Goal: Complete Application Form: Complete application form

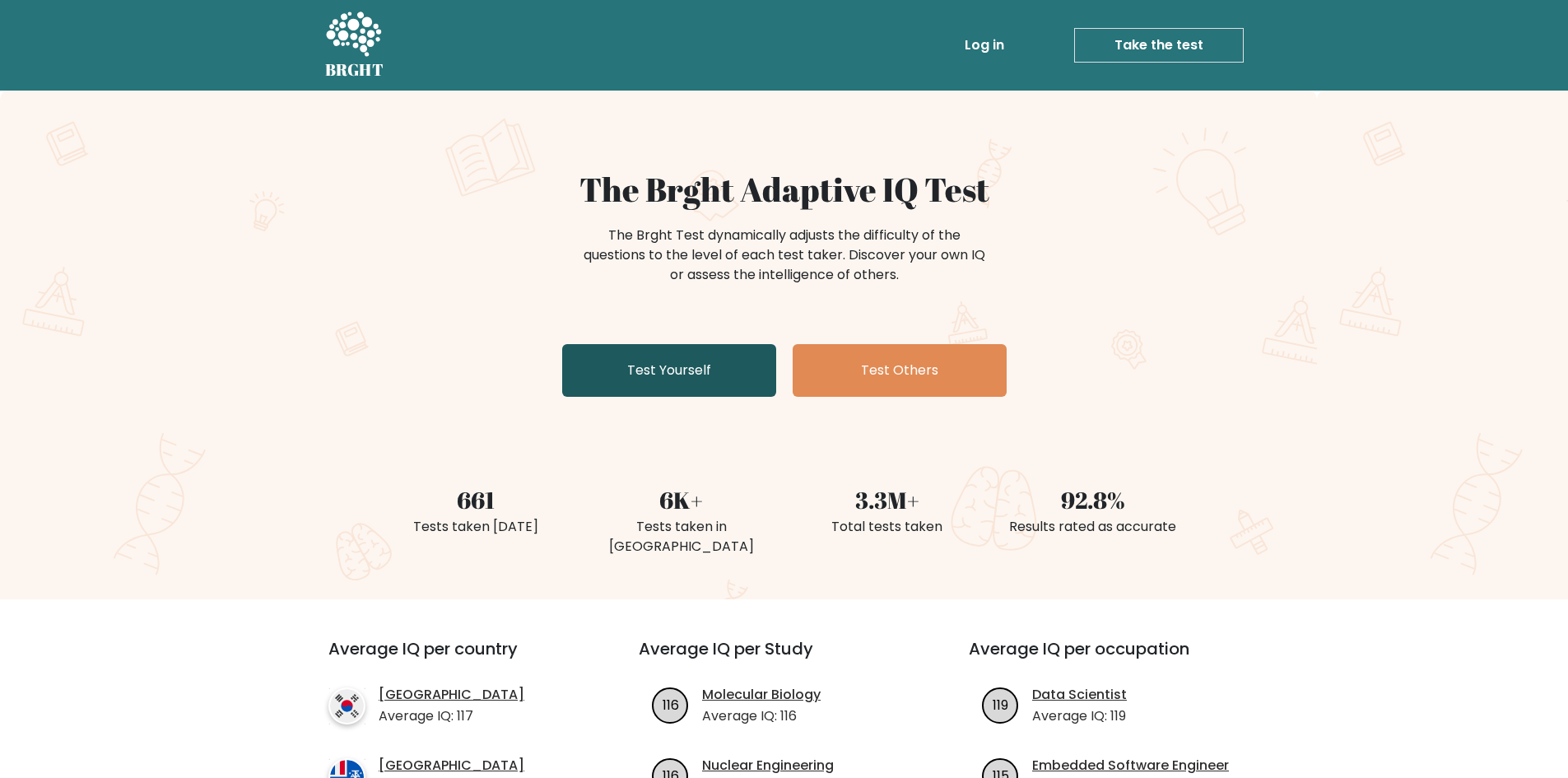
drag, startPoint x: 667, startPoint y: 379, endPoint x: 757, endPoint y: 335, distance: 100.2
click at [668, 379] on link "Test Yourself" at bounding box center [670, 370] width 214 height 53
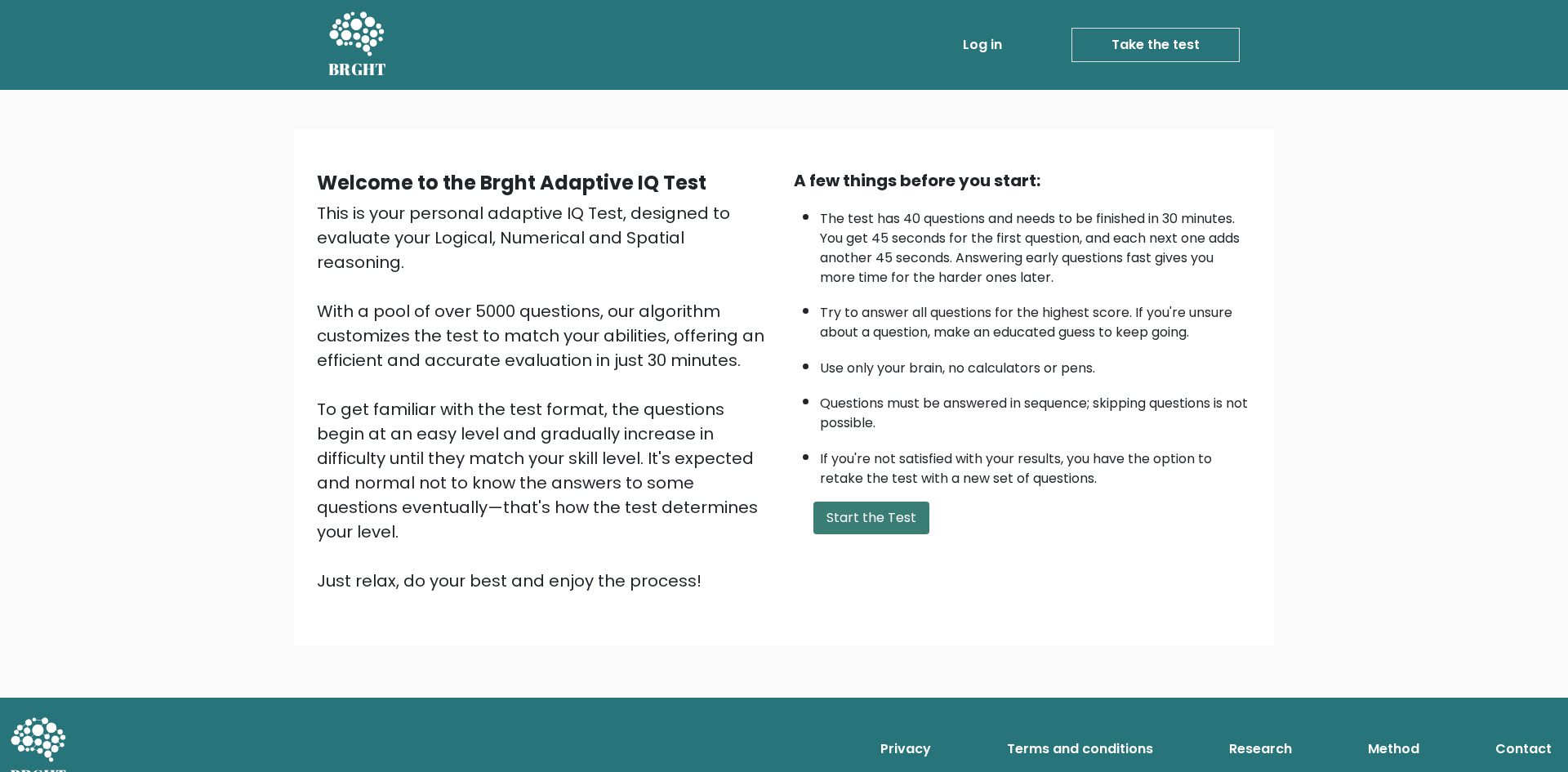
click at [824, 524] on button "Start the Test" at bounding box center [872, 517] width 116 height 32
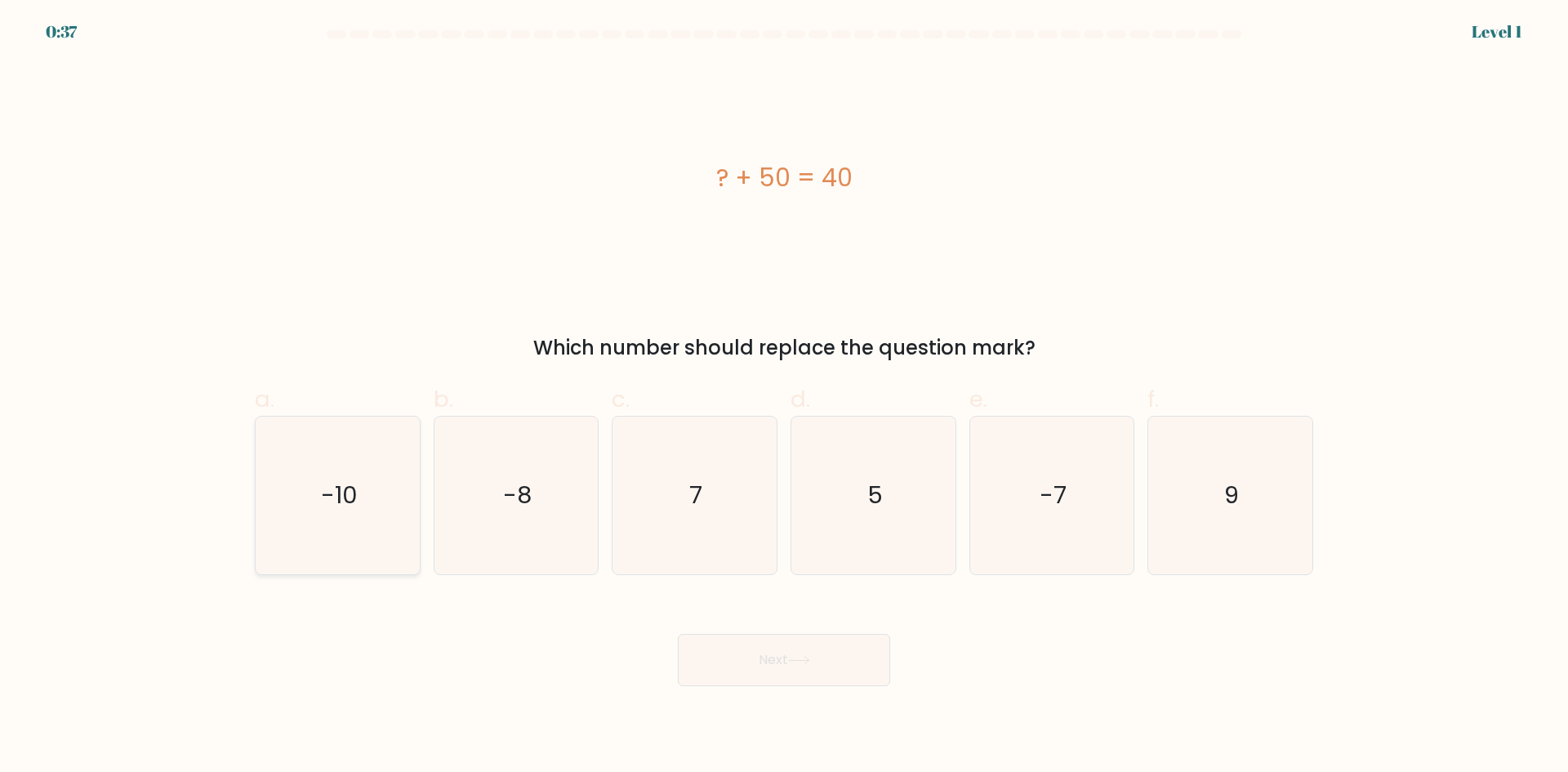
click at [370, 512] on icon "-10" at bounding box center [337, 496] width 157 height 157
click at [784, 397] on input "a. -10" at bounding box center [784, 391] width 1 height 11
radio input "true"
click at [851, 669] on button "Next" at bounding box center [784, 660] width 212 height 52
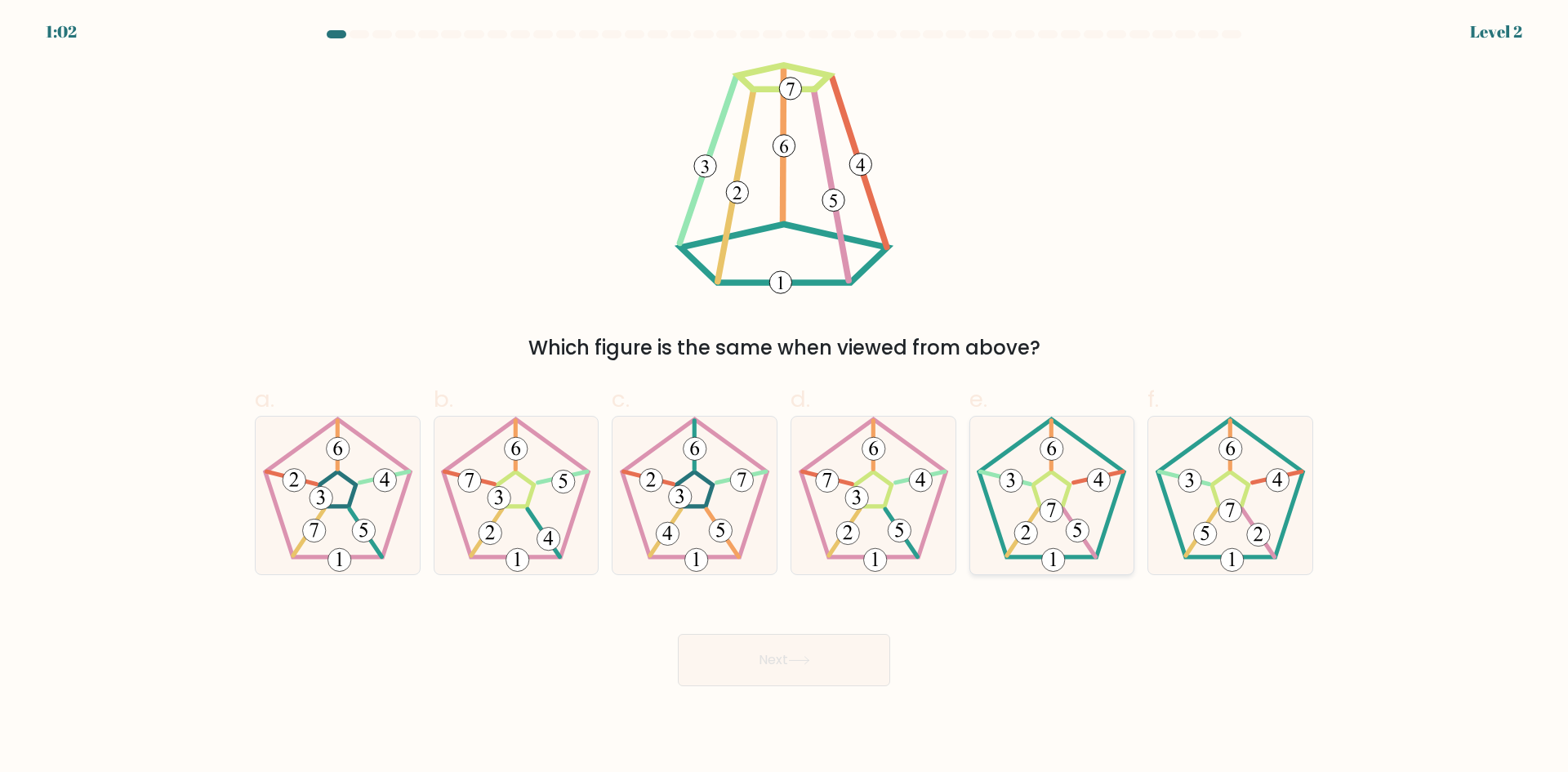
click at [1041, 549] on icon at bounding box center [1052, 496] width 157 height 157
click at [785, 397] on input "e." at bounding box center [784, 391] width 1 height 11
radio input "true"
click at [736, 673] on button "Next" at bounding box center [784, 660] width 212 height 52
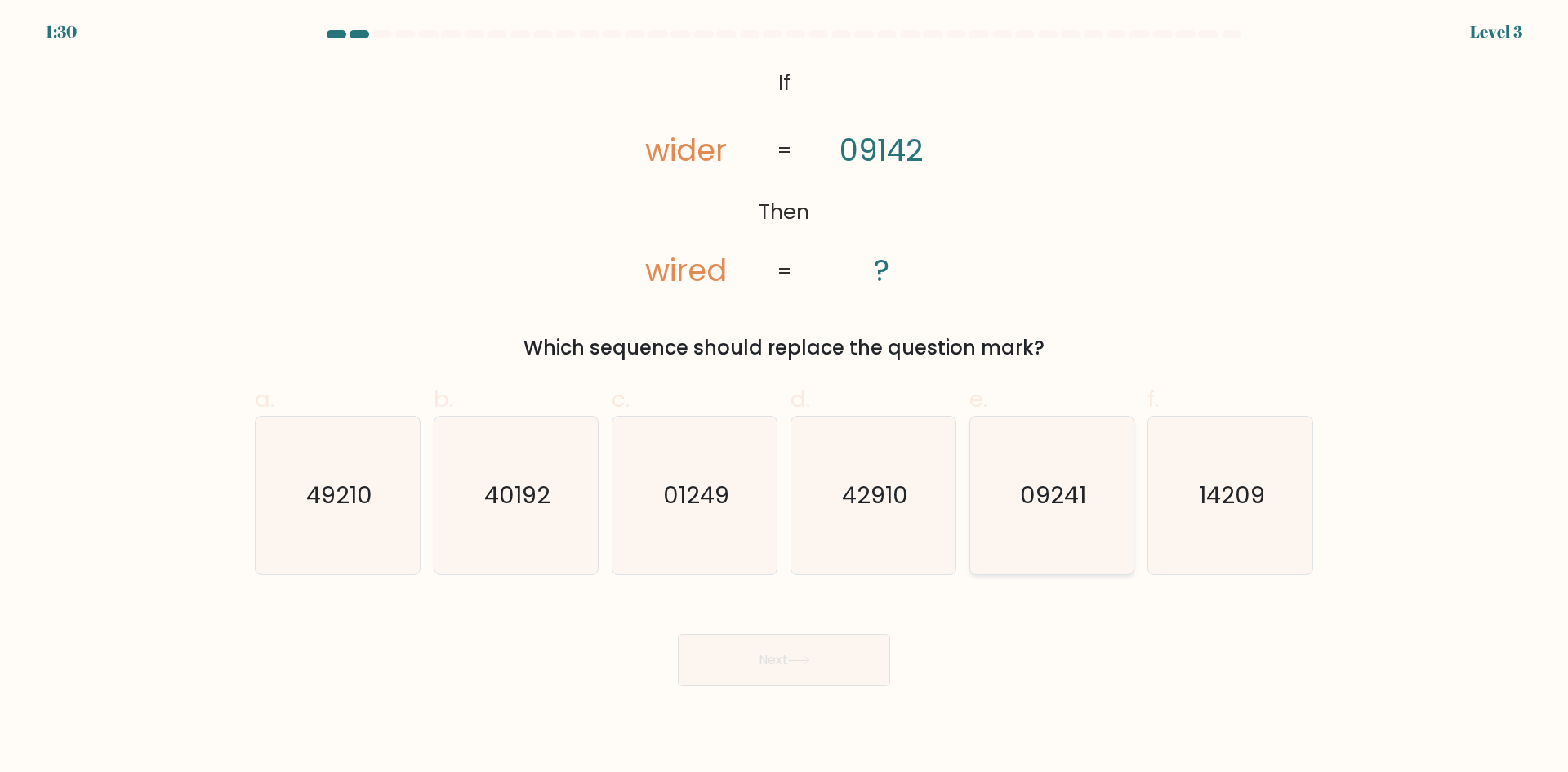
click at [1059, 524] on icon "09241" at bounding box center [1052, 496] width 157 height 157
click at [785, 397] on input "e. 09241" at bounding box center [784, 391] width 1 height 11
radio input "true"
click at [774, 678] on button "Next" at bounding box center [784, 660] width 212 height 52
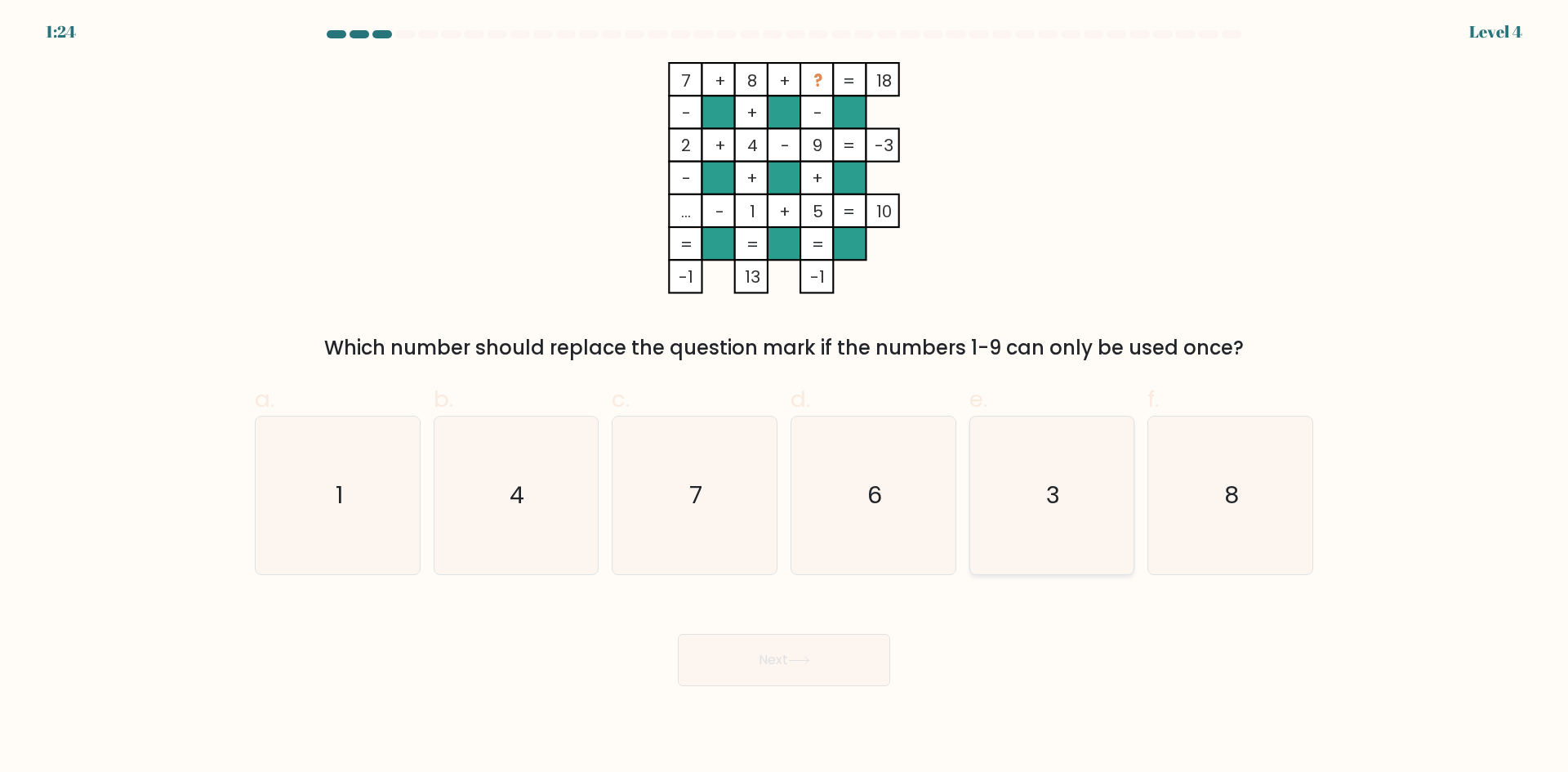
click at [1095, 535] on icon "3" at bounding box center [1052, 496] width 157 height 157
click at [785, 397] on input "e. 3" at bounding box center [784, 391] width 1 height 11
radio input "true"
click at [835, 670] on button "Next" at bounding box center [784, 660] width 212 height 52
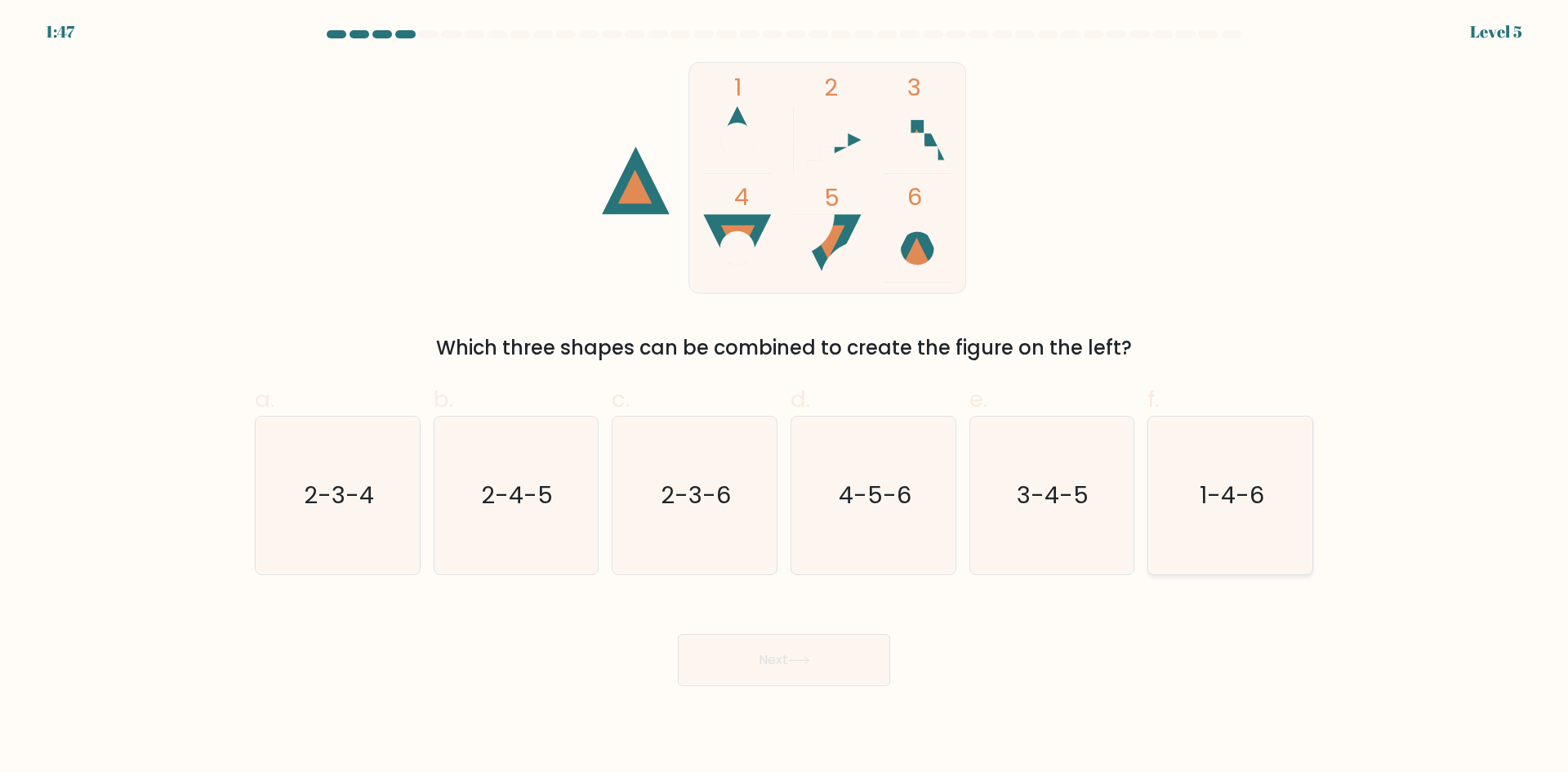
click at [1245, 492] on text "1-4-6" at bounding box center [1233, 495] width 65 height 32
click at [785, 397] on input "f. 1-4-6" at bounding box center [784, 391] width 1 height 11
radio input "true"
drag, startPoint x: 852, startPoint y: 671, endPoint x: 877, endPoint y: 665, distance: 25.7
click at [856, 670] on button "Next" at bounding box center [784, 660] width 212 height 52
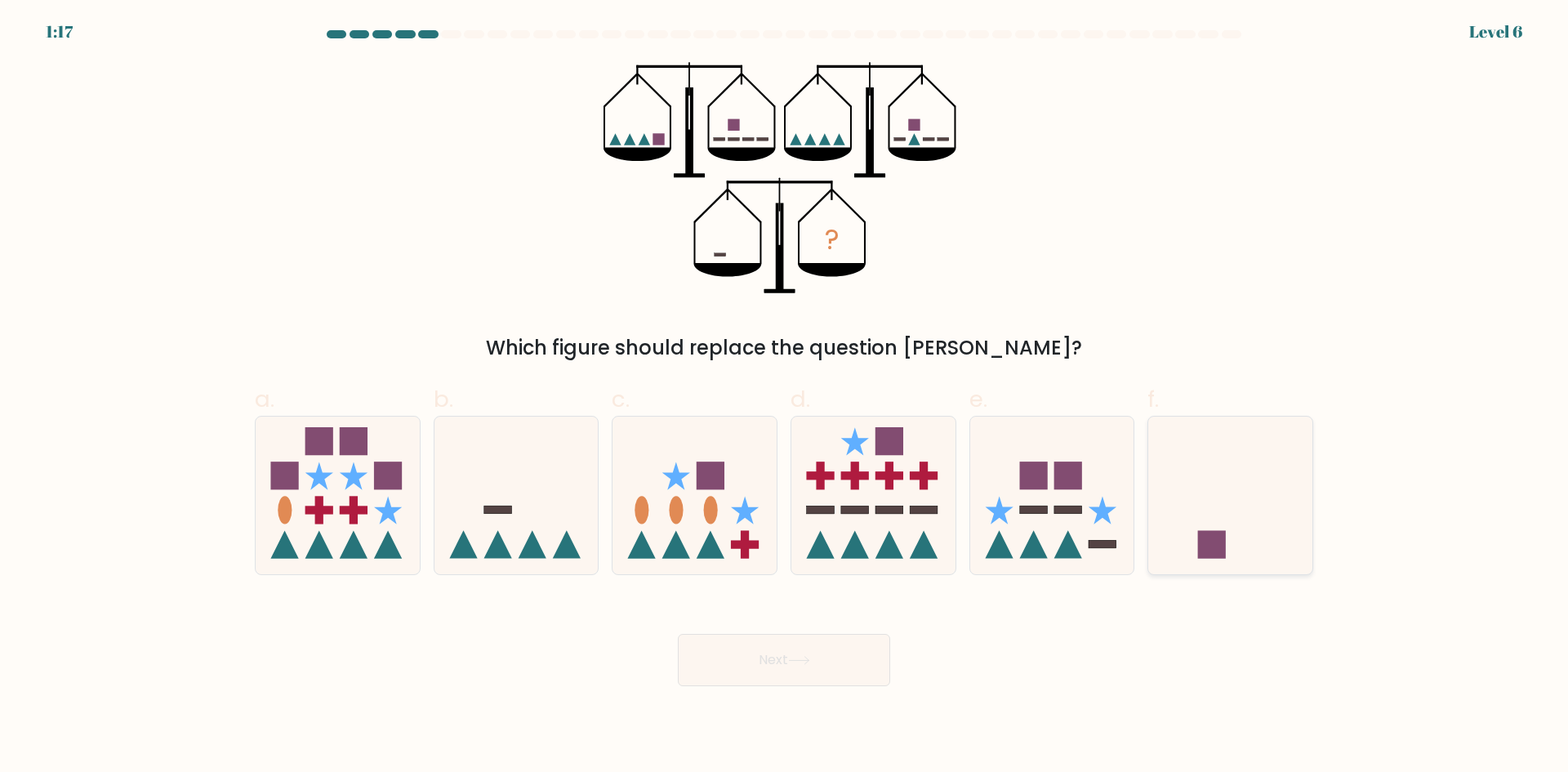
drag, startPoint x: 1218, startPoint y: 517, endPoint x: 1191, endPoint y: 524, distance: 27.9
click at [1217, 517] on icon at bounding box center [1230, 496] width 164 height 136
click at [785, 397] on input "f." at bounding box center [784, 391] width 1 height 11
radio input "true"
click at [840, 648] on button "Next" at bounding box center [784, 660] width 212 height 52
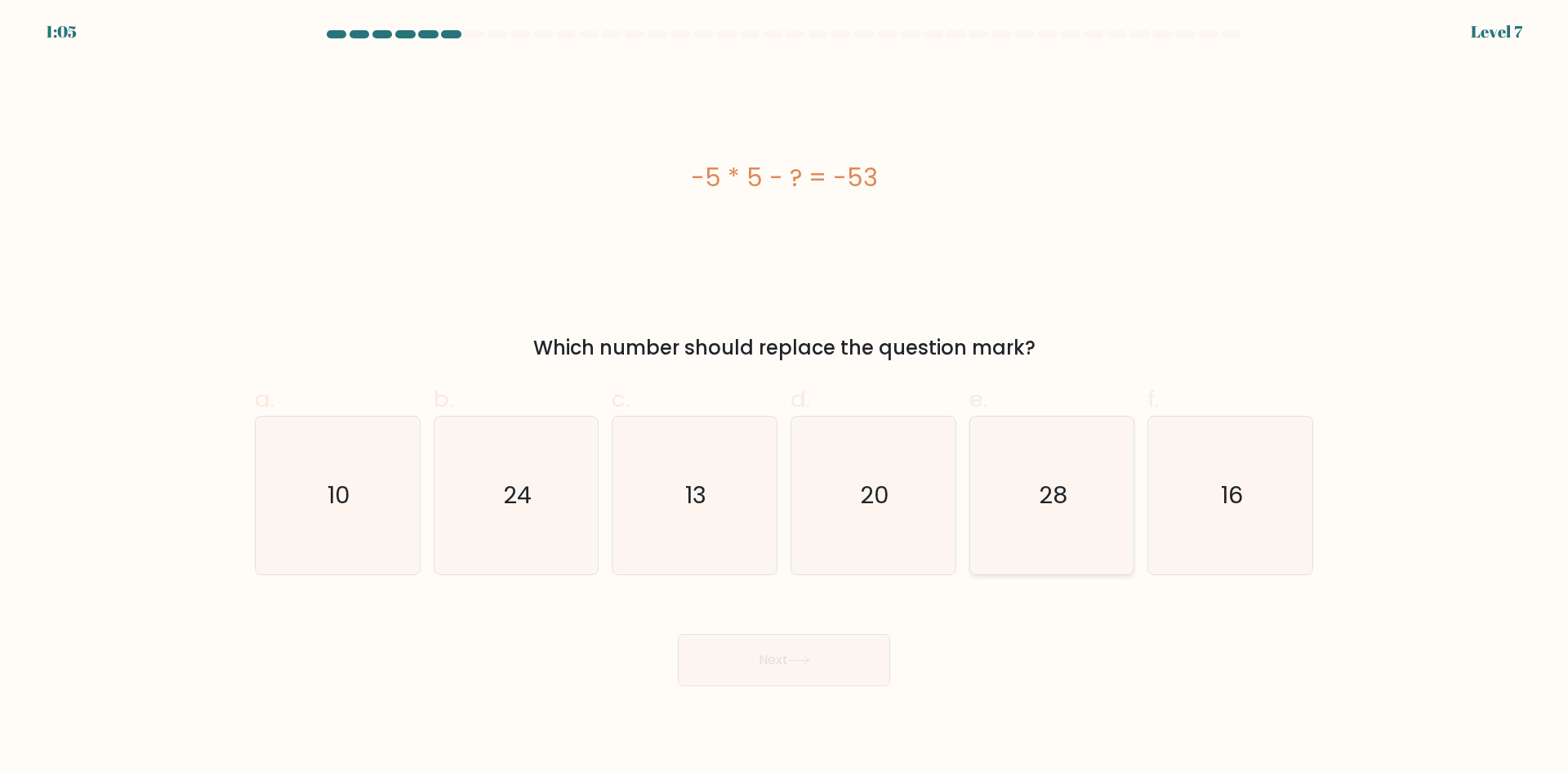
click at [1071, 466] on icon "28" at bounding box center [1052, 496] width 157 height 157
click at [785, 397] on input "e. 28" at bounding box center [784, 391] width 1 height 11
radio input "true"
click at [798, 671] on button "Next" at bounding box center [784, 660] width 212 height 52
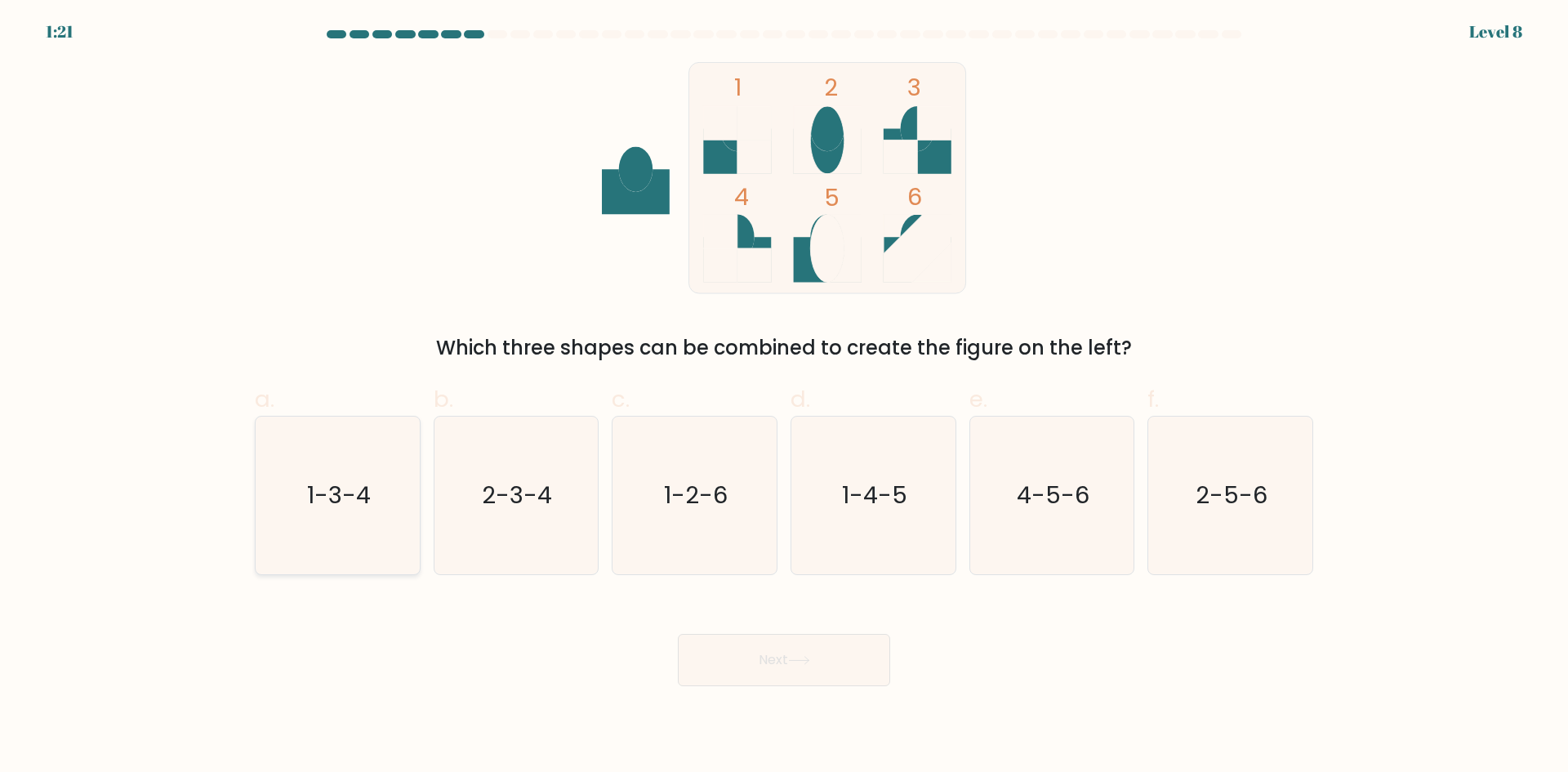
click at [385, 534] on icon "1-3-4" at bounding box center [337, 496] width 157 height 157
click at [784, 397] on input "a. 1-3-4" at bounding box center [784, 391] width 1 height 11
radio input "true"
click at [806, 637] on button "Next" at bounding box center [784, 660] width 212 height 52
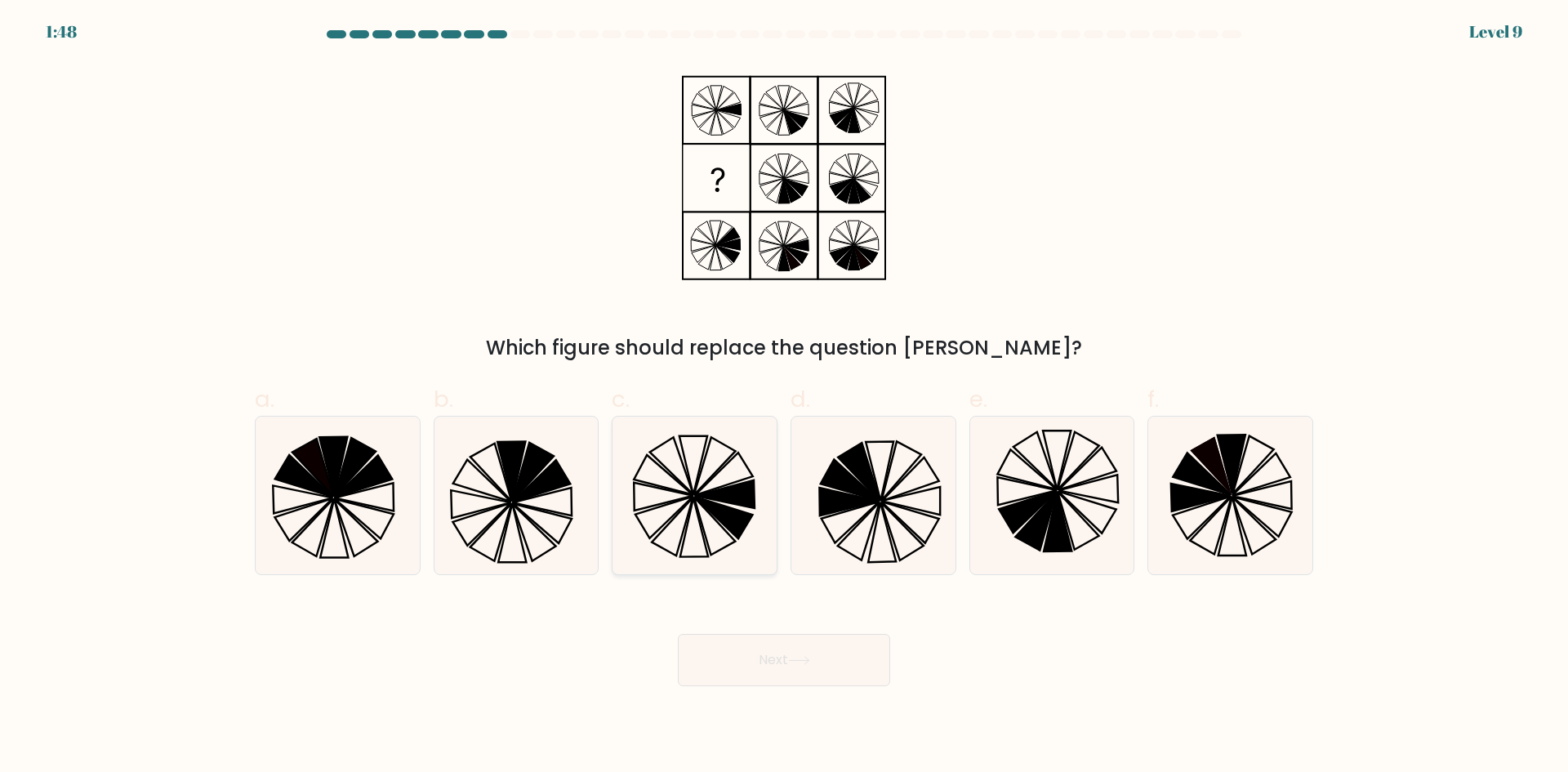
click at [682, 511] on icon at bounding box center [695, 496] width 157 height 157
click at [784, 397] on input "c." at bounding box center [784, 391] width 1 height 11
radio input "true"
click at [751, 656] on button "Next" at bounding box center [784, 660] width 212 height 52
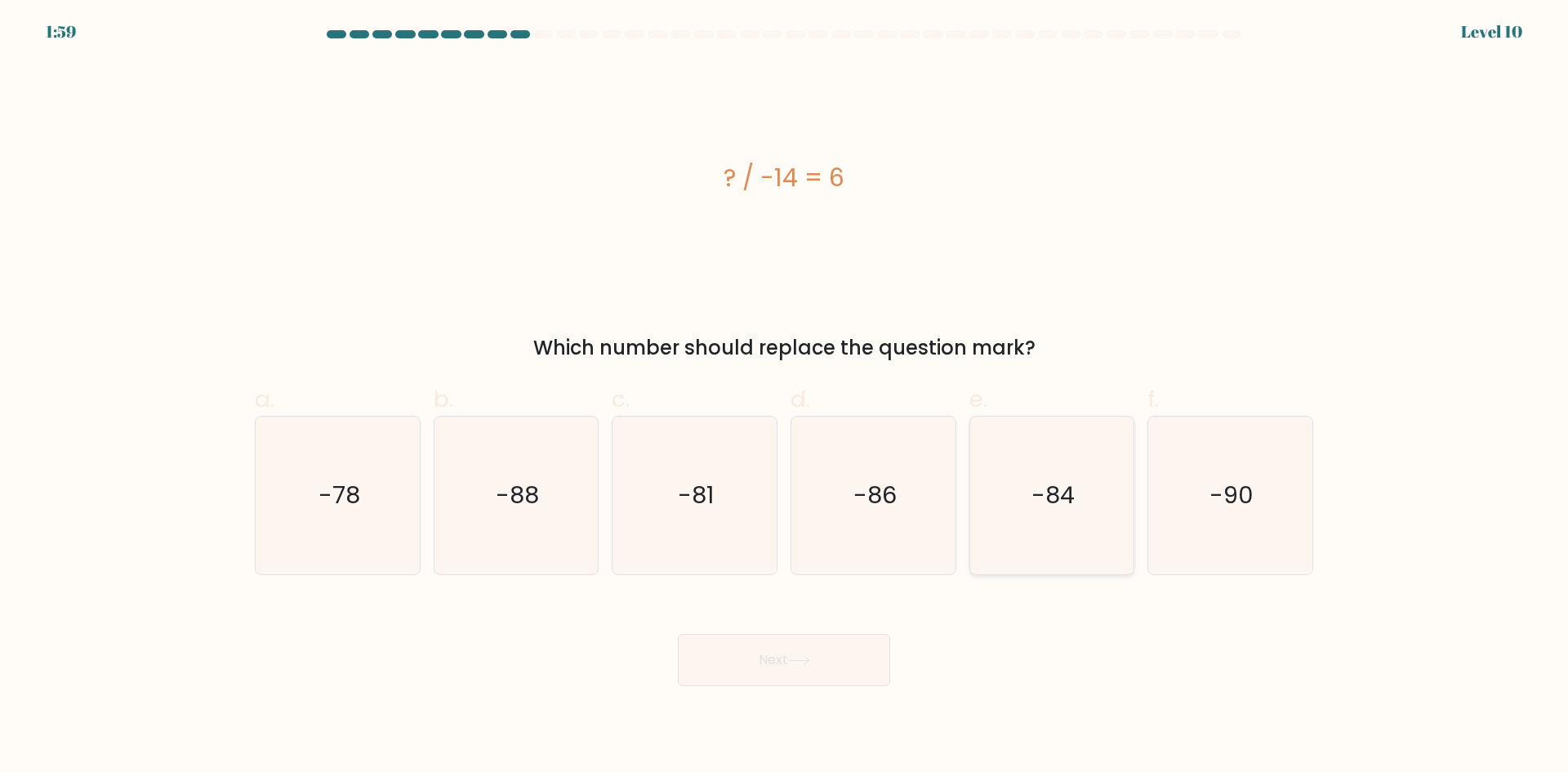
click at [1064, 513] on icon "-84" at bounding box center [1052, 496] width 157 height 157
click at [785, 397] on input "e. -84" at bounding box center [784, 391] width 1 height 11
radio input "true"
click at [868, 669] on button "Next" at bounding box center [784, 660] width 212 height 52
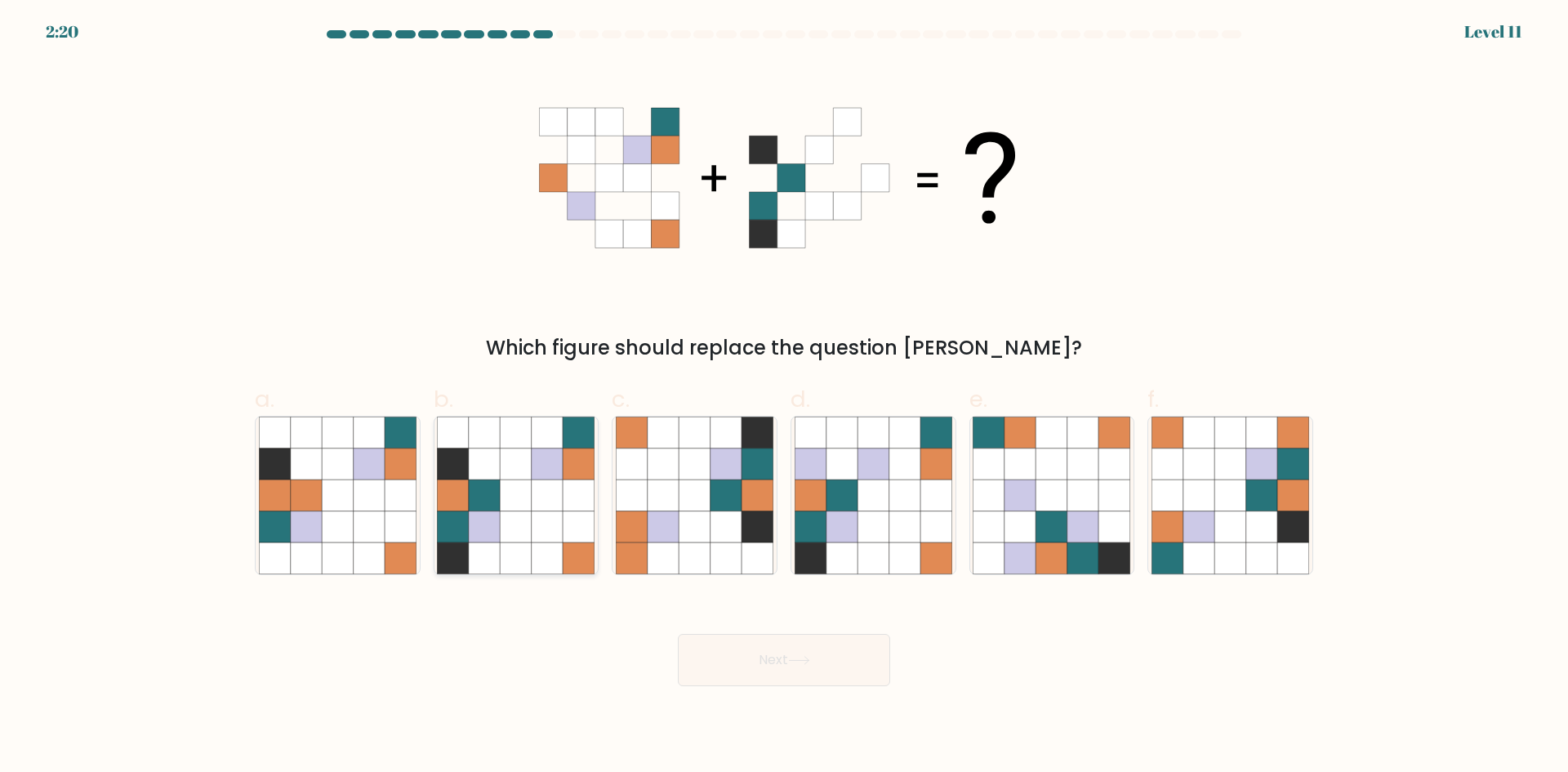
click at [547, 519] on icon at bounding box center [548, 527] width 31 height 31
click at [784, 397] on input "b." at bounding box center [784, 391] width 1 height 11
radio input "true"
drag, startPoint x: 849, startPoint y: 657, endPoint x: 857, endPoint y: 651, distance: 10.0
click at [850, 657] on button "Next" at bounding box center [784, 660] width 212 height 52
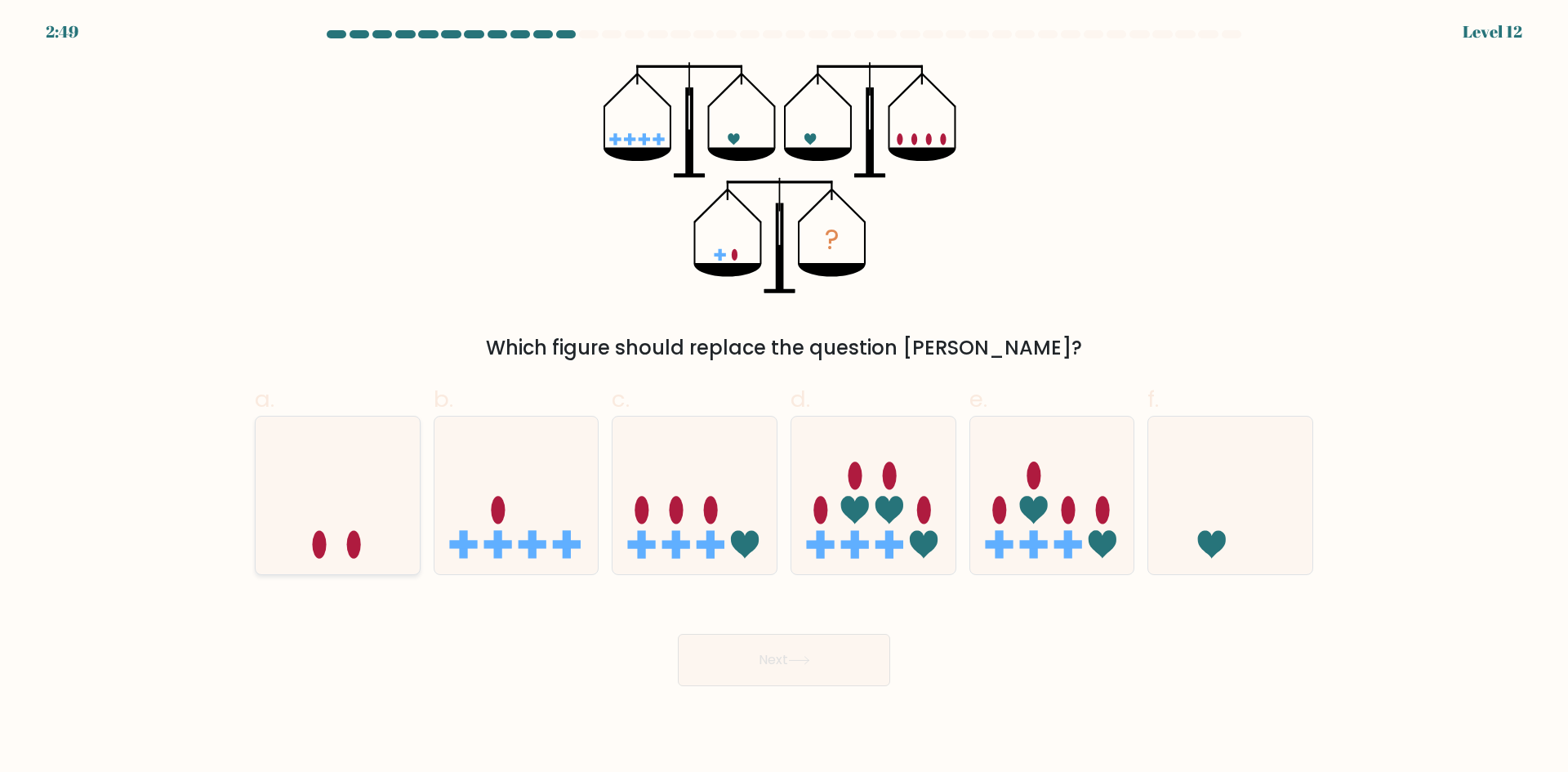
click at [386, 538] on icon at bounding box center [337, 496] width 164 height 136
click at [784, 397] on input "a." at bounding box center [784, 391] width 1 height 11
radio input "true"
click at [790, 678] on button "Next" at bounding box center [784, 660] width 212 height 52
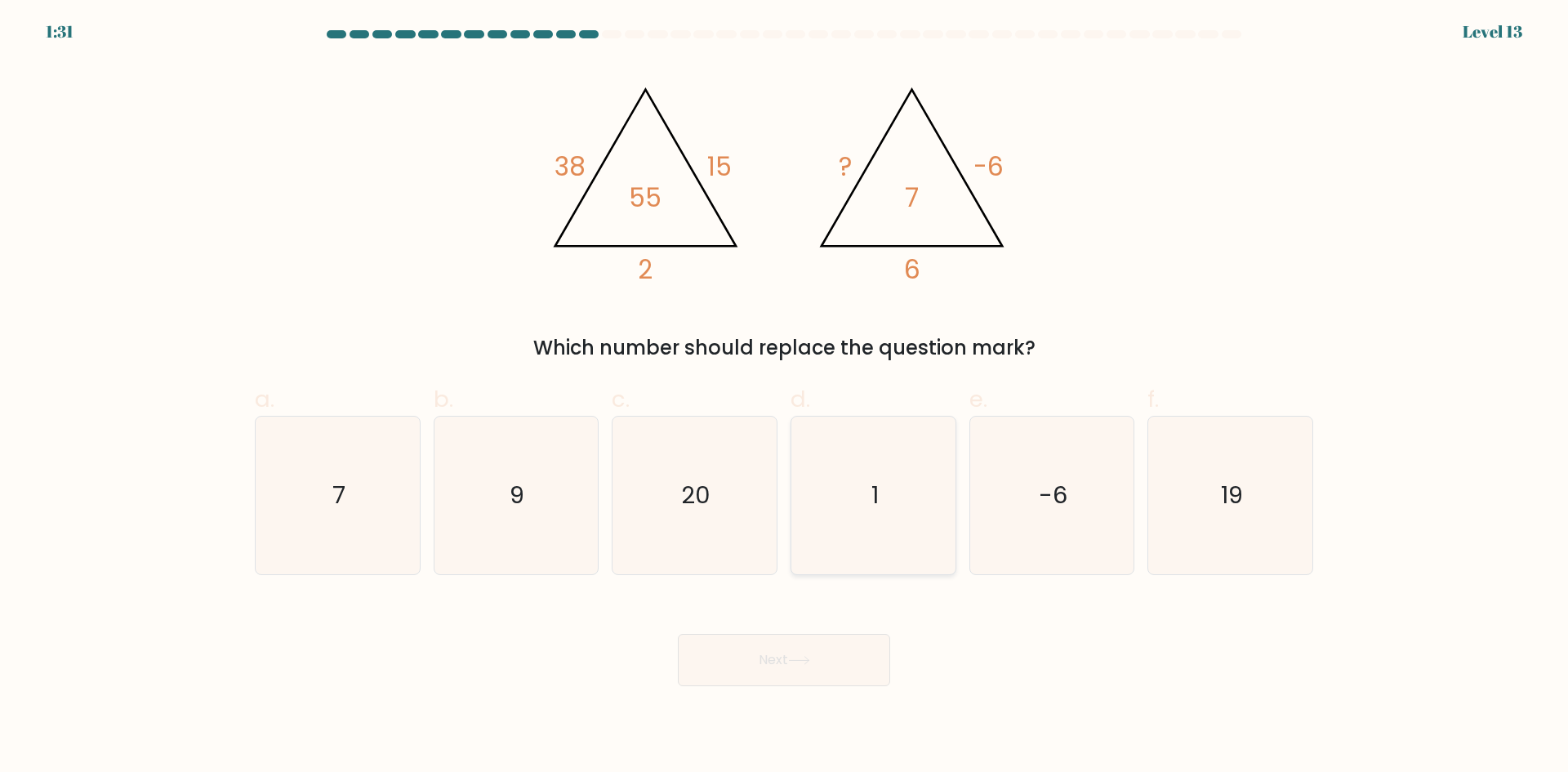
click at [900, 474] on icon "1" at bounding box center [874, 496] width 157 height 157
click at [785, 397] on input "d. 1" at bounding box center [784, 391] width 1 height 11
radio input "true"
click at [819, 651] on button "Next" at bounding box center [784, 660] width 212 height 52
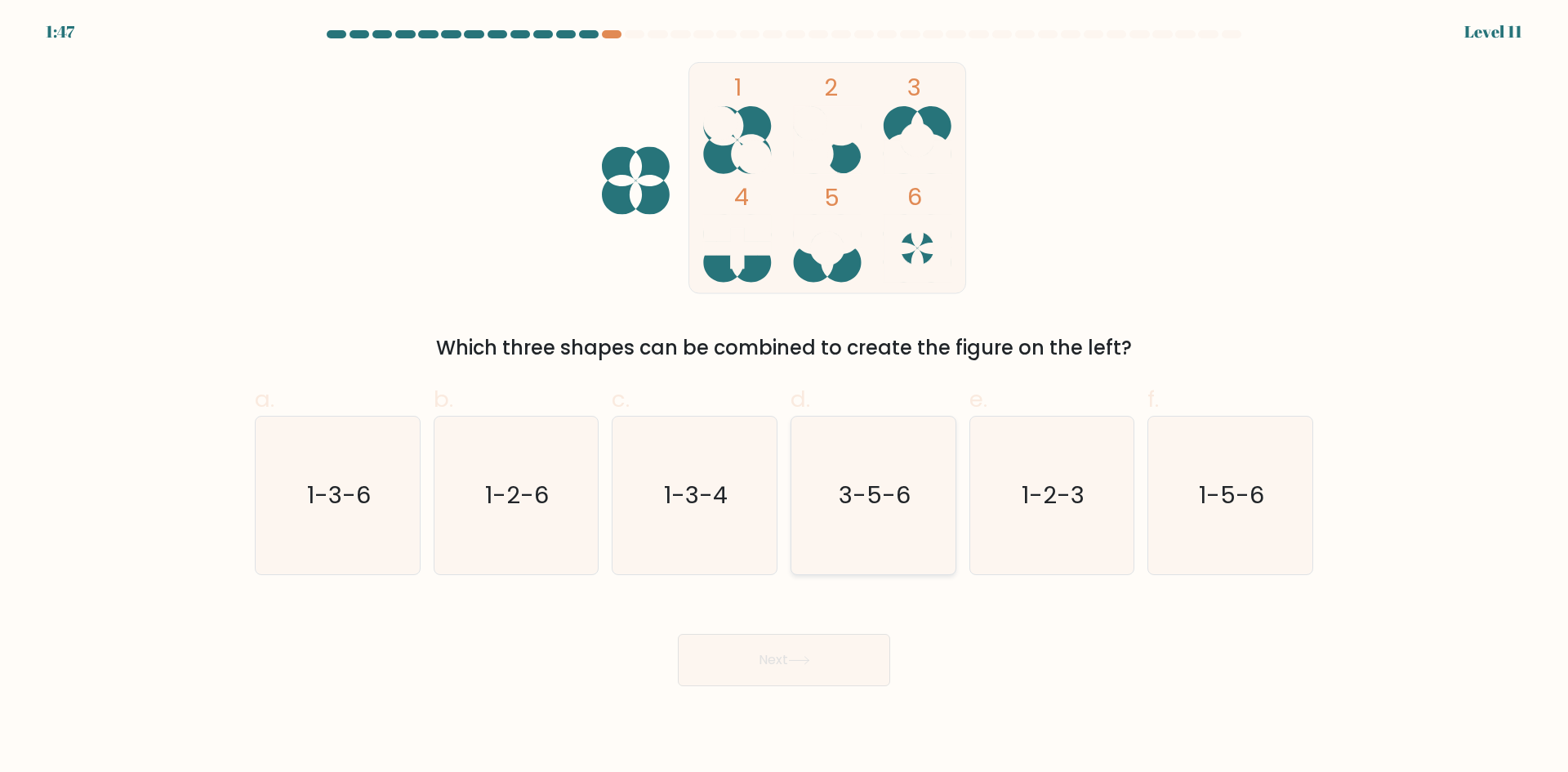
click at [858, 513] on icon "3-5-6" at bounding box center [874, 496] width 157 height 157
click at [785, 397] on input "d. 3-5-6" at bounding box center [784, 391] width 1 height 11
radio input "true"
click at [814, 671] on button "Next" at bounding box center [784, 660] width 212 height 52
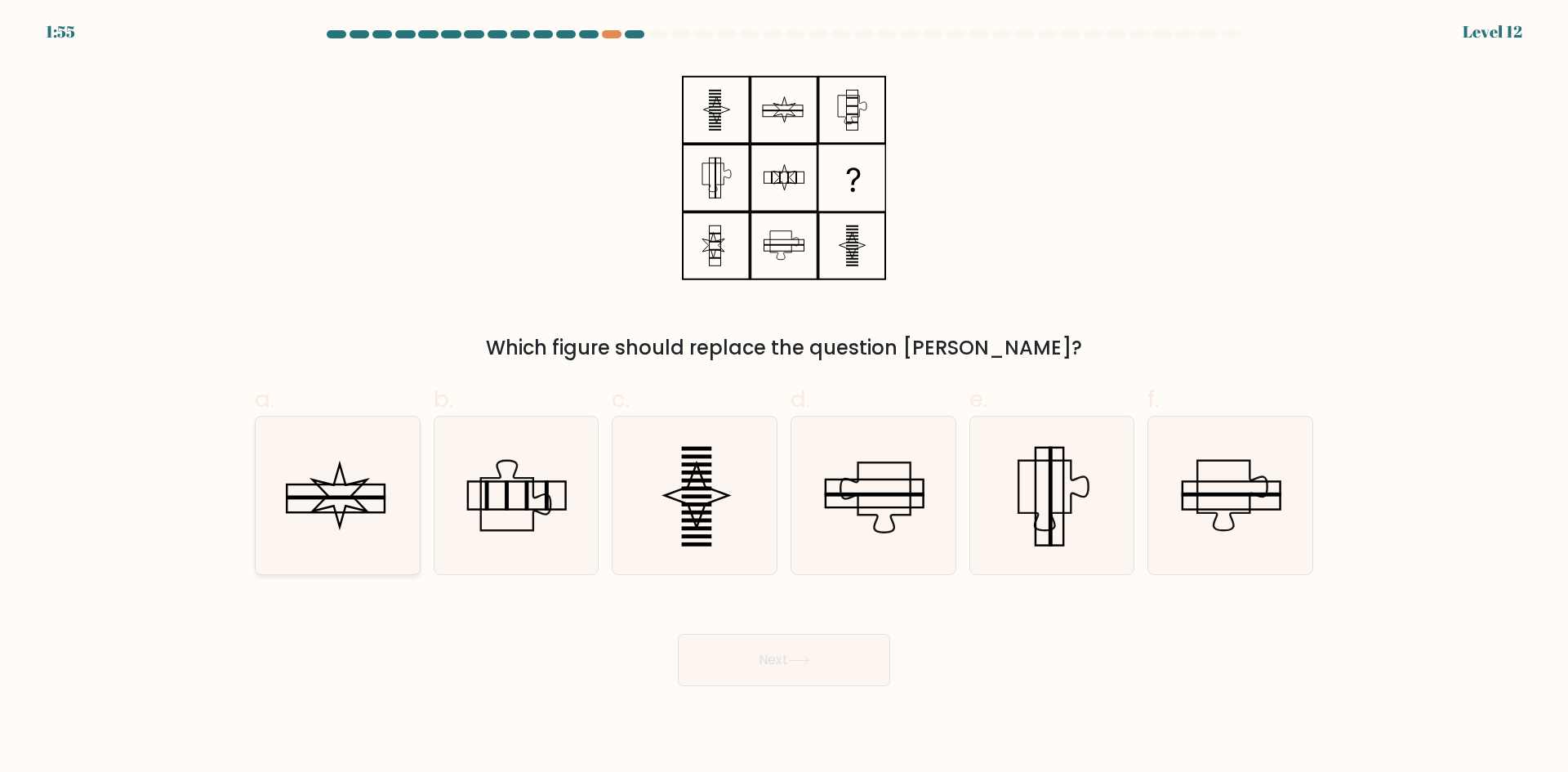
click at [368, 515] on icon at bounding box center [337, 496] width 157 height 157
click at [784, 397] on input "a." at bounding box center [784, 391] width 1 height 11
radio input "true"
click at [822, 681] on button "Next" at bounding box center [784, 660] width 212 height 52
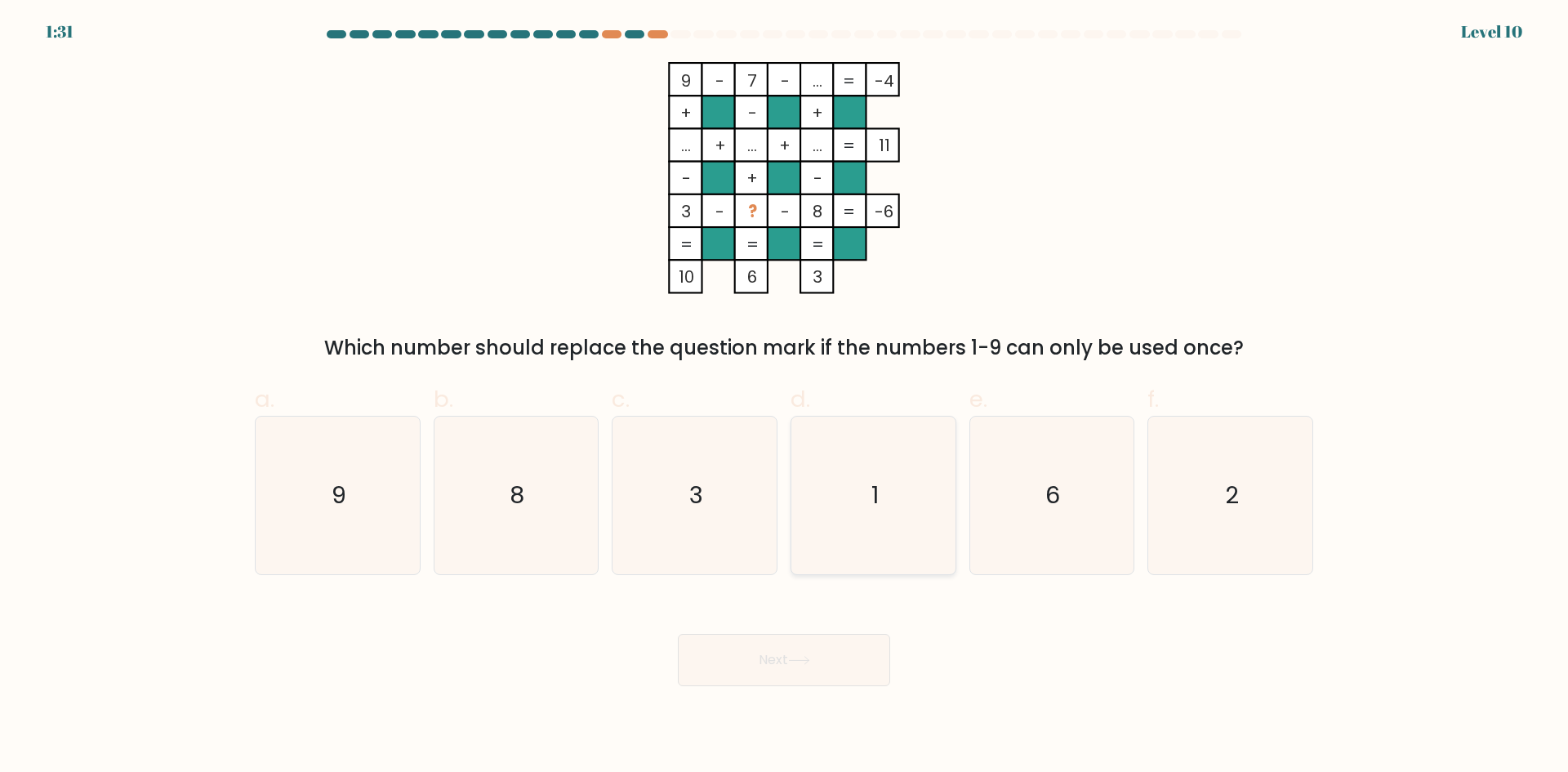
click at [873, 514] on icon "1" at bounding box center [874, 496] width 157 height 157
click at [785, 397] on input "d. 1" at bounding box center [784, 391] width 1 height 11
radio input "true"
click at [769, 674] on button "Next" at bounding box center [784, 660] width 212 height 52
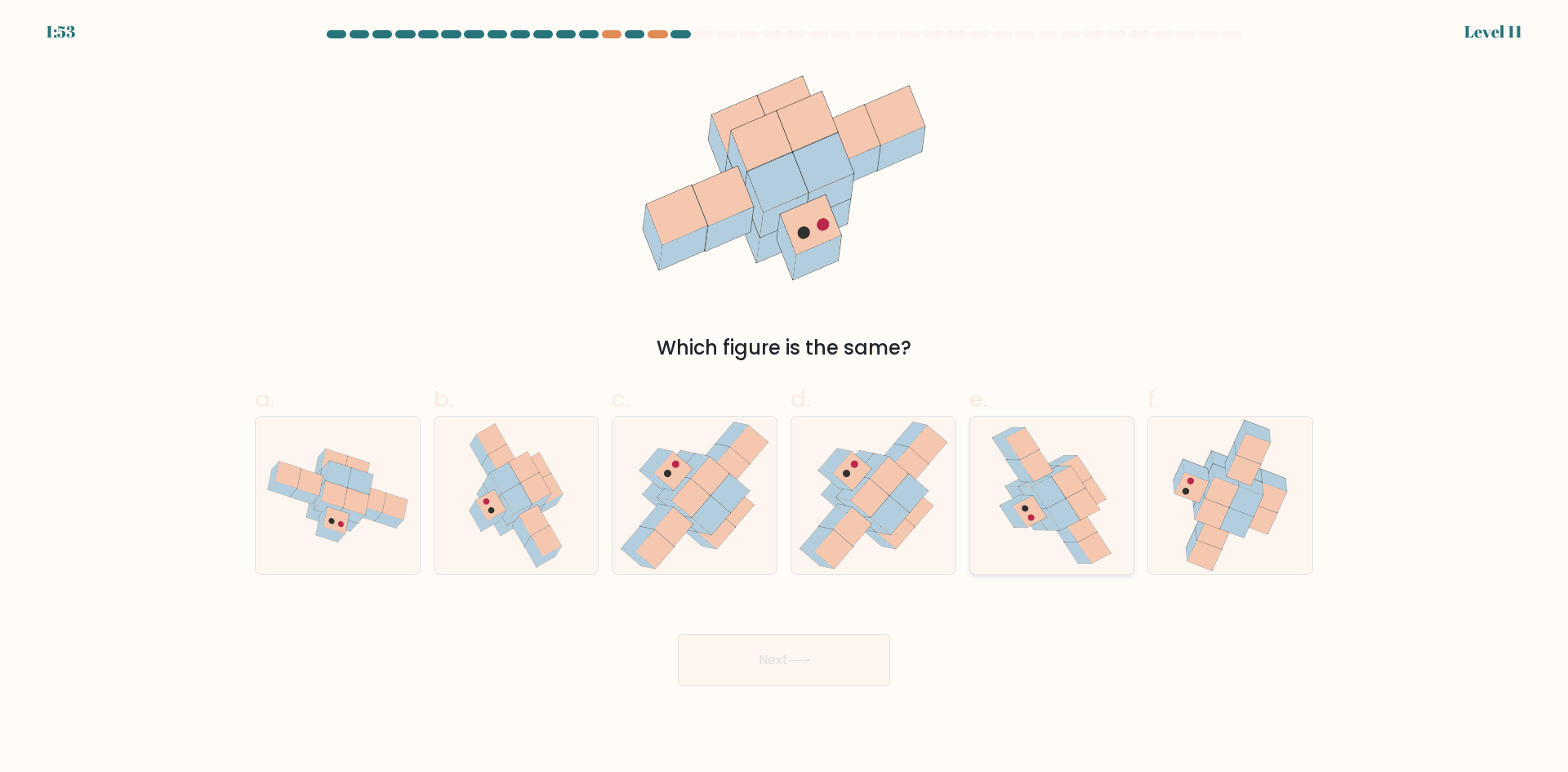
click at [1085, 514] on icon at bounding box center [1083, 504] width 33 height 31
click at [785, 397] on input "e." at bounding box center [784, 391] width 1 height 11
radio input "true"
click at [860, 661] on button "Next" at bounding box center [784, 660] width 212 height 52
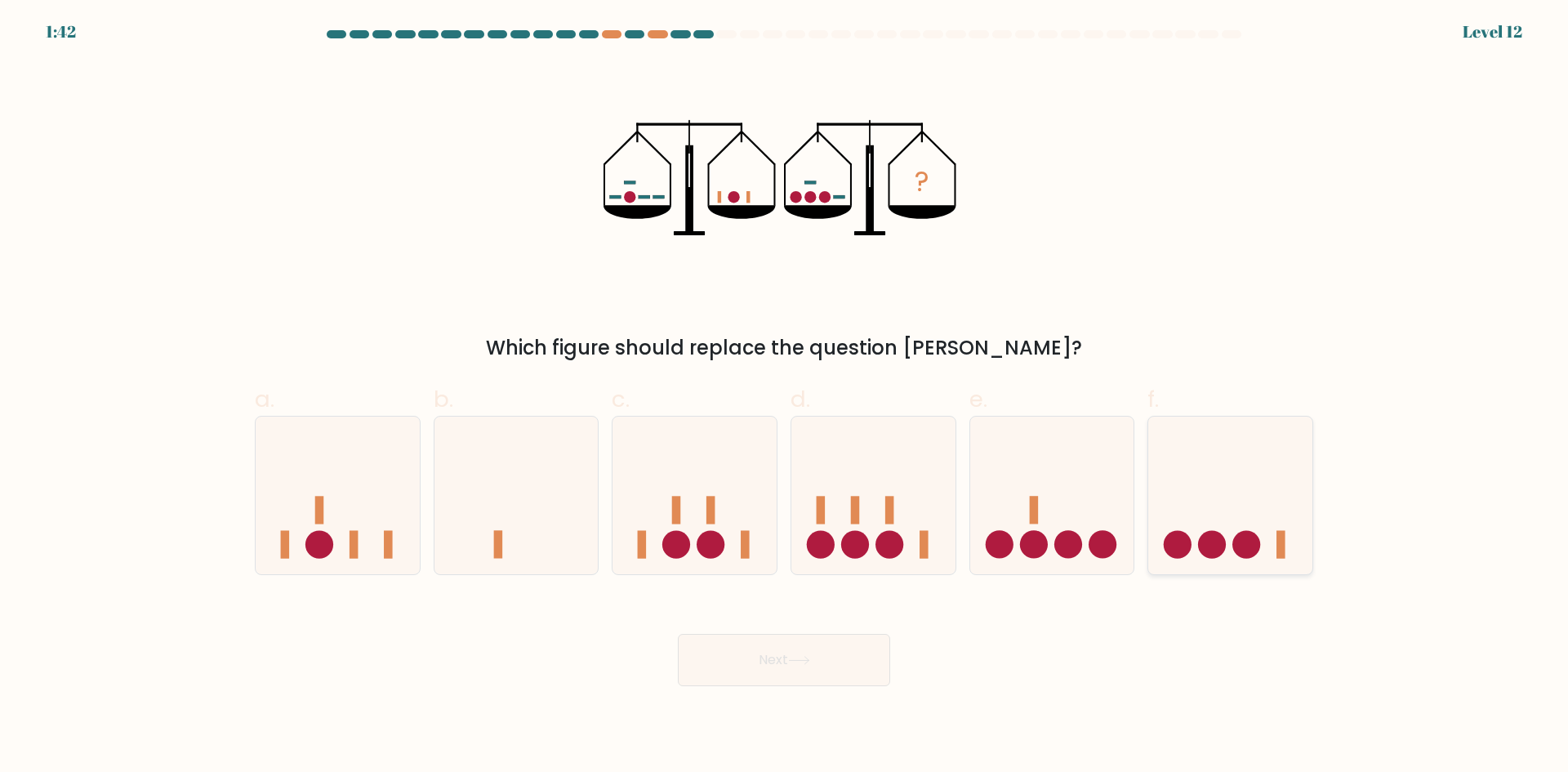
drag, startPoint x: 1270, startPoint y: 511, endPoint x: 1230, endPoint y: 512, distance: 40.0
click at [1269, 511] on icon at bounding box center [1230, 496] width 164 height 136
click at [785, 397] on input "f." at bounding box center [784, 391] width 1 height 11
radio input "true"
click at [774, 672] on button "Next" at bounding box center [784, 660] width 212 height 52
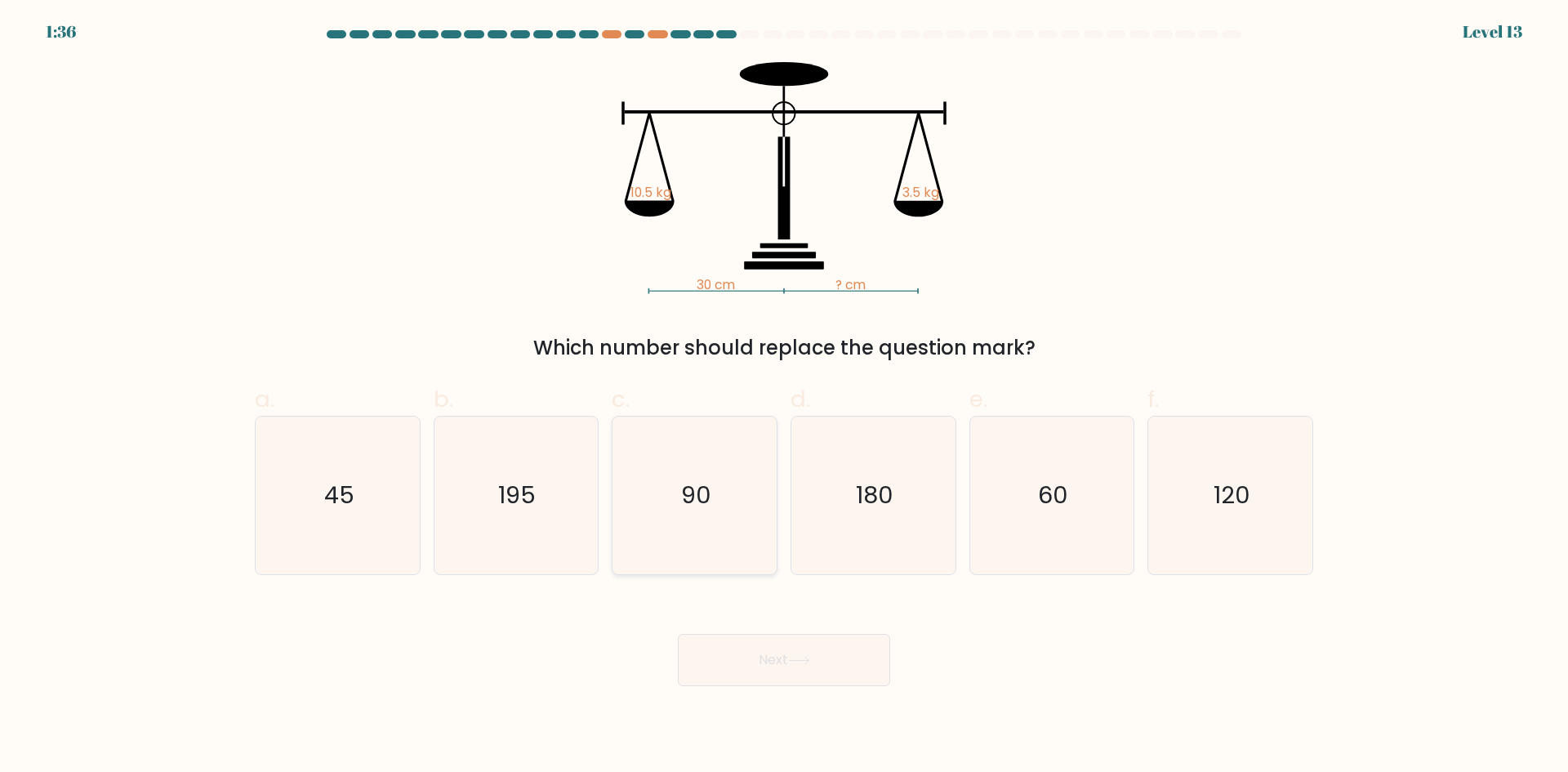
click at [727, 499] on icon "90" at bounding box center [695, 496] width 157 height 157
click at [784, 397] on input "c. 90" at bounding box center [784, 391] width 1 height 11
radio input "true"
click at [789, 665] on button "Next" at bounding box center [784, 660] width 212 height 52
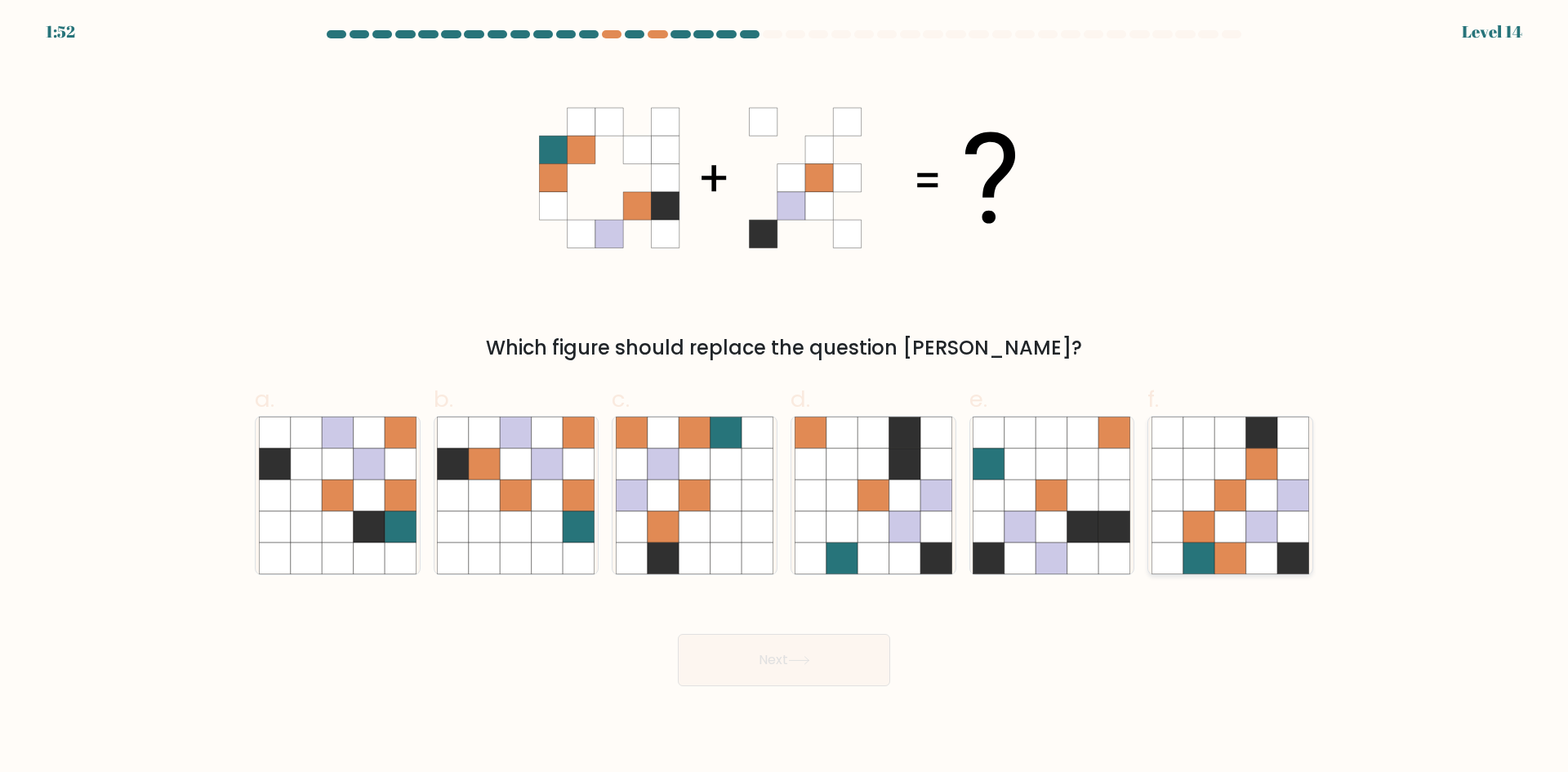
click at [1269, 504] on icon at bounding box center [1262, 496] width 31 height 31
click at [785, 397] on input "f." at bounding box center [784, 391] width 1 height 11
radio input "true"
click at [791, 671] on button "Next" at bounding box center [784, 660] width 212 height 52
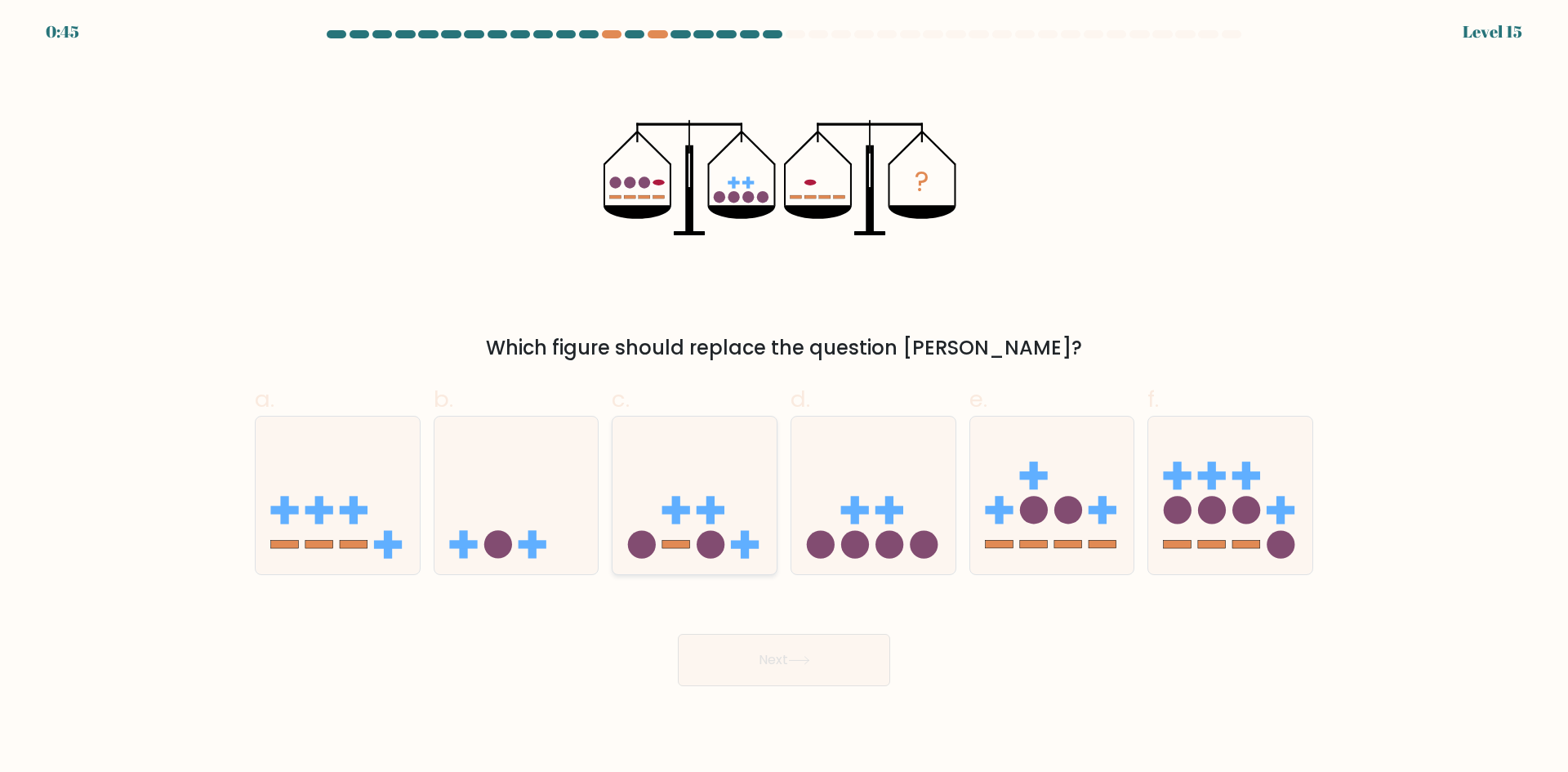
click at [719, 482] on icon at bounding box center [694, 496] width 164 height 136
click at [784, 397] on input "c." at bounding box center [784, 391] width 1 height 11
radio input "true"
drag, startPoint x: 499, startPoint y: 506, endPoint x: 588, endPoint y: 540, distance: 95.3
click at [503, 507] on icon at bounding box center [516, 496] width 164 height 136
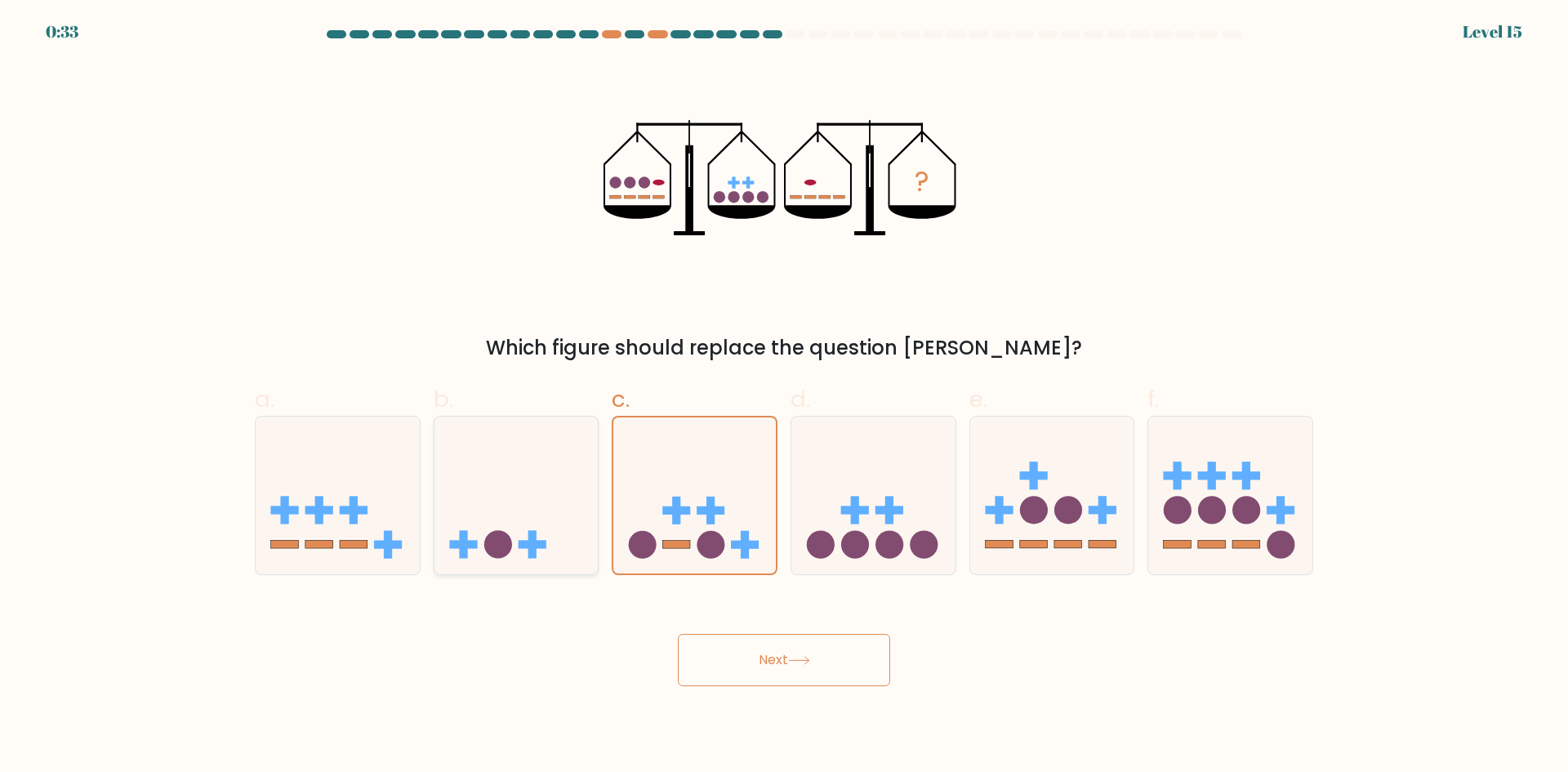
click at [784, 397] on input "b." at bounding box center [784, 391] width 1 height 11
radio input "true"
click at [784, 675] on button "Next" at bounding box center [784, 660] width 212 height 52
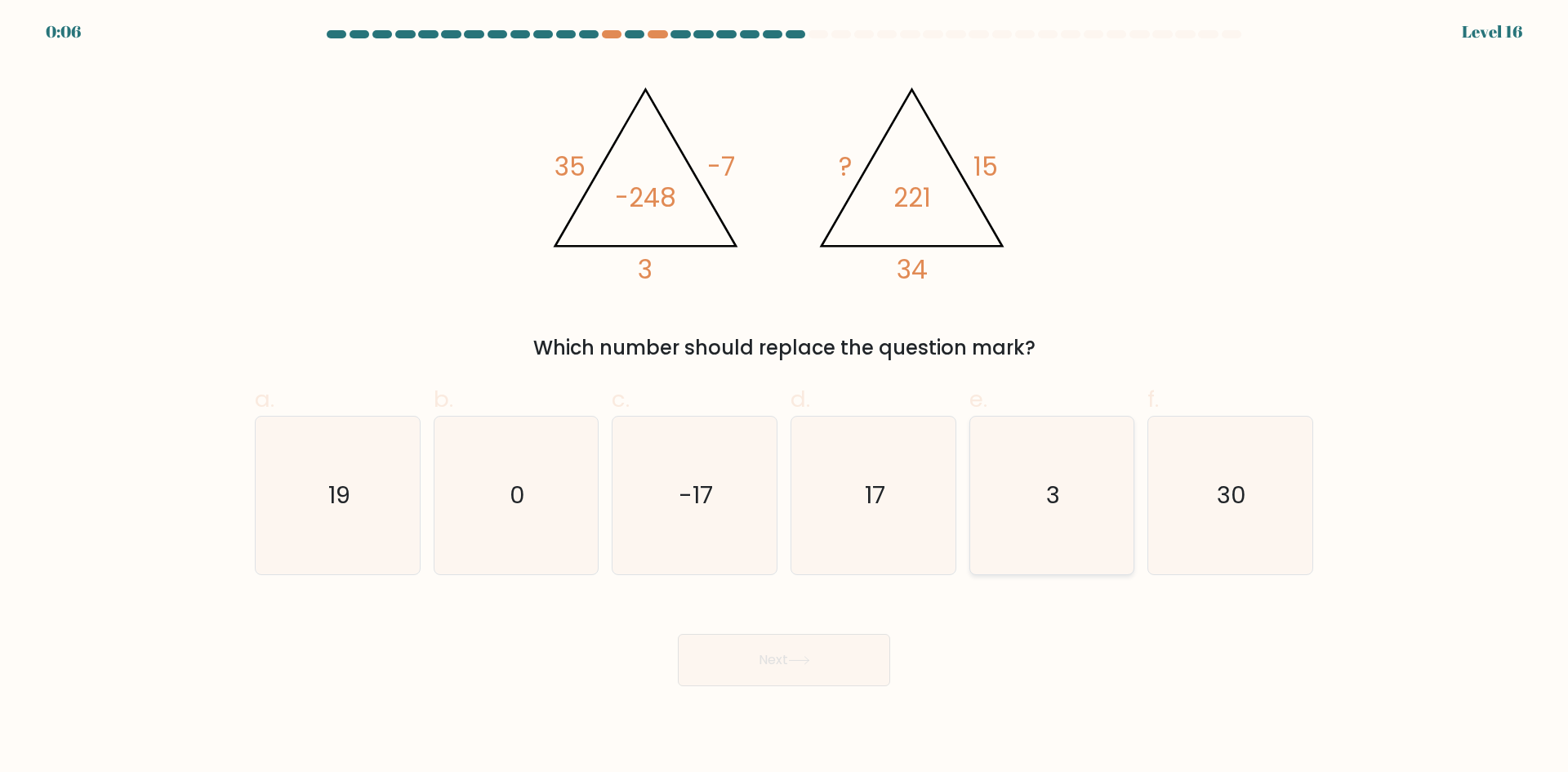
click at [1046, 506] on icon "3" at bounding box center [1052, 496] width 157 height 157
click at [785, 397] on input "e. 3" at bounding box center [784, 391] width 1 height 11
radio input "true"
click at [831, 662] on button "Next" at bounding box center [784, 660] width 212 height 52
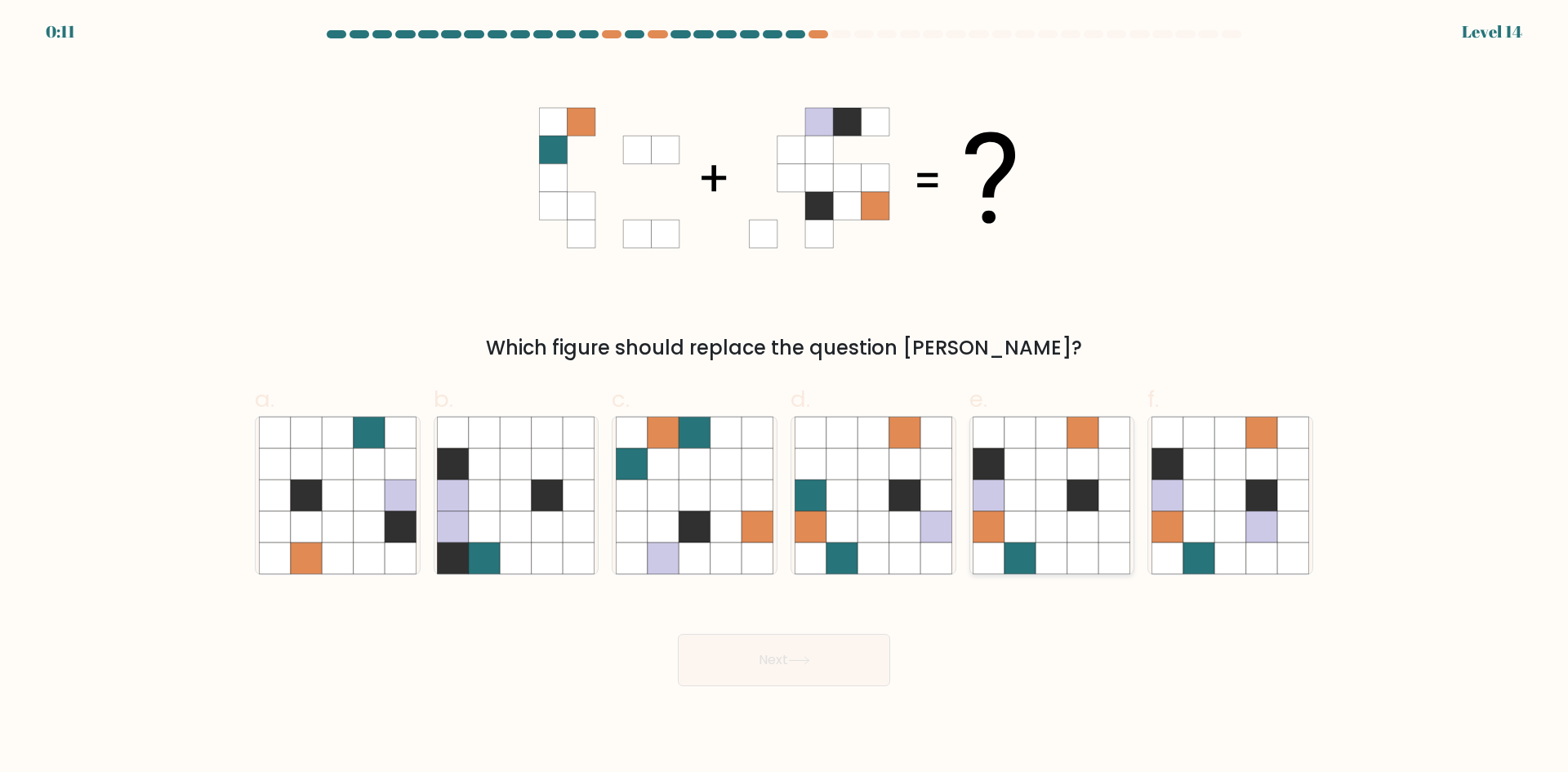
click at [1076, 520] on icon at bounding box center [1083, 527] width 31 height 31
click at [785, 397] on input "e." at bounding box center [784, 391] width 1 height 11
radio input "true"
click at [823, 669] on button "Next" at bounding box center [784, 660] width 212 height 52
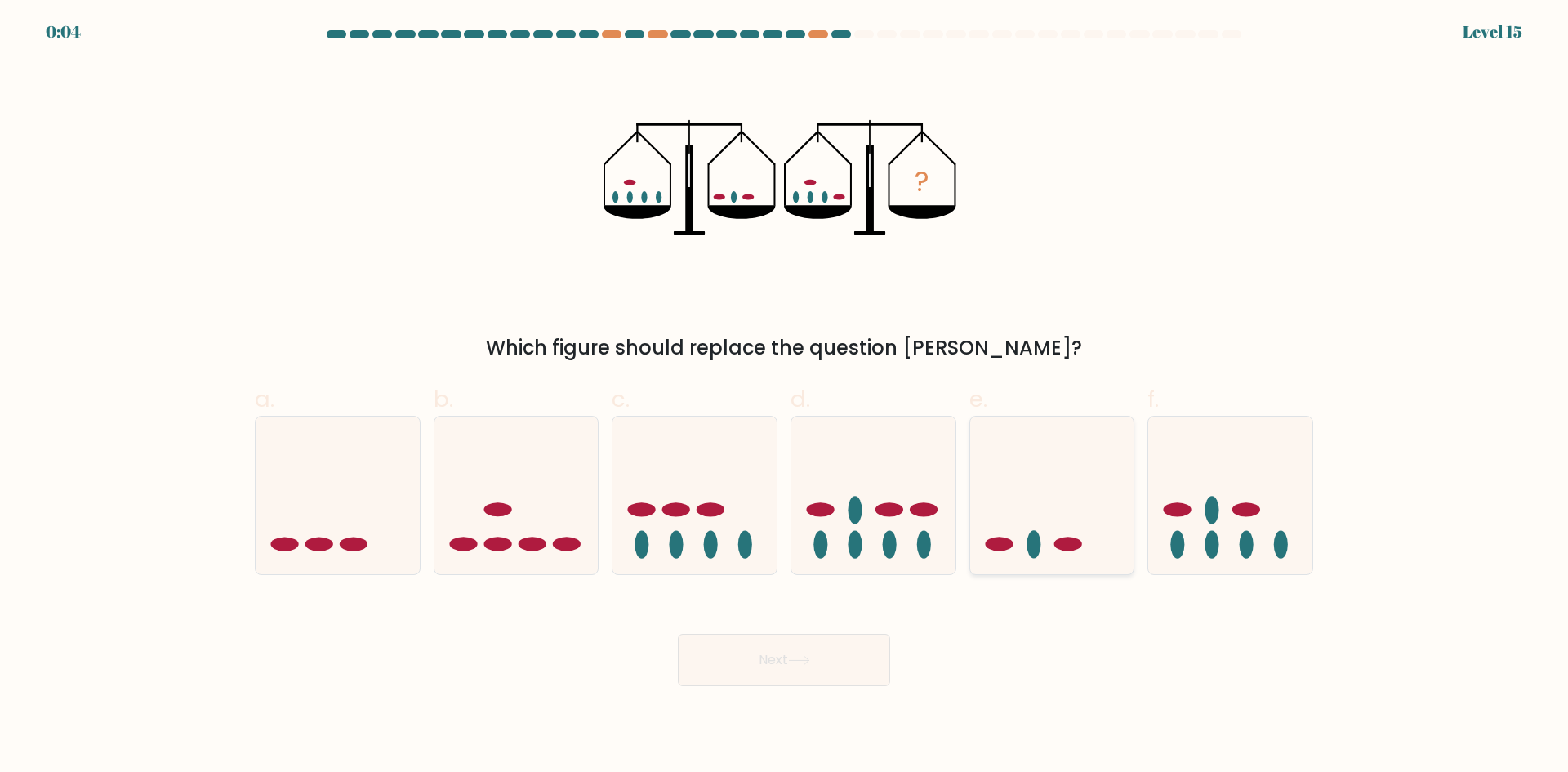
click at [1114, 519] on icon at bounding box center [1052, 496] width 164 height 136
click at [785, 397] on input "e." at bounding box center [784, 391] width 1 height 11
radio input "true"
click at [853, 656] on button "Next" at bounding box center [784, 660] width 212 height 52
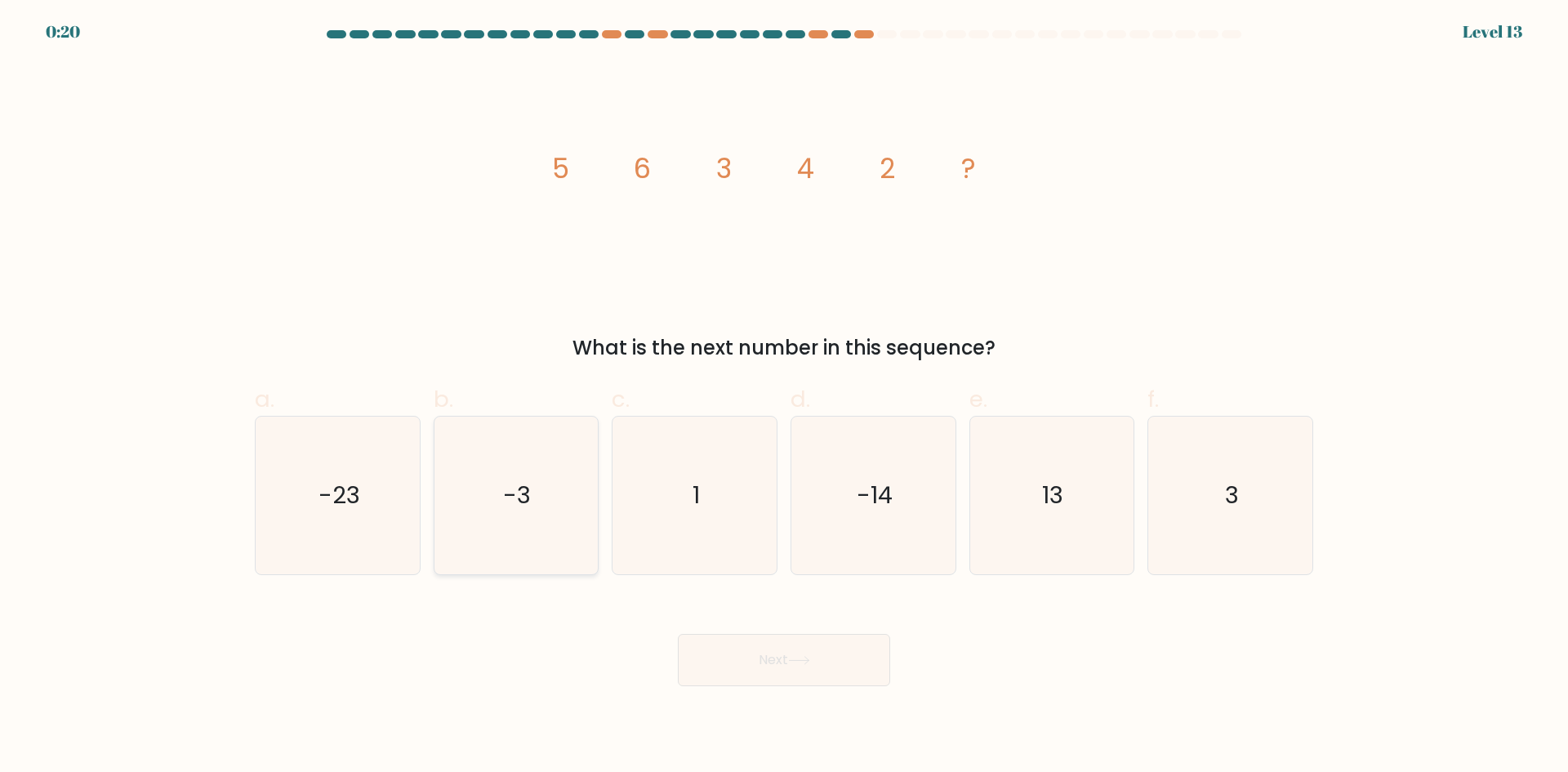
click at [500, 516] on icon "-3" at bounding box center [516, 496] width 157 height 157
click at [784, 397] on input "b. -3" at bounding box center [784, 391] width 1 height 11
radio input "true"
click at [715, 643] on button "Next" at bounding box center [784, 660] width 212 height 52
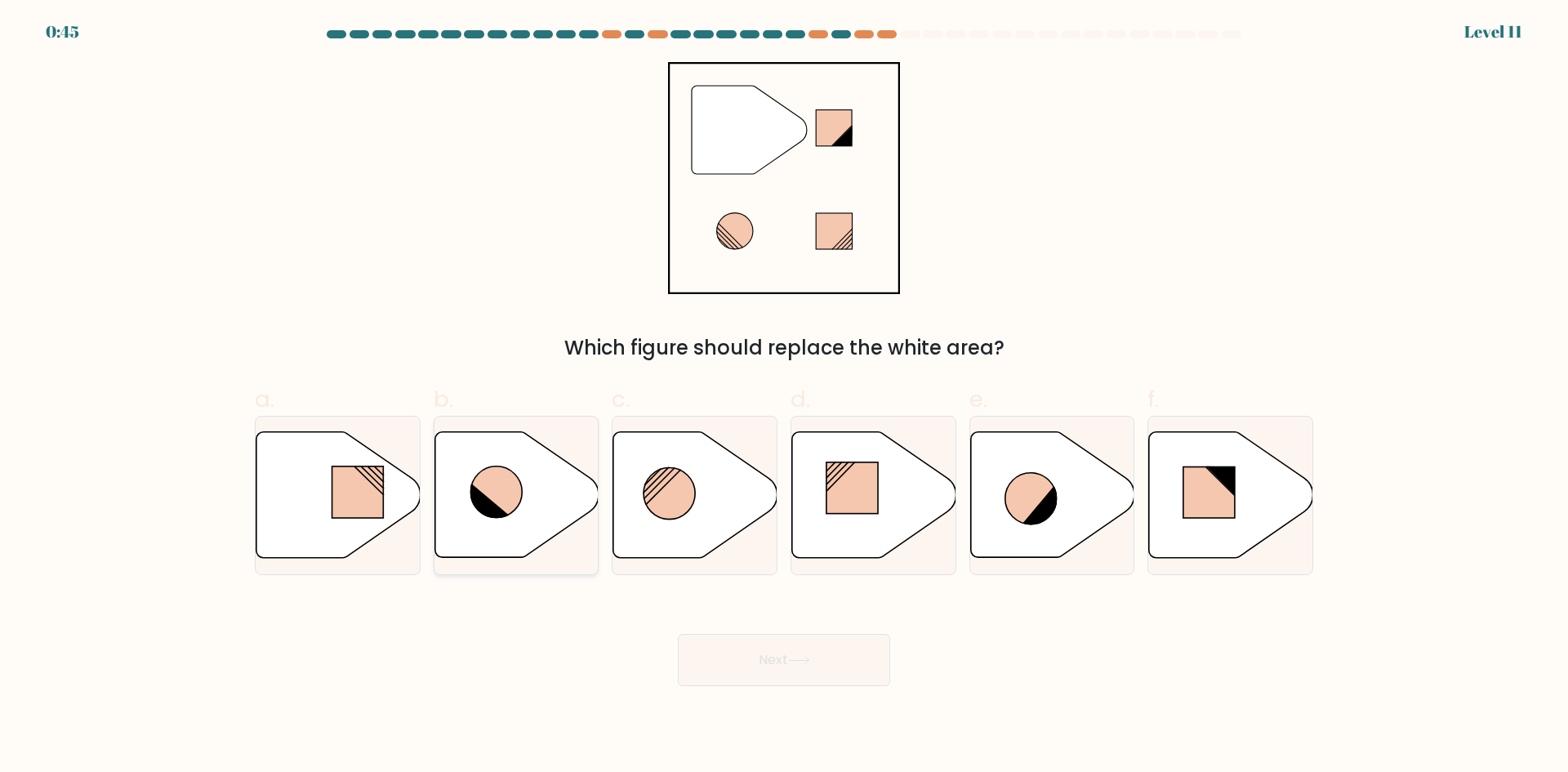
click at [466, 498] on icon at bounding box center [516, 496] width 164 height 126
click at [784, 397] on input "b." at bounding box center [784, 391] width 1 height 11
radio input "true"
click at [763, 675] on button "Next" at bounding box center [784, 660] width 212 height 52
click at [752, 660] on button "Next" at bounding box center [784, 660] width 212 height 52
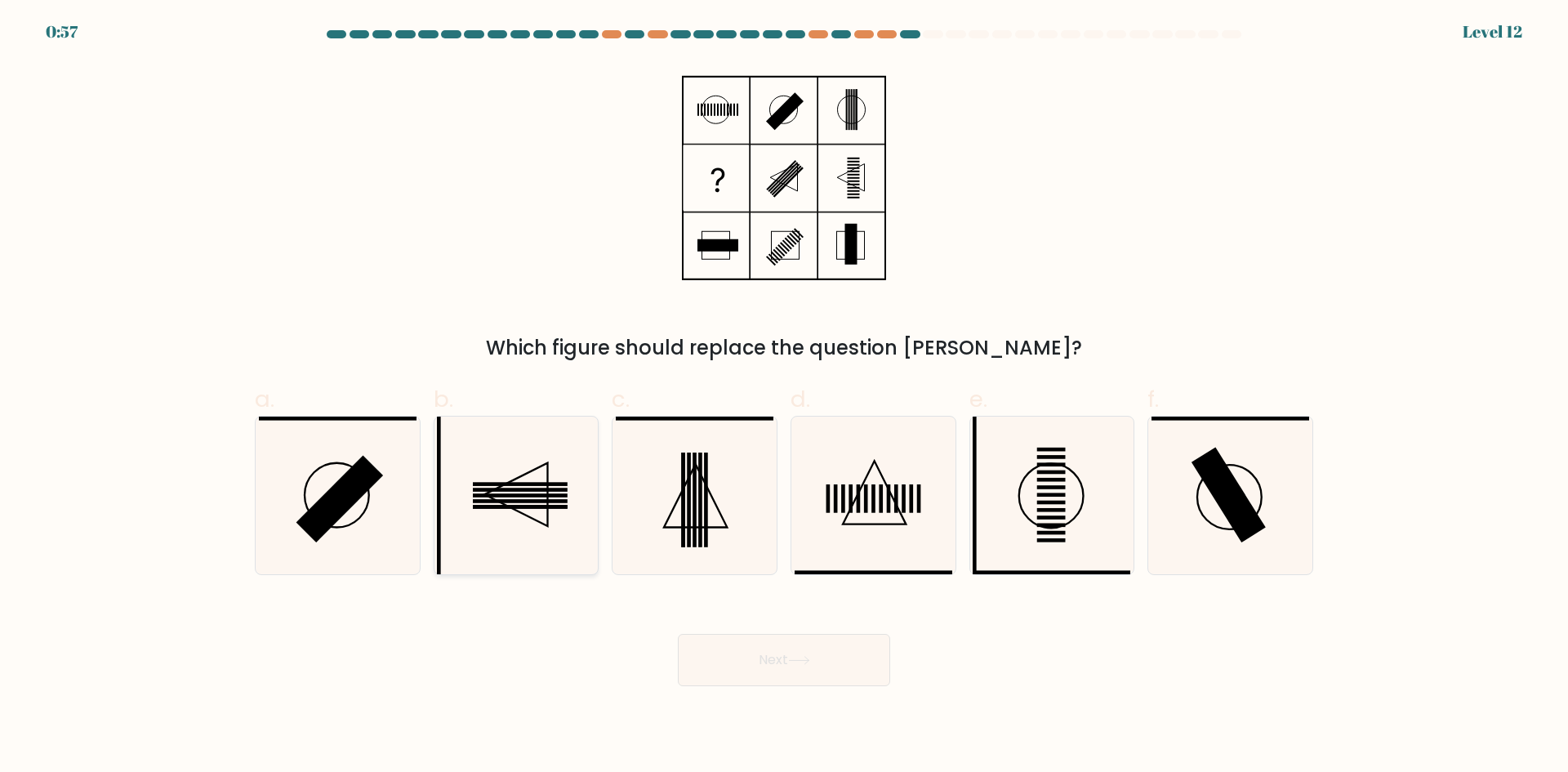
click at [549, 521] on icon at bounding box center [517, 495] width 63 height 63
click at [784, 397] on input "b." at bounding box center [784, 391] width 1 height 11
radio input "true"
click at [761, 654] on button "Next" at bounding box center [784, 660] width 212 height 52
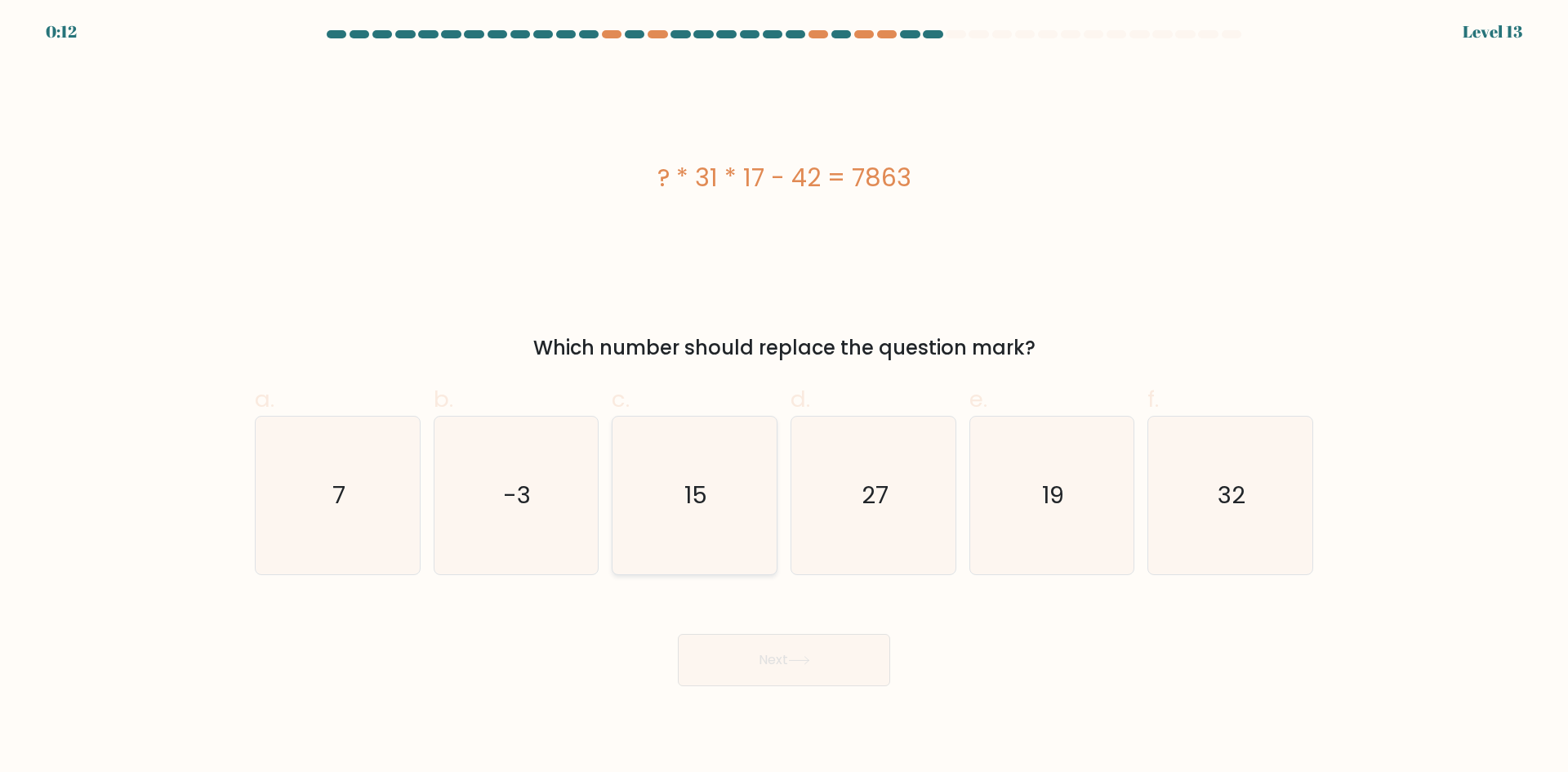
click at [685, 534] on icon "15" at bounding box center [695, 496] width 157 height 157
click at [784, 397] on input "c. 15" at bounding box center [784, 391] width 1 height 11
radio input "true"
click at [769, 655] on button "Next" at bounding box center [784, 660] width 212 height 52
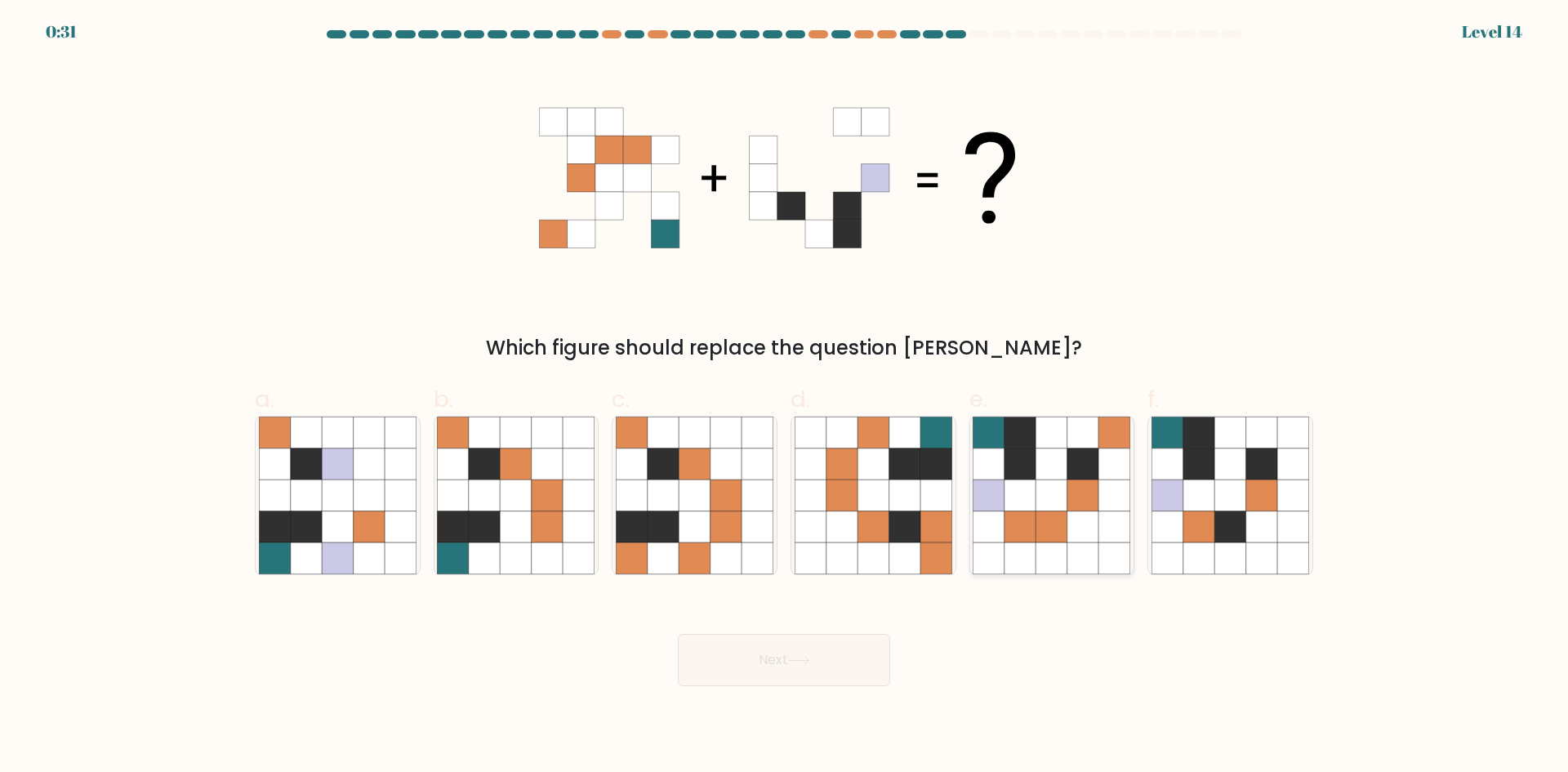
click at [1117, 542] on icon at bounding box center [1115, 527] width 31 height 31
click at [785, 397] on input "e." at bounding box center [784, 391] width 1 height 11
radio input "true"
click at [809, 670] on button "Next" at bounding box center [784, 660] width 212 height 52
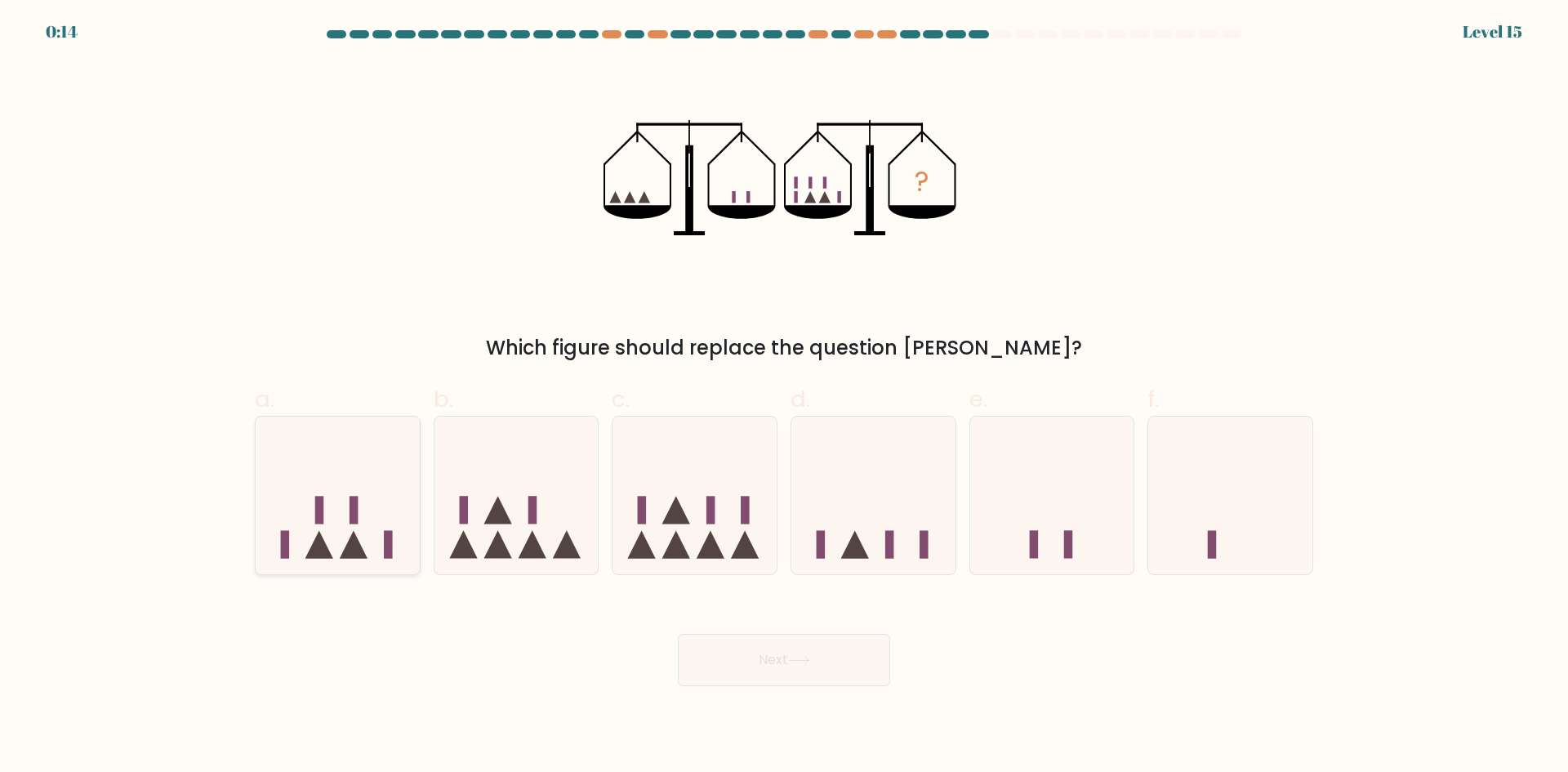
click at [370, 528] on icon at bounding box center [337, 496] width 164 height 136
click at [784, 397] on input "a." at bounding box center [784, 391] width 1 height 11
radio input "true"
click at [747, 678] on button "Next" at bounding box center [784, 660] width 212 height 52
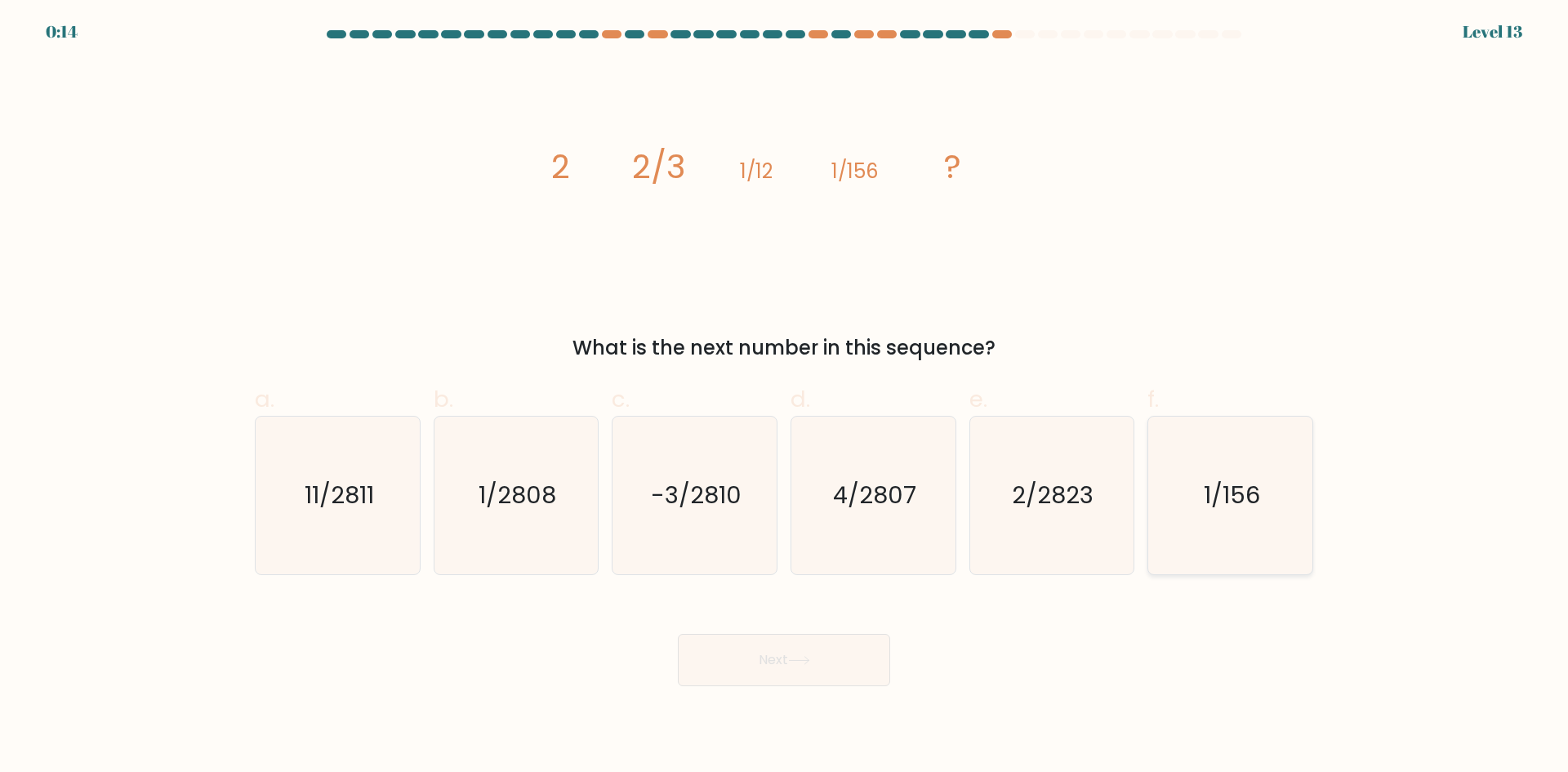
click at [1274, 522] on icon "1/156" at bounding box center [1231, 496] width 157 height 157
click at [785, 397] on input "f. 1/156" at bounding box center [784, 391] width 1 height 11
radio input "true"
drag, startPoint x: 528, startPoint y: 511, endPoint x: 664, endPoint y: 575, distance: 150.3
click at [542, 510] on text "1/2808" at bounding box center [517, 495] width 78 height 32
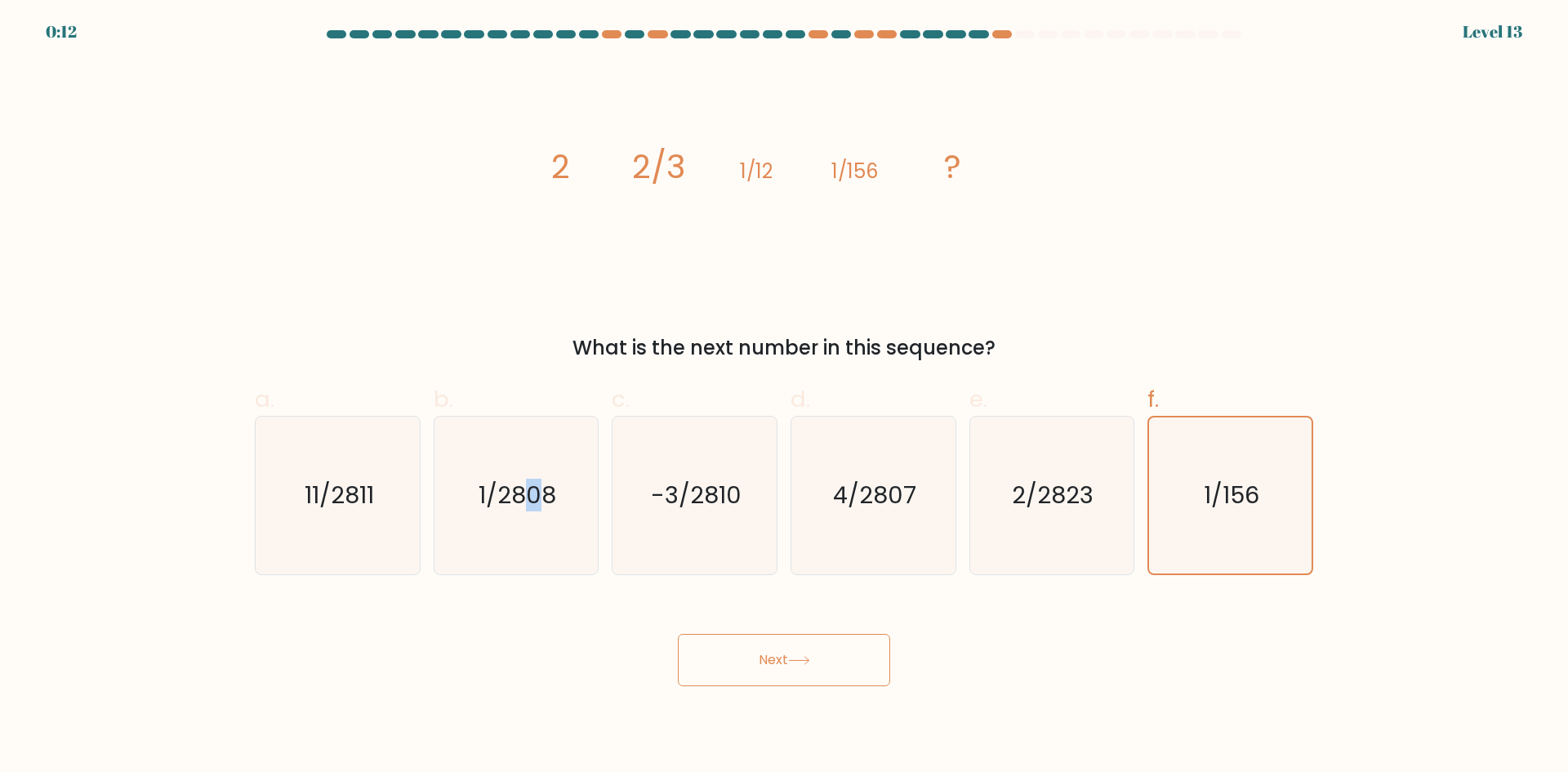
drag, startPoint x: 732, startPoint y: 656, endPoint x: 651, endPoint y: 585, distance: 107.7
click at [732, 657] on button "Next" at bounding box center [784, 660] width 212 height 52
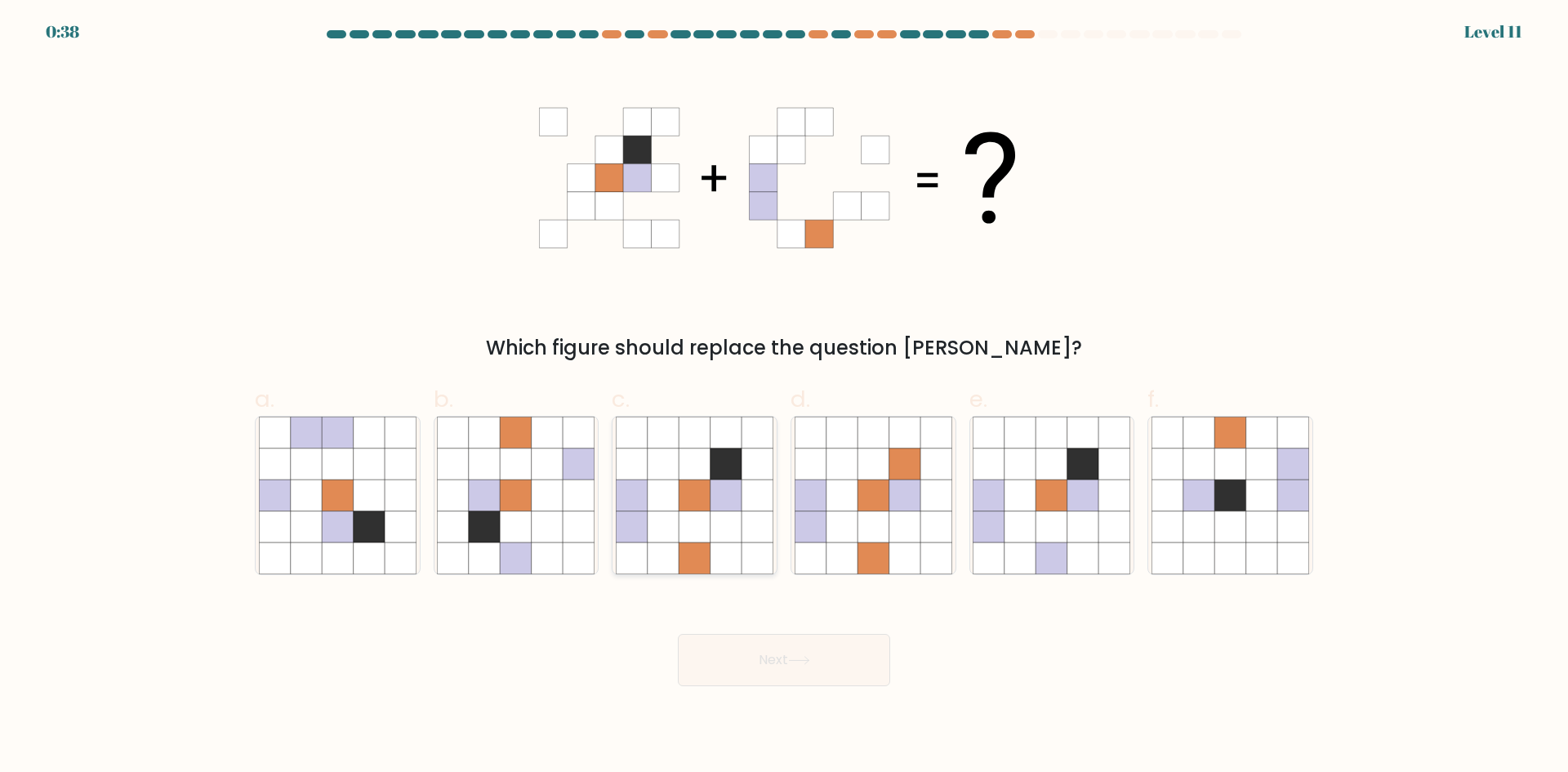
click at [747, 549] on icon at bounding box center [758, 559] width 31 height 31
click at [784, 397] on input "c." at bounding box center [784, 391] width 1 height 11
radio input "true"
click at [783, 665] on button "Next" at bounding box center [784, 660] width 212 height 52
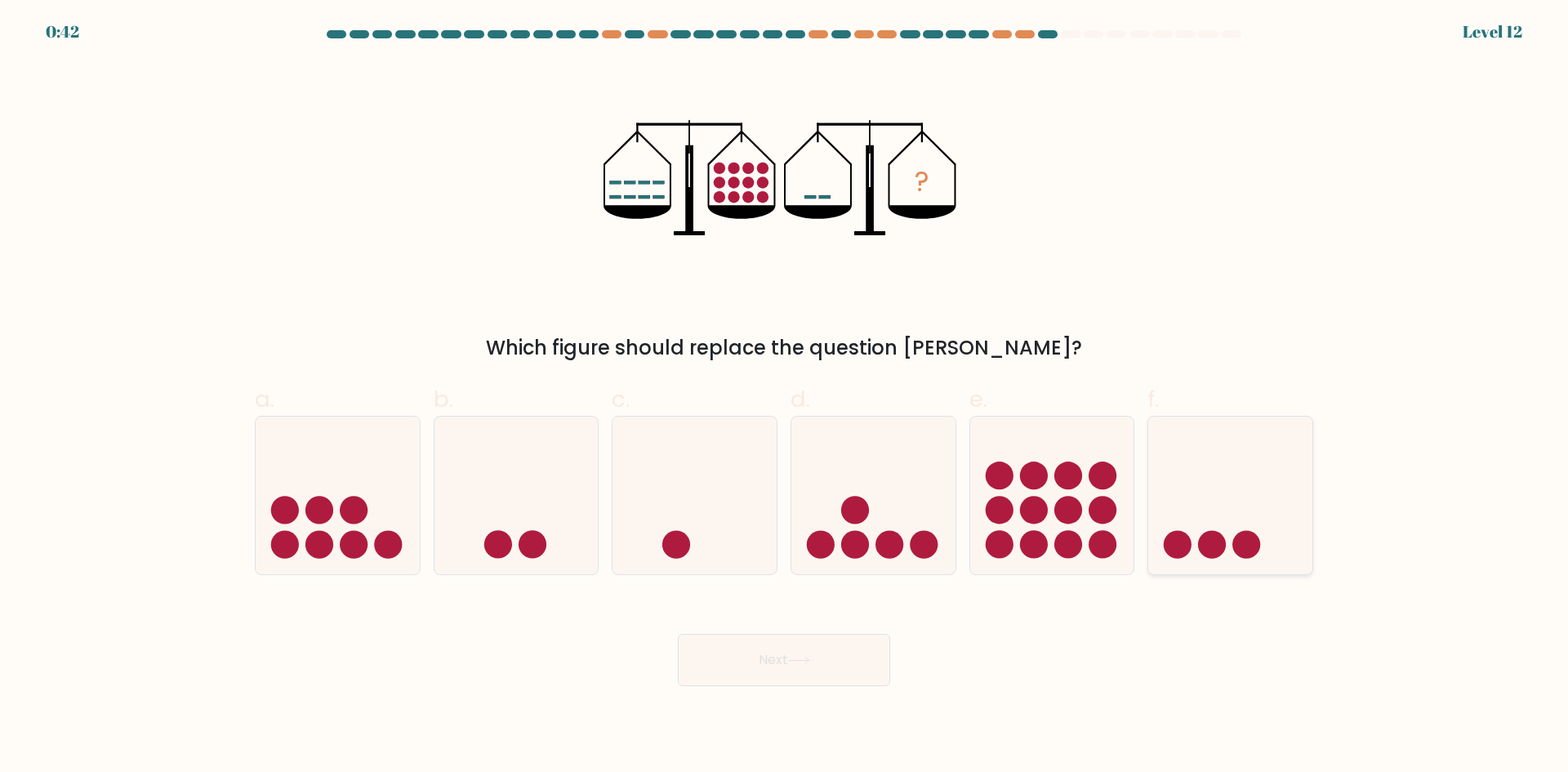
click at [1225, 530] on icon at bounding box center [1230, 496] width 164 height 136
click at [785, 397] on input "f." at bounding box center [784, 391] width 1 height 11
radio input "true"
click at [834, 650] on button "Next" at bounding box center [784, 660] width 212 height 52
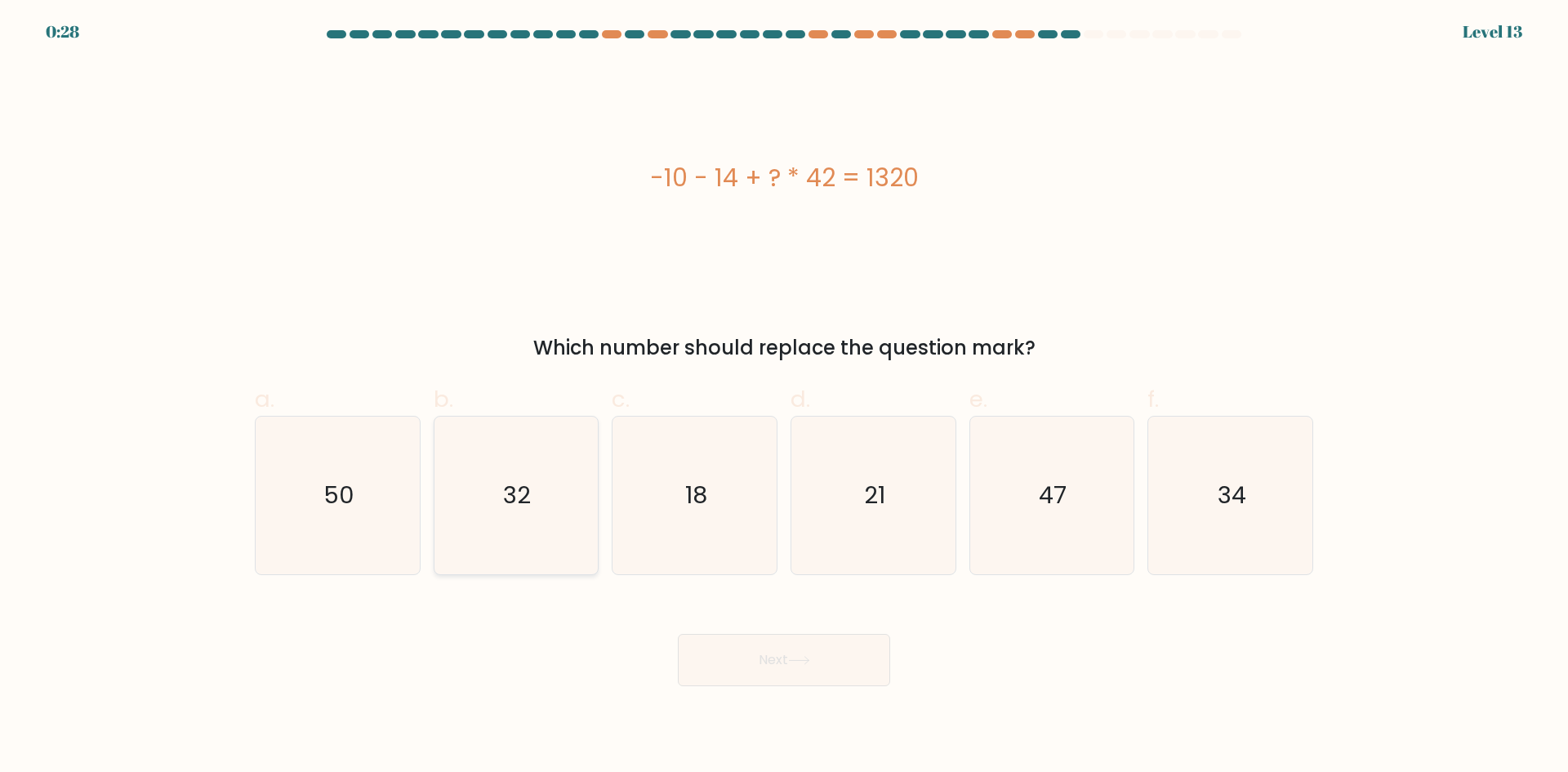
click at [546, 504] on icon "32" at bounding box center [516, 496] width 157 height 157
click at [784, 397] on input "b. 32" at bounding box center [784, 391] width 1 height 11
radio input "true"
click at [766, 665] on button "Next" at bounding box center [784, 660] width 212 height 52
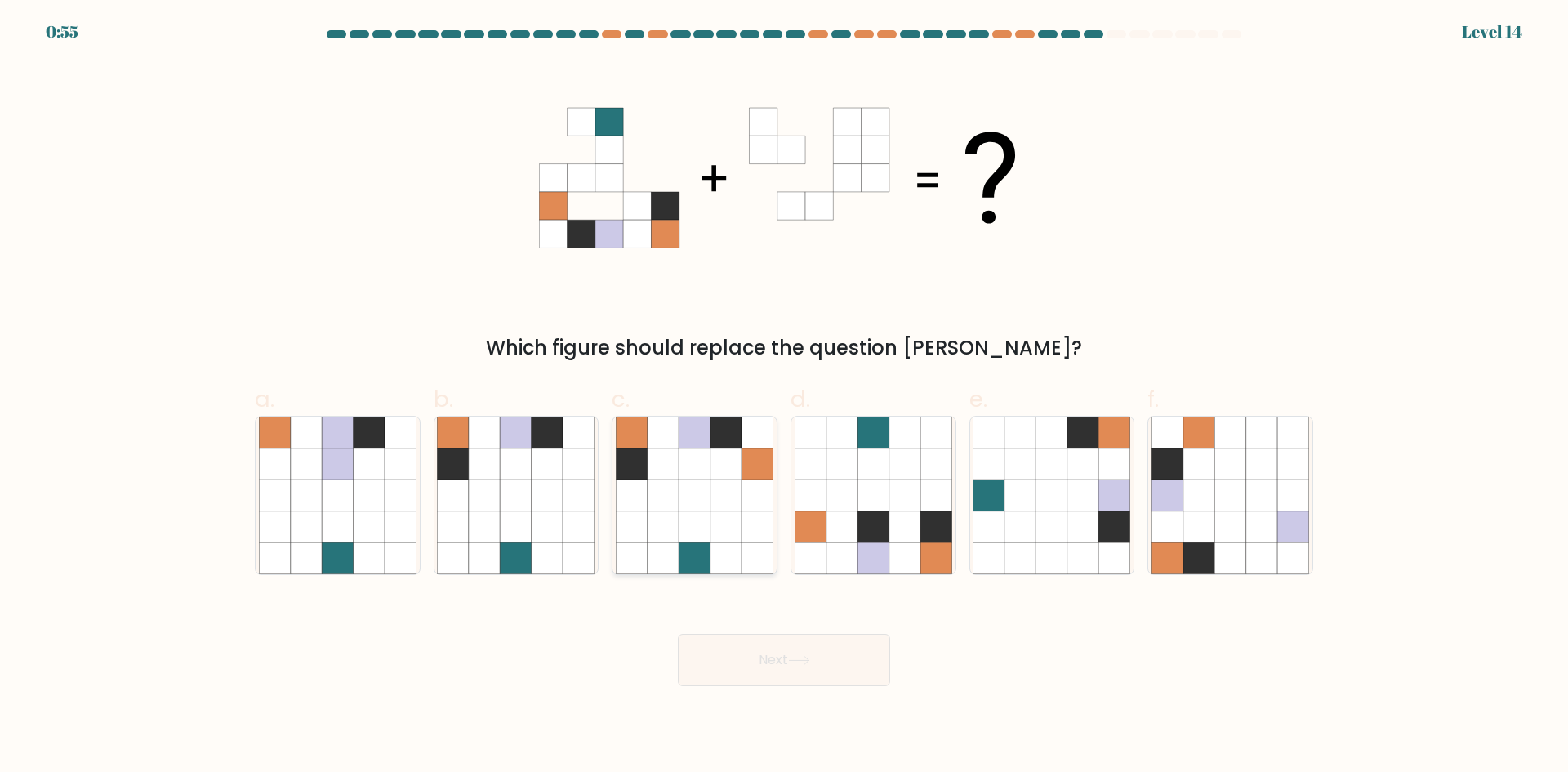
click at [749, 502] on icon at bounding box center [758, 496] width 31 height 31
click at [784, 397] on input "c." at bounding box center [784, 391] width 1 height 11
radio input "true"
click at [767, 660] on button "Next" at bounding box center [784, 660] width 212 height 52
click at [750, 672] on button "Next" at bounding box center [784, 660] width 212 height 52
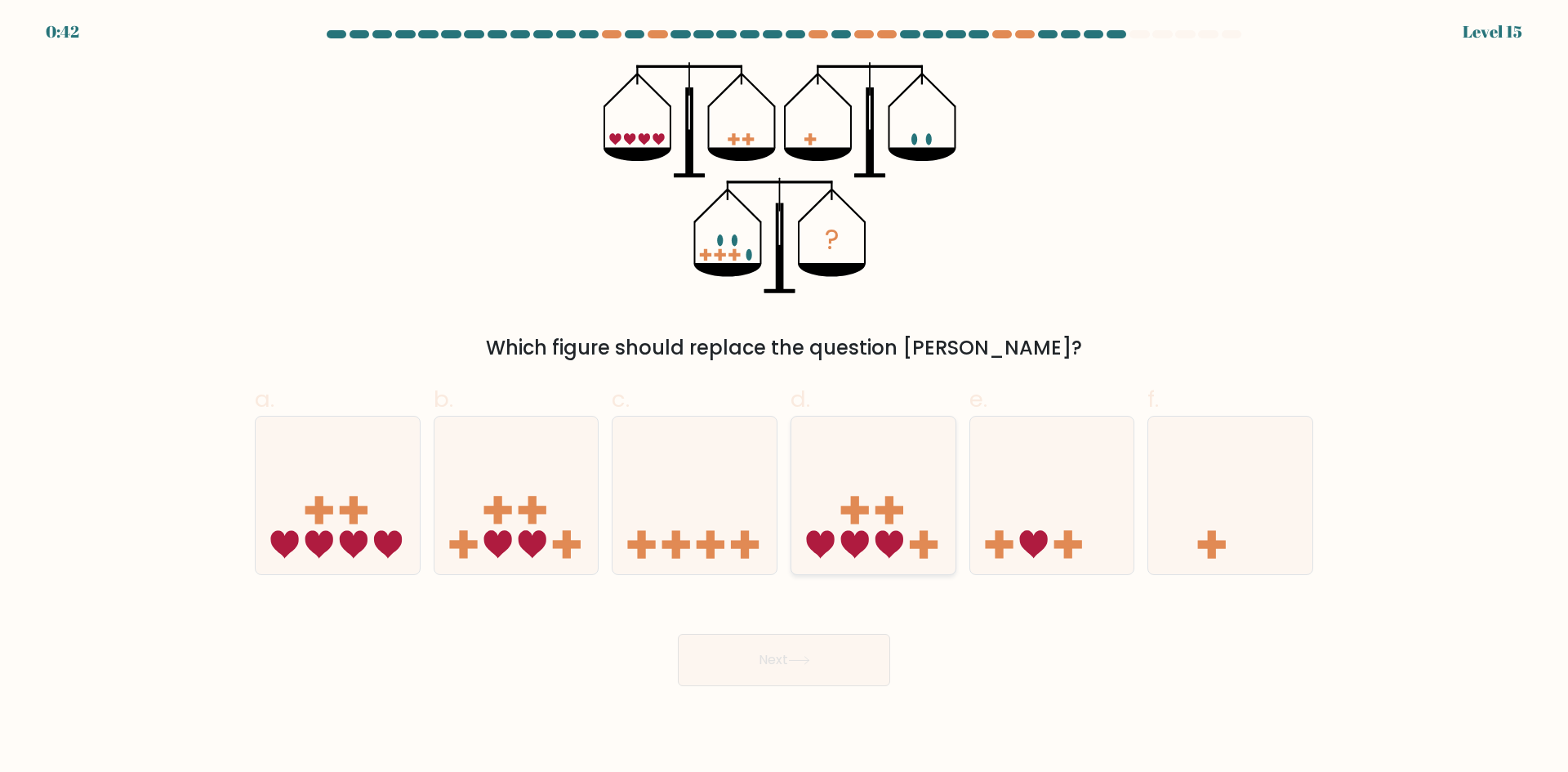
click at [910, 523] on icon at bounding box center [873, 496] width 164 height 136
click at [785, 397] on input "d." at bounding box center [784, 391] width 1 height 11
radio input "true"
click at [819, 665] on button "Next" at bounding box center [784, 660] width 212 height 52
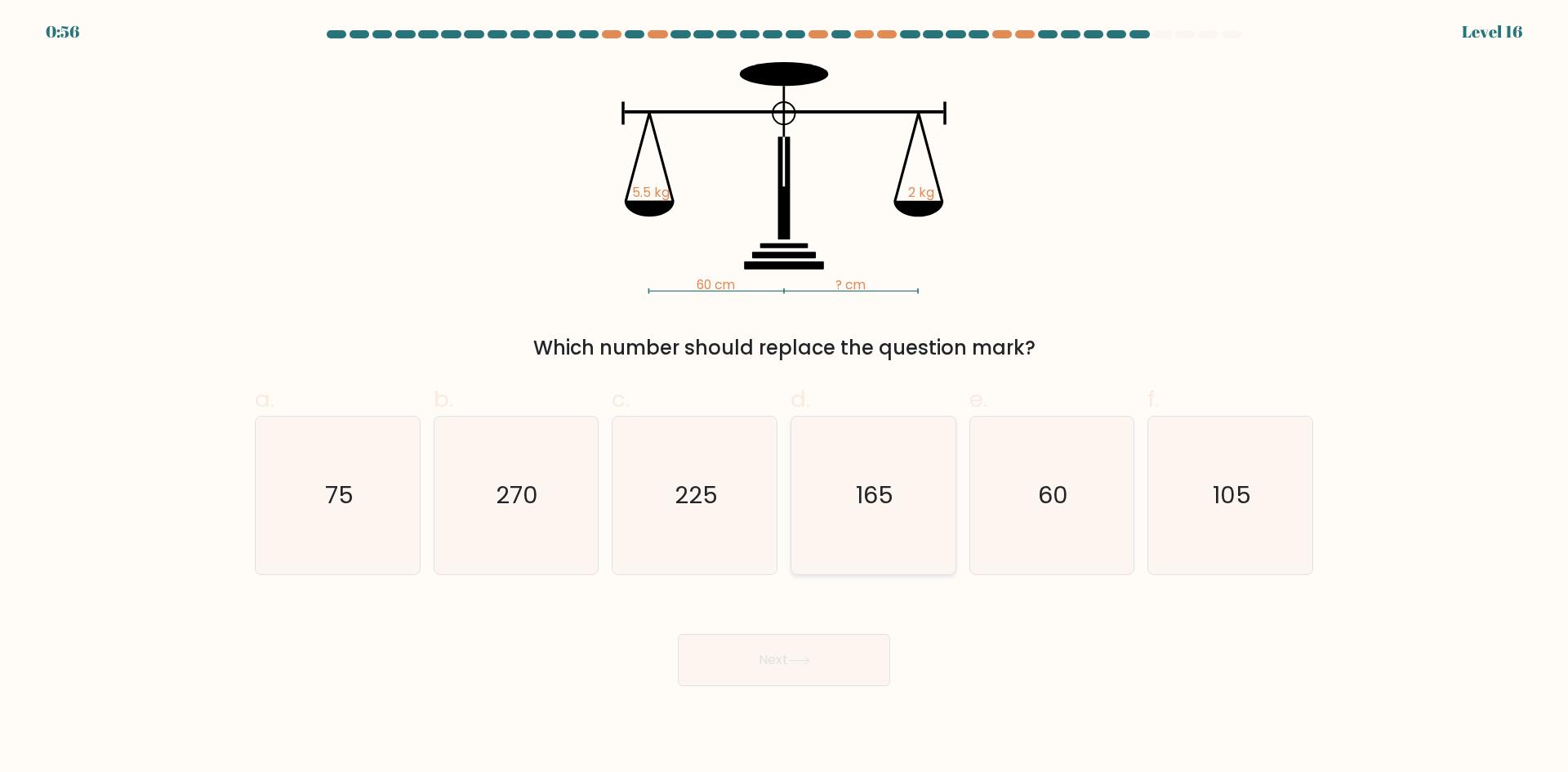
click at [896, 529] on icon "165" at bounding box center [874, 496] width 157 height 157
click at [785, 397] on input "d. 165" at bounding box center [784, 391] width 1 height 11
radio input "true"
click at [784, 646] on button "Next" at bounding box center [784, 660] width 212 height 52
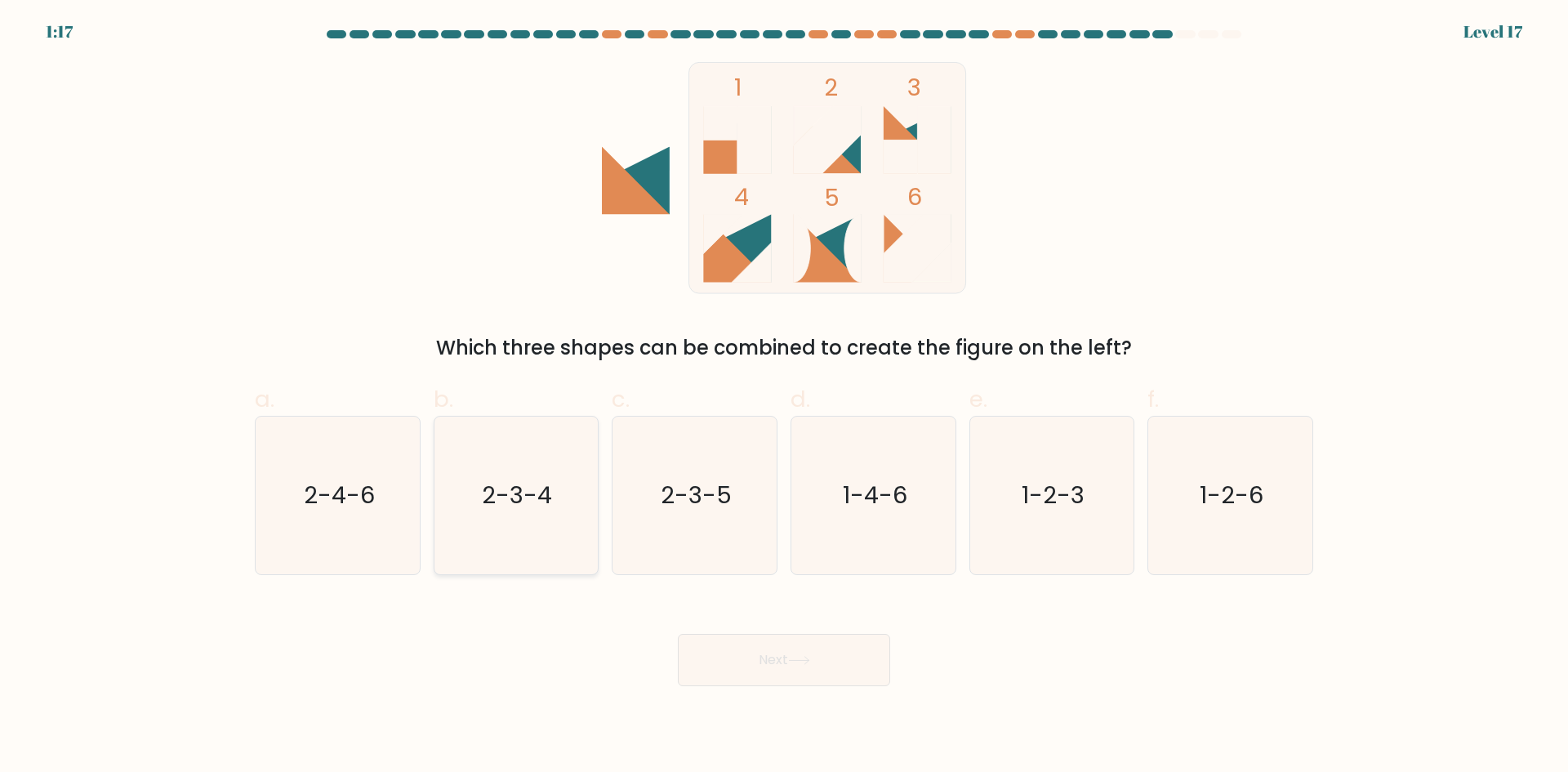
click at [530, 488] on text "2-3-4" at bounding box center [517, 495] width 70 height 32
click at [784, 397] on input "b. 2-3-4" at bounding box center [784, 391] width 1 height 11
radio input "true"
click at [715, 665] on button "Next" at bounding box center [784, 660] width 212 height 52
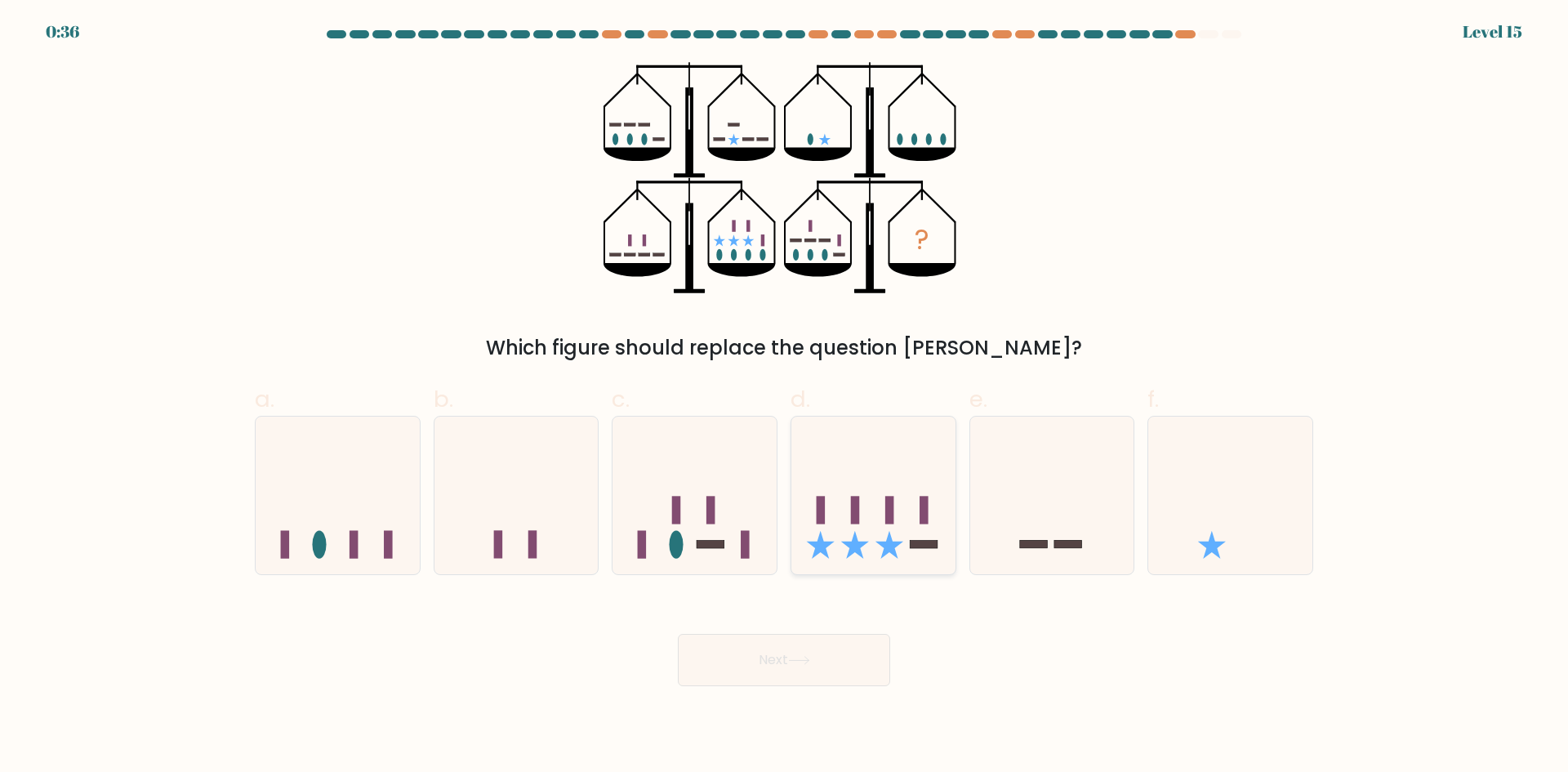
click at [866, 554] on icon at bounding box center [873, 496] width 164 height 136
click at [785, 397] on input "d." at bounding box center [784, 391] width 1 height 11
radio input "true"
click at [848, 669] on button "Next" at bounding box center [784, 660] width 212 height 52
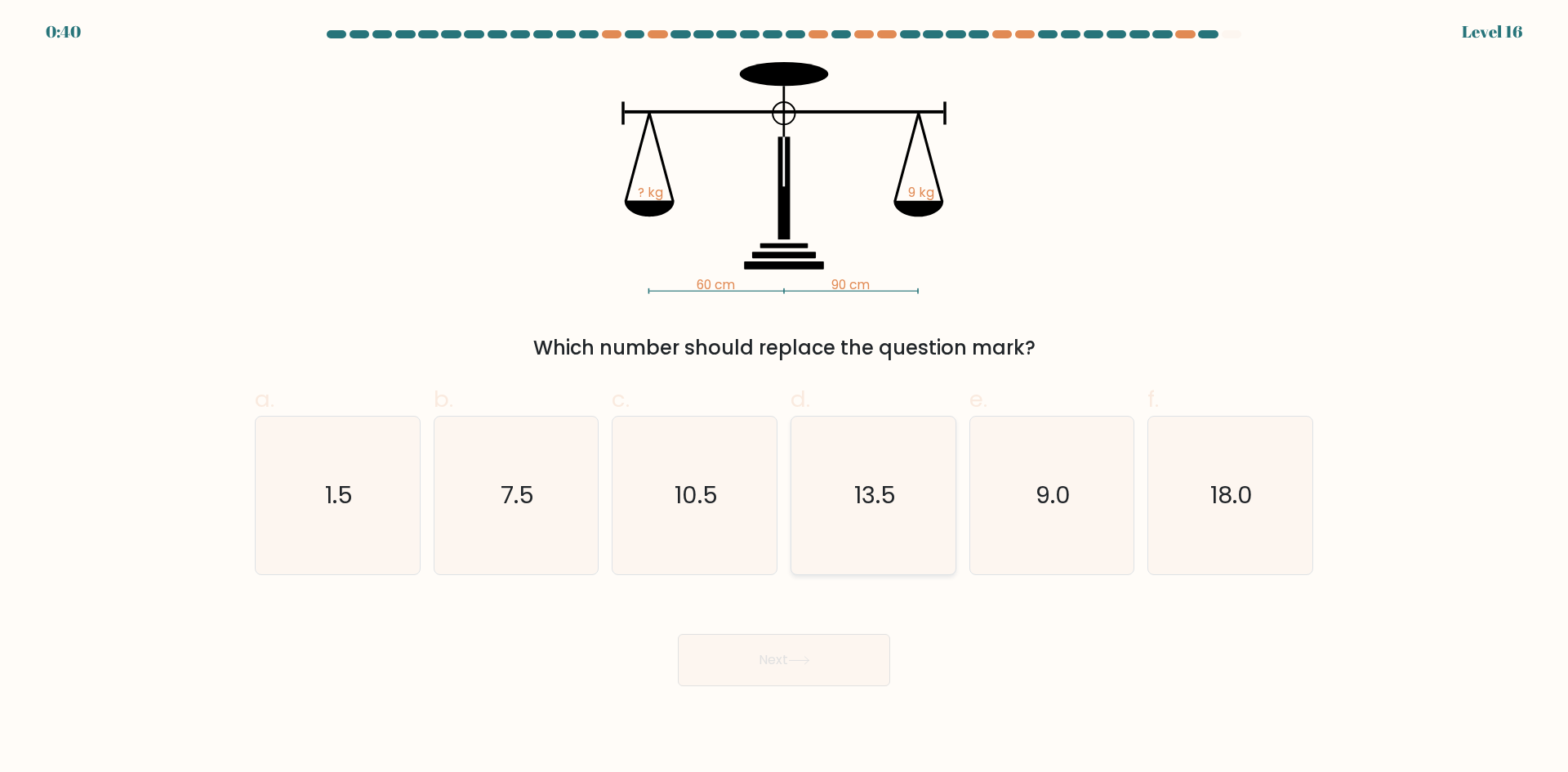
click at [857, 520] on icon "13.5" at bounding box center [874, 496] width 157 height 157
click at [785, 397] on input "d. 13.5" at bounding box center [784, 391] width 1 height 11
radio input "true"
click at [825, 660] on button "Next" at bounding box center [784, 660] width 212 height 52
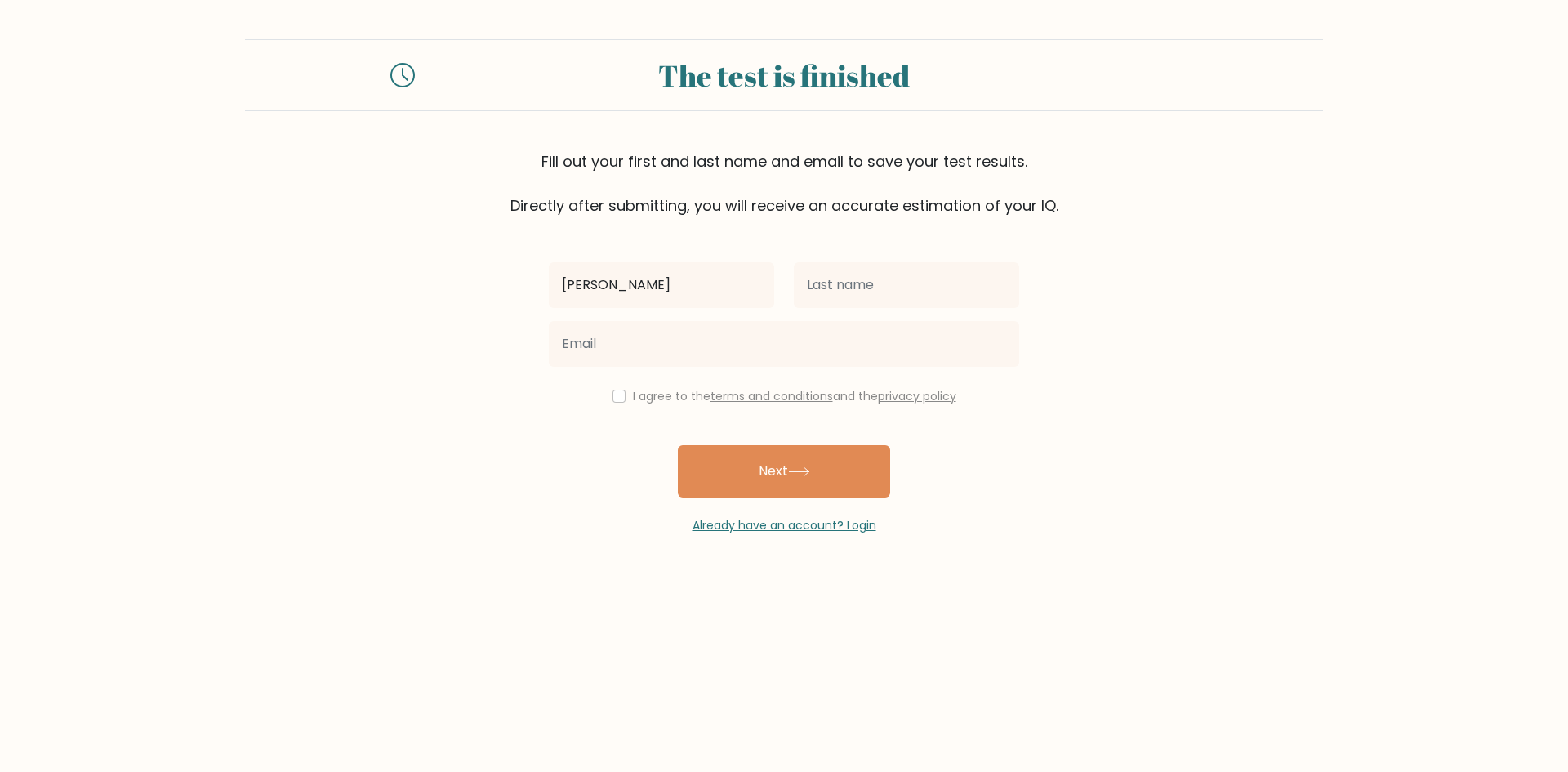
type input "[PERSON_NAME]"
type input "Mangoranda"
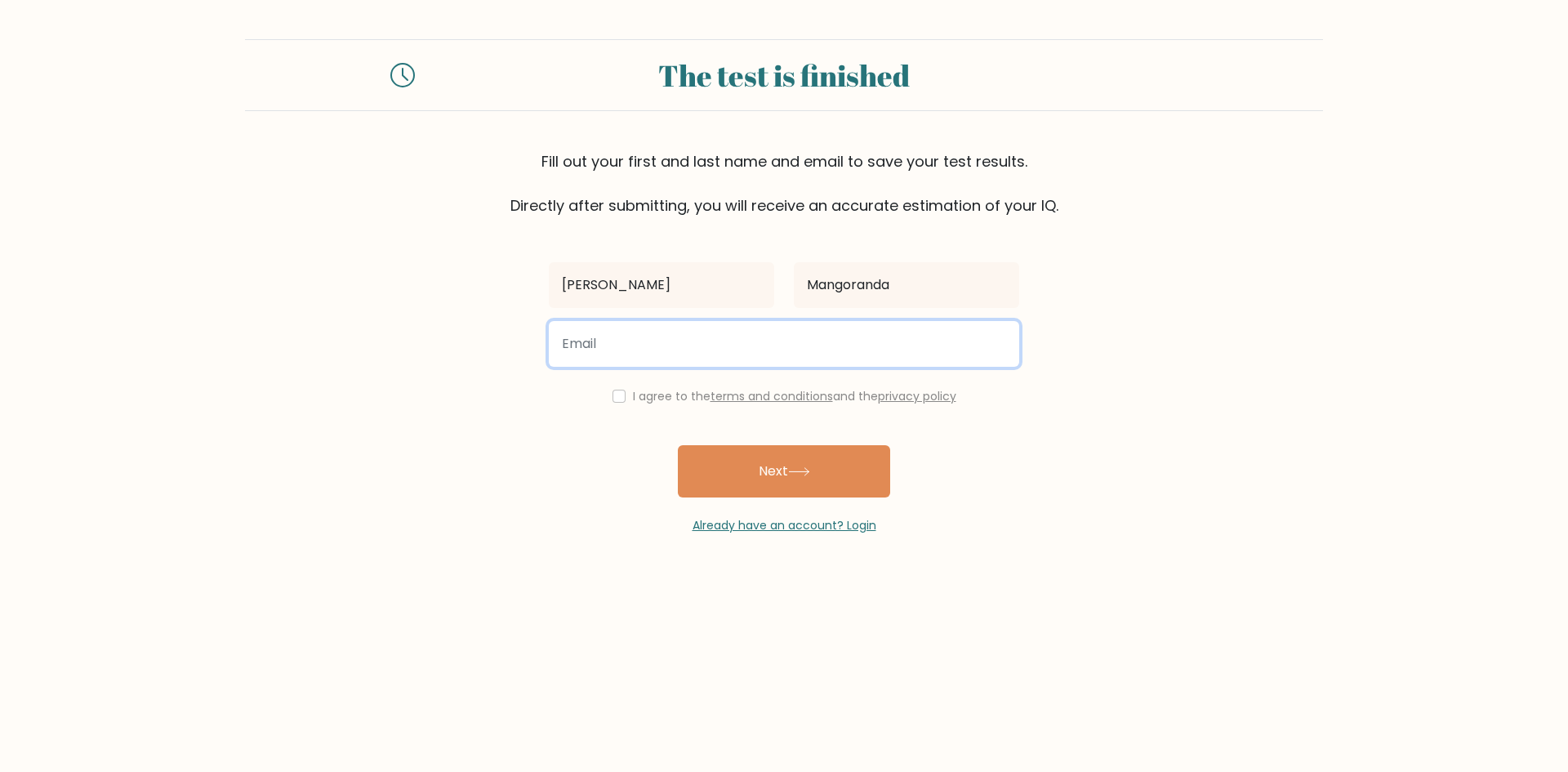
click at [795, 336] on input "email" at bounding box center [784, 344] width 471 height 46
type input "koomisakalam@gmail.com"
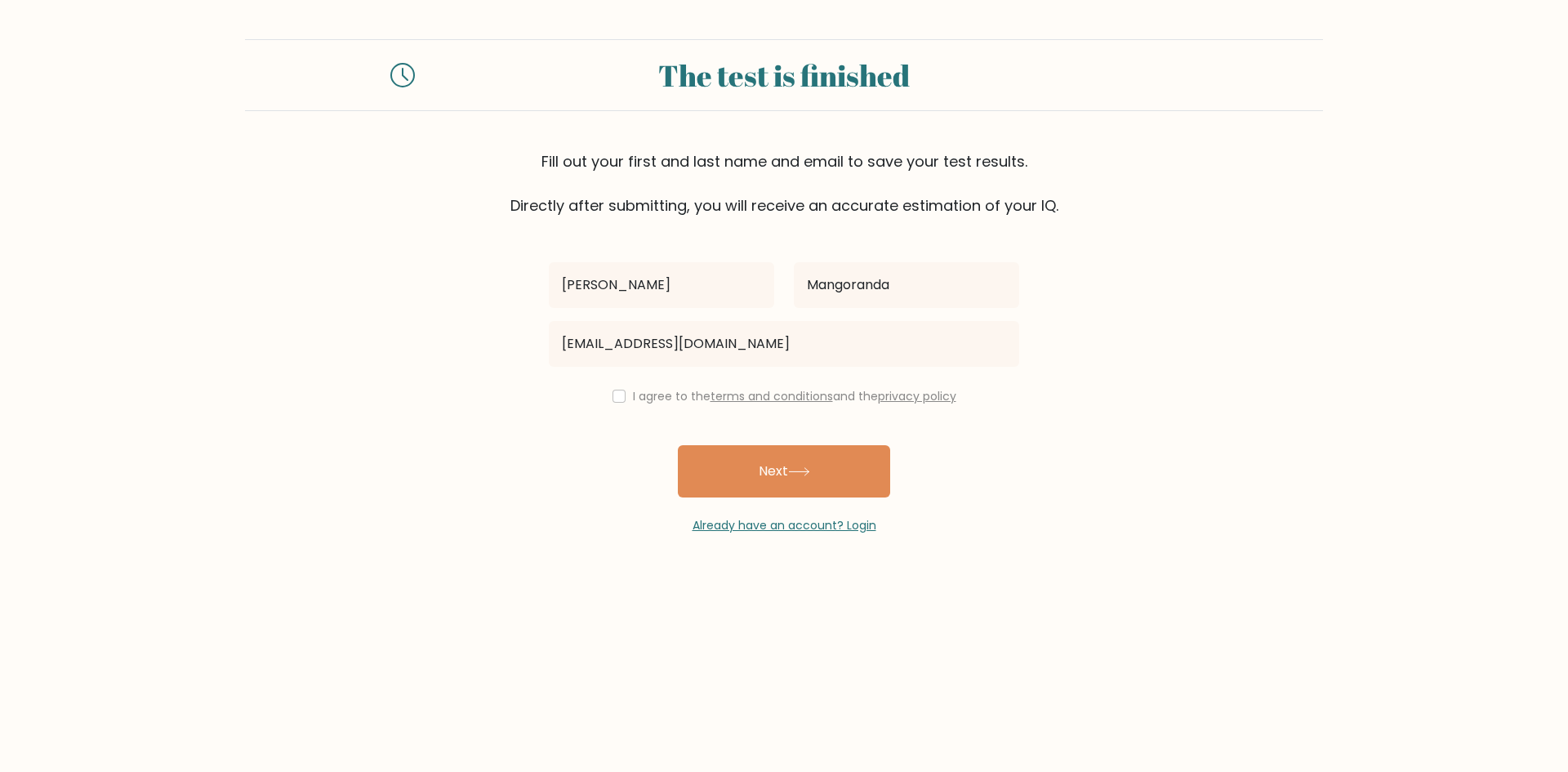
click at [625, 403] on div "I agree to the terms and conditions and the privacy policy" at bounding box center [784, 396] width 491 height 20
click at [616, 397] on input "checkbox" at bounding box center [618, 395] width 13 height 13
checkbox input "true"
click at [805, 478] on button "Next" at bounding box center [784, 471] width 212 height 52
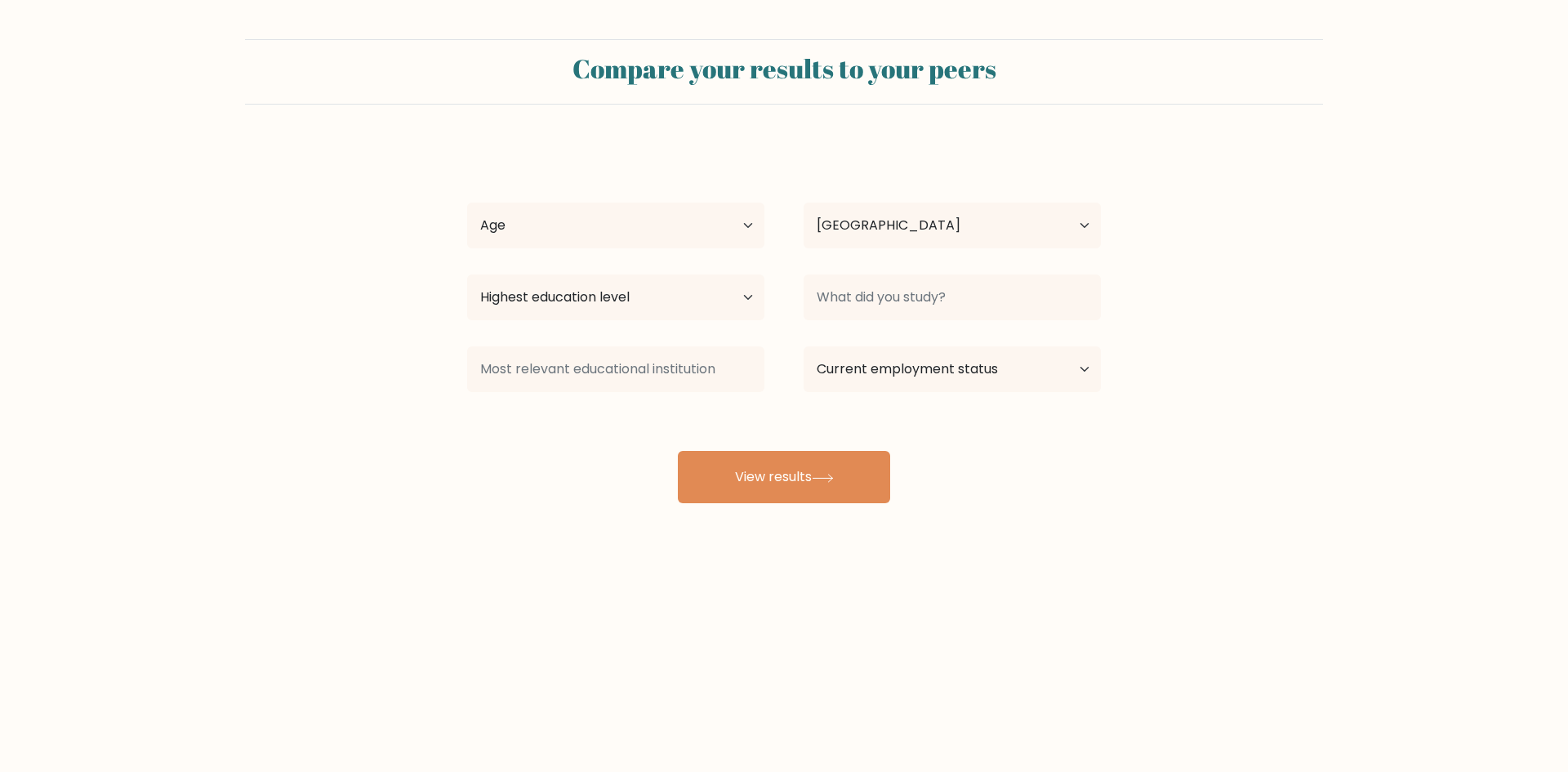
select select "JP"
click at [568, 208] on select "Age Under 18 years old 18-24 years old 25-34 years old 35-44 years old 45-54 ye…" at bounding box center [615, 225] width 297 height 46
select select "25_34"
click at [467, 203] on select "Age Under 18 years old 18-24 years old 25-34 years old 35-44 years old 45-54 ye…" at bounding box center [615, 225] width 297 height 46
click at [915, 236] on select "Country Afghanistan Albania Algeria American Samoa Andorra Angola Anguilla Anta…" at bounding box center [953, 225] width 297 height 46
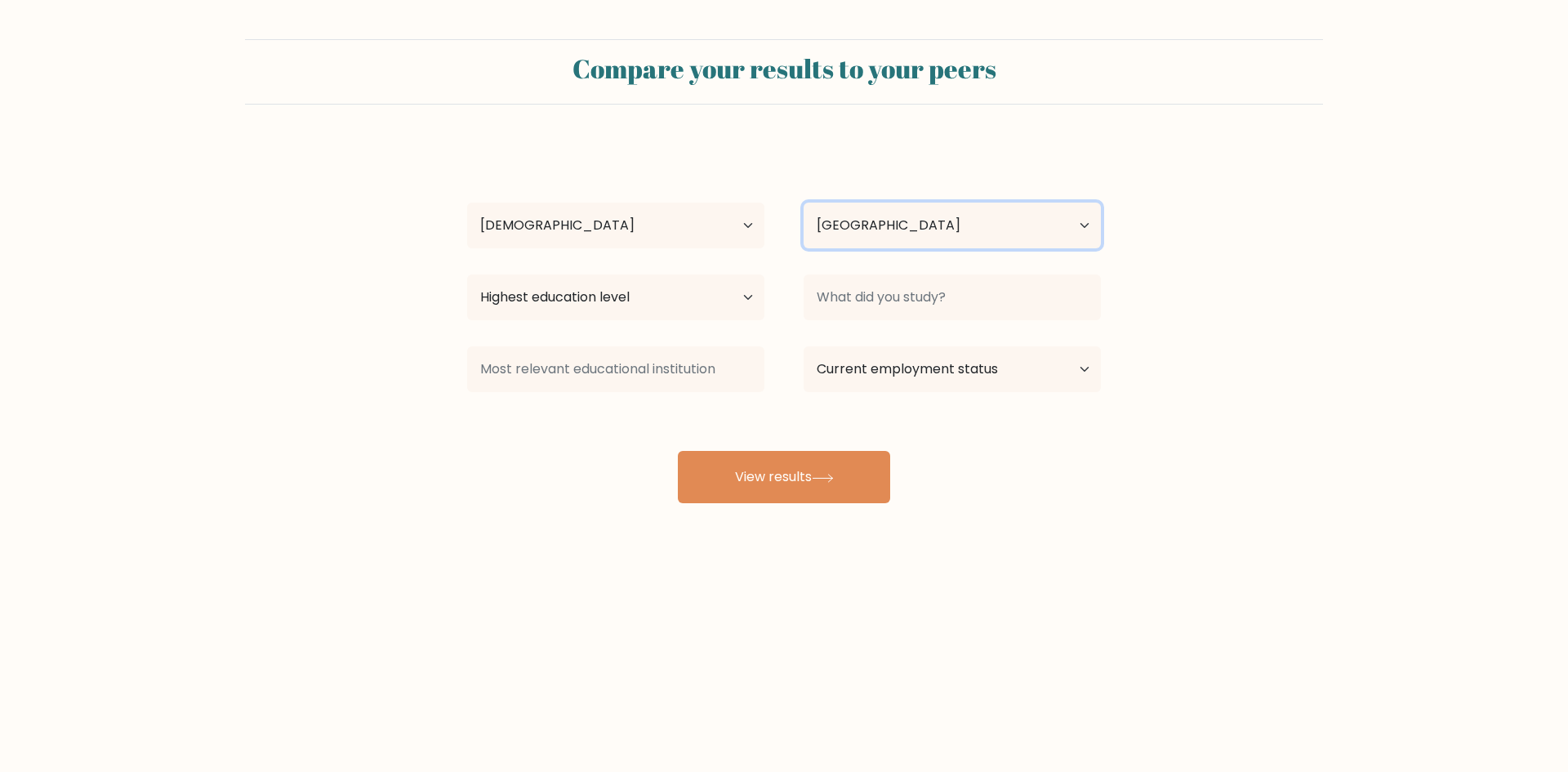
select select "PH"
click at [804, 203] on select "Country Afghanistan Albania Algeria American Samoa Andorra Angola Anguilla Anta…" at bounding box center [953, 225] width 297 height 46
click at [587, 290] on select "Highest education level No schooling Primary Lower Secondary Upper Secondary Oc…" at bounding box center [615, 297] width 297 height 46
select select "occupation_specific"
click at [467, 274] on select "Highest education level No schooling Primary Lower Secondary Upper Secondary Oc…" at bounding box center [615, 297] width 297 height 46
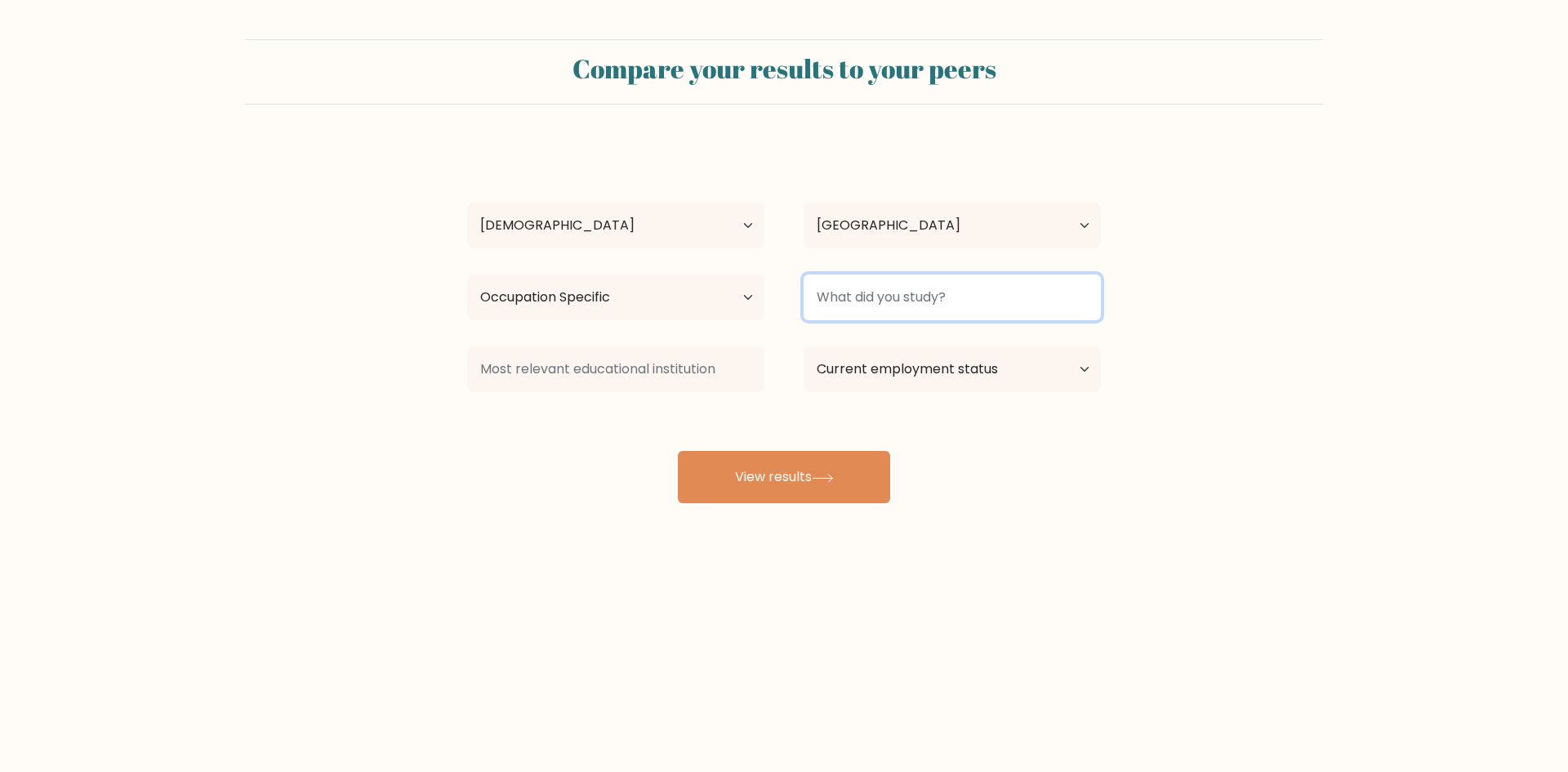
click at [997, 282] on input at bounding box center [953, 297] width 297 height 46
type input "Social Science"
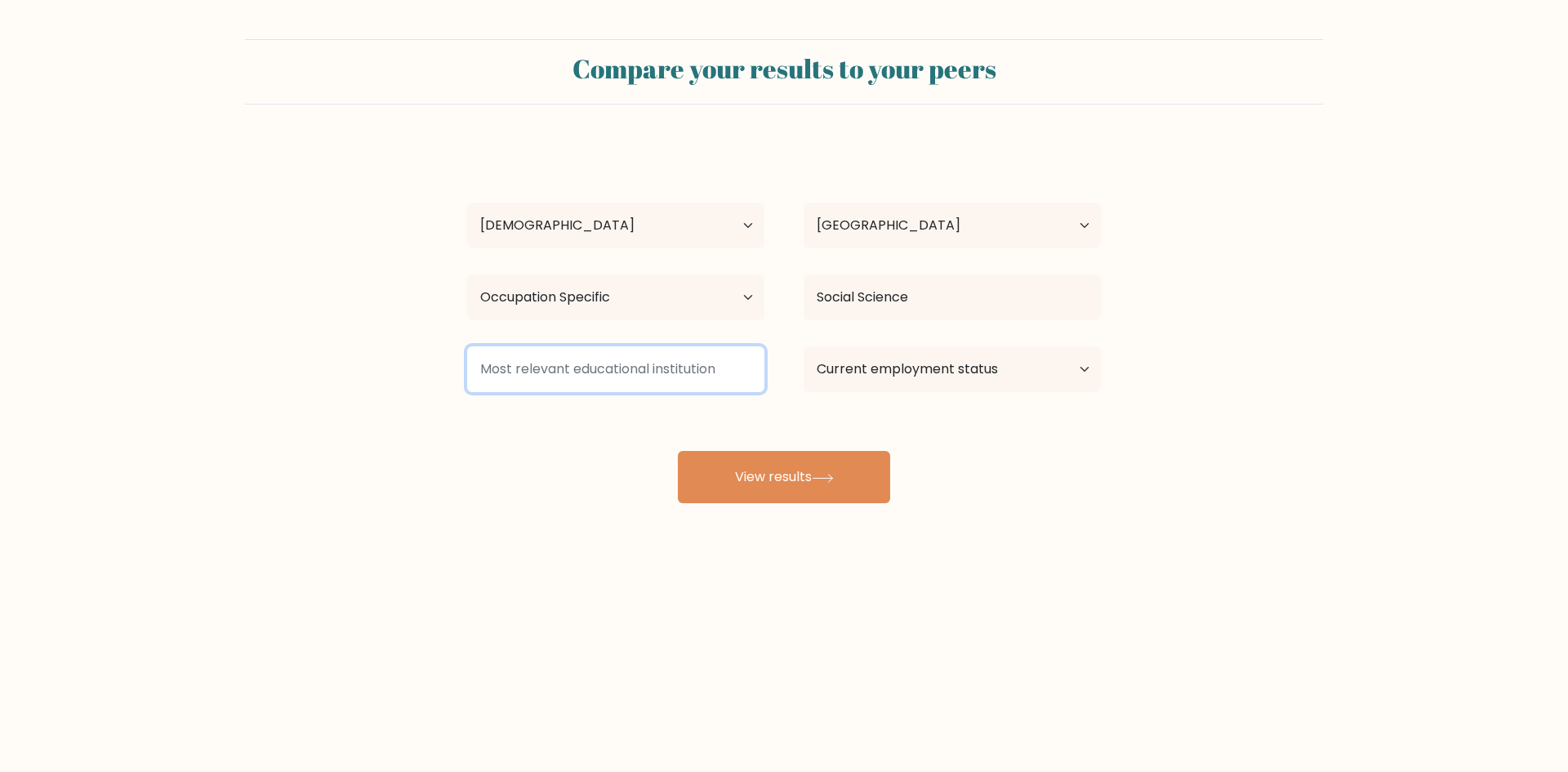
click at [674, 355] on input at bounding box center [615, 369] width 297 height 46
type input "NA"
click at [920, 363] on select "Current employment status Employed Student Retired Other / prefer not to answer" at bounding box center [953, 369] width 297 height 46
select select "employed"
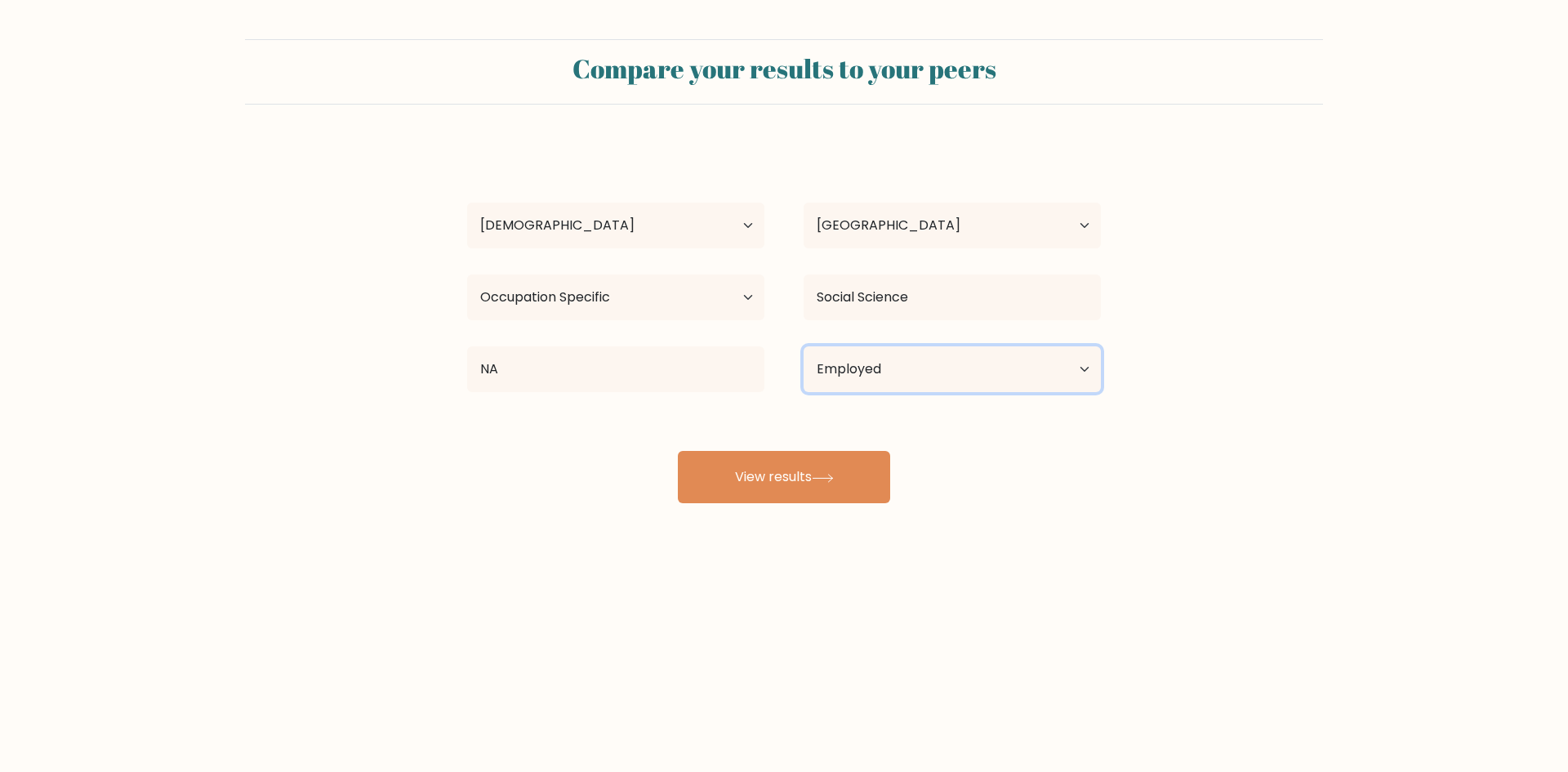
click at [804, 346] on select "Current employment status Employed Student Retired Other / prefer not to answer" at bounding box center [953, 369] width 297 height 46
click at [809, 476] on button "View results" at bounding box center [784, 477] width 212 height 52
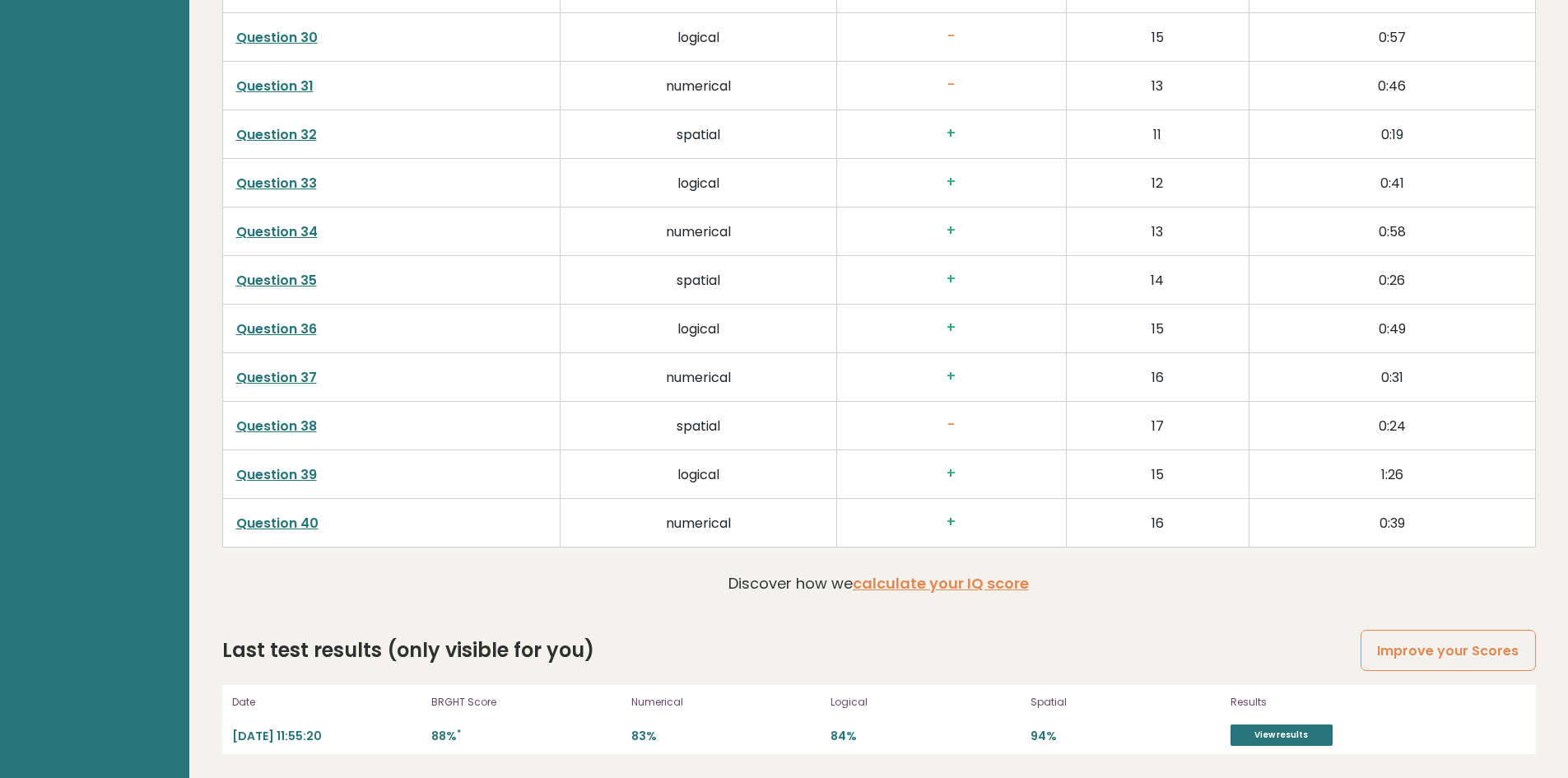
scroll to position [4181, 0]
click at [279, 421] on link "Question 38" at bounding box center [275, 425] width 80 height 19
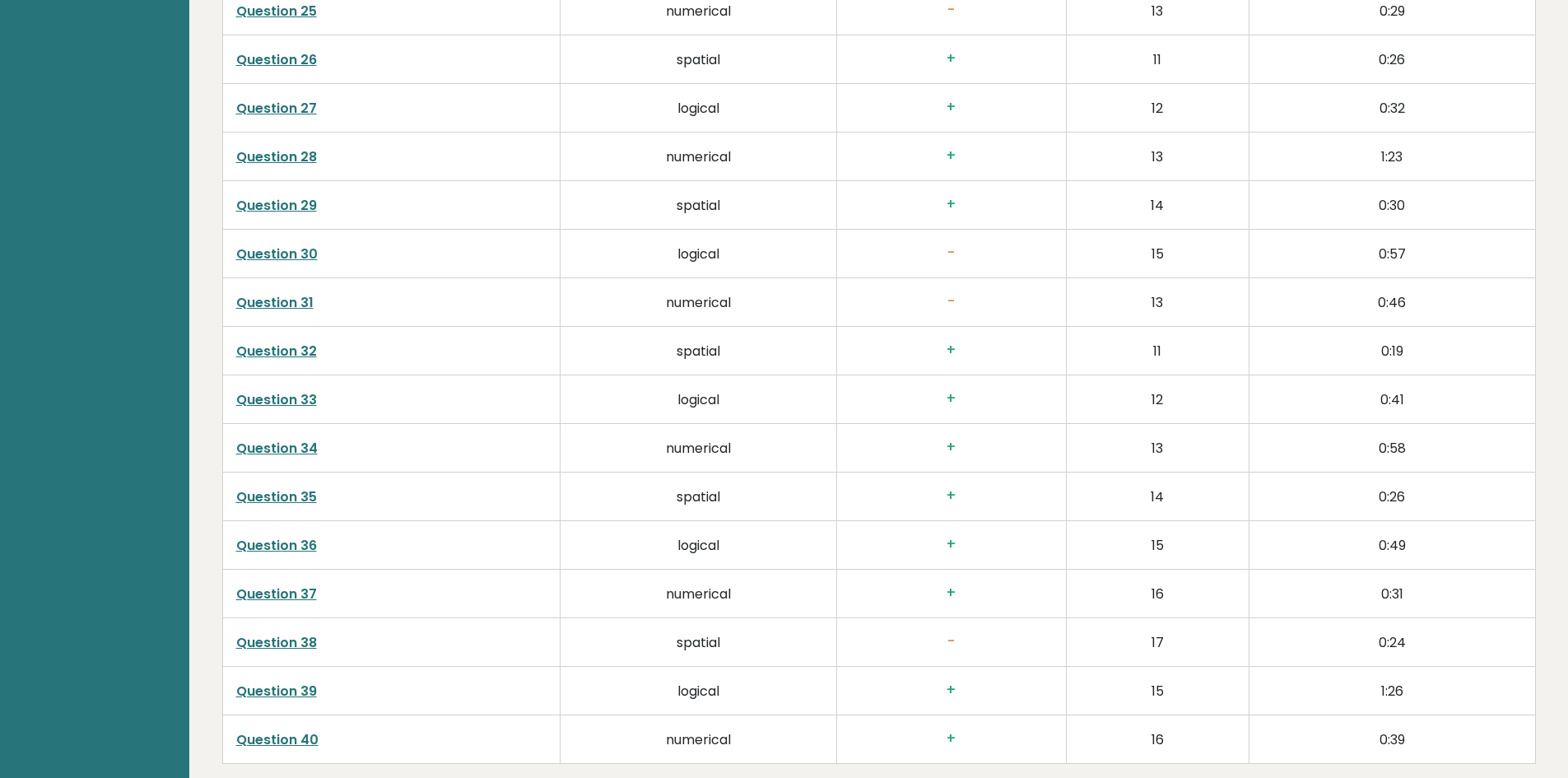
scroll to position [3935, 0]
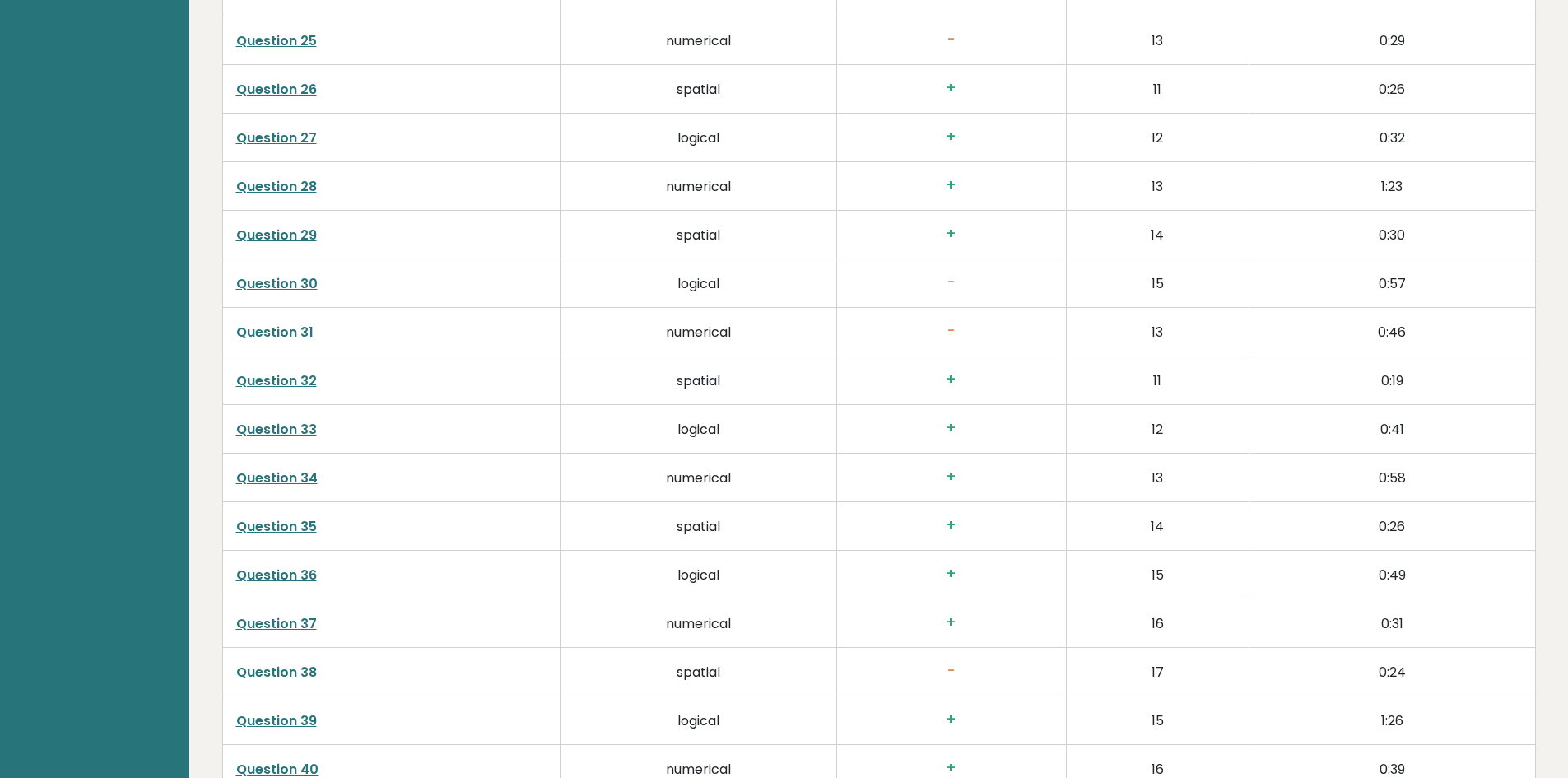
click at [295, 329] on link "Question 31" at bounding box center [274, 332] width 77 height 19
click at [265, 336] on link "Question 31" at bounding box center [274, 332] width 77 height 19
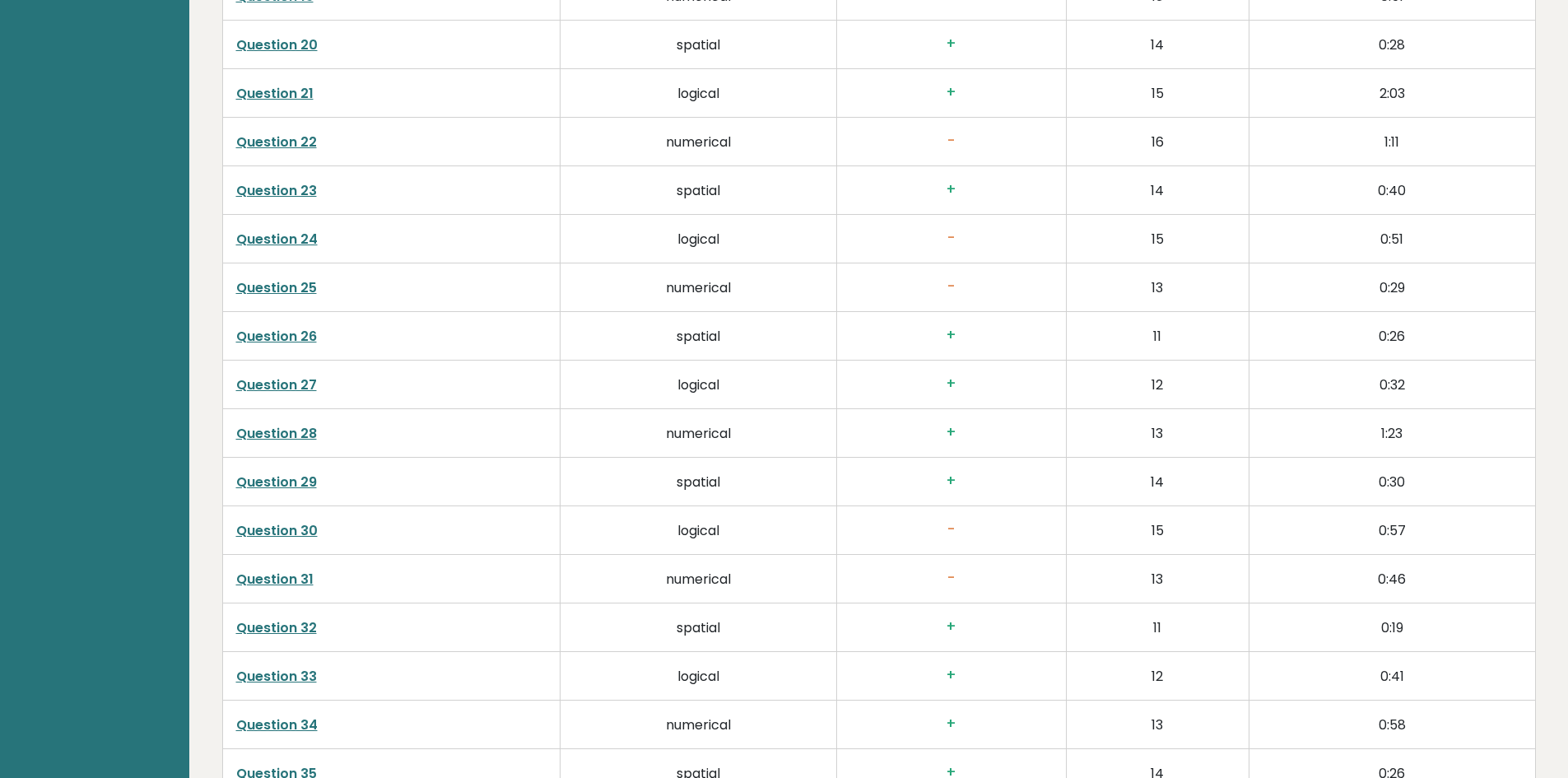
scroll to position [3769, 0]
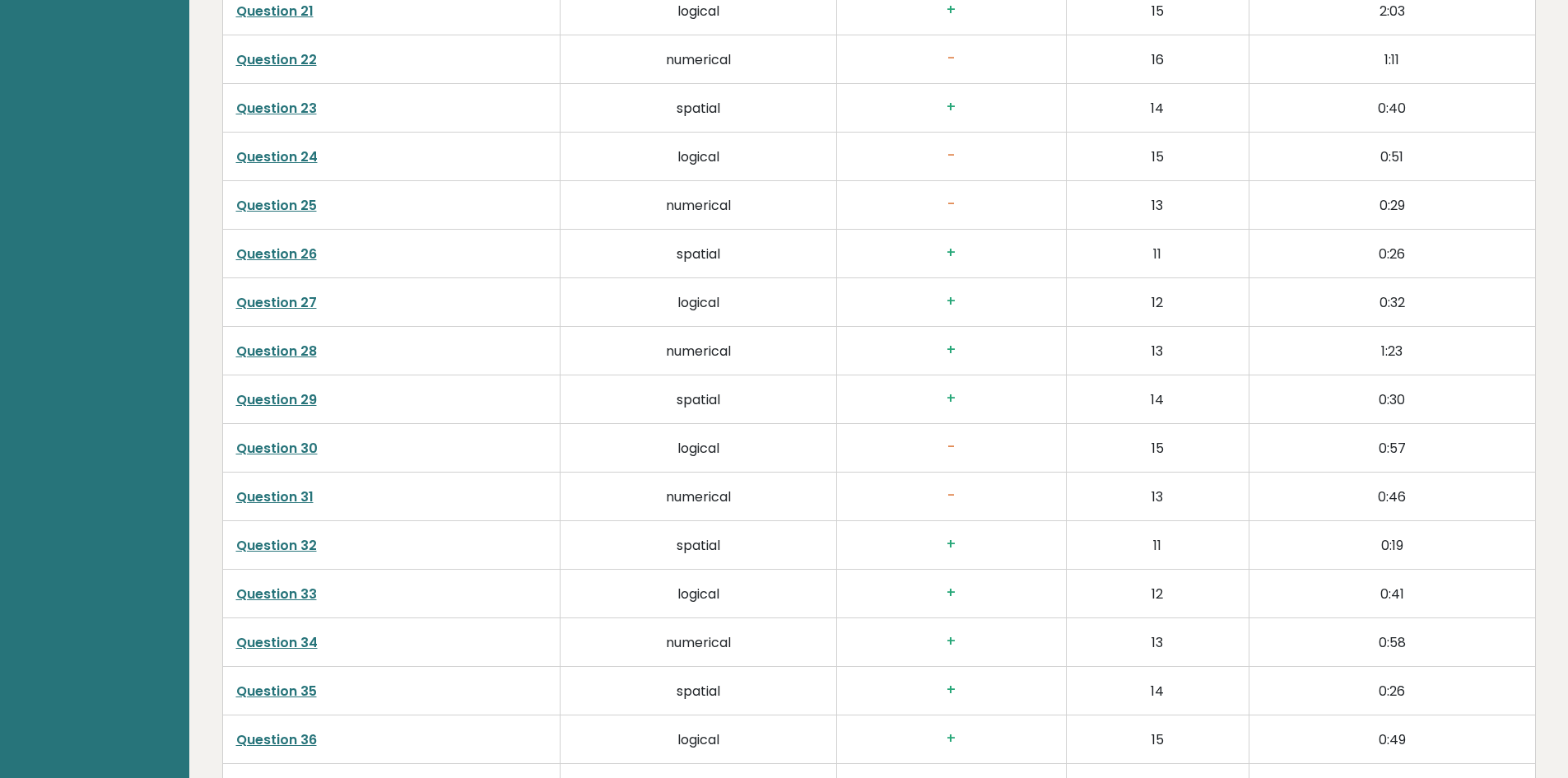
click at [294, 497] on link "Question 31" at bounding box center [274, 497] width 77 height 19
click at [295, 447] on link "Question 30" at bounding box center [276, 448] width 81 height 19
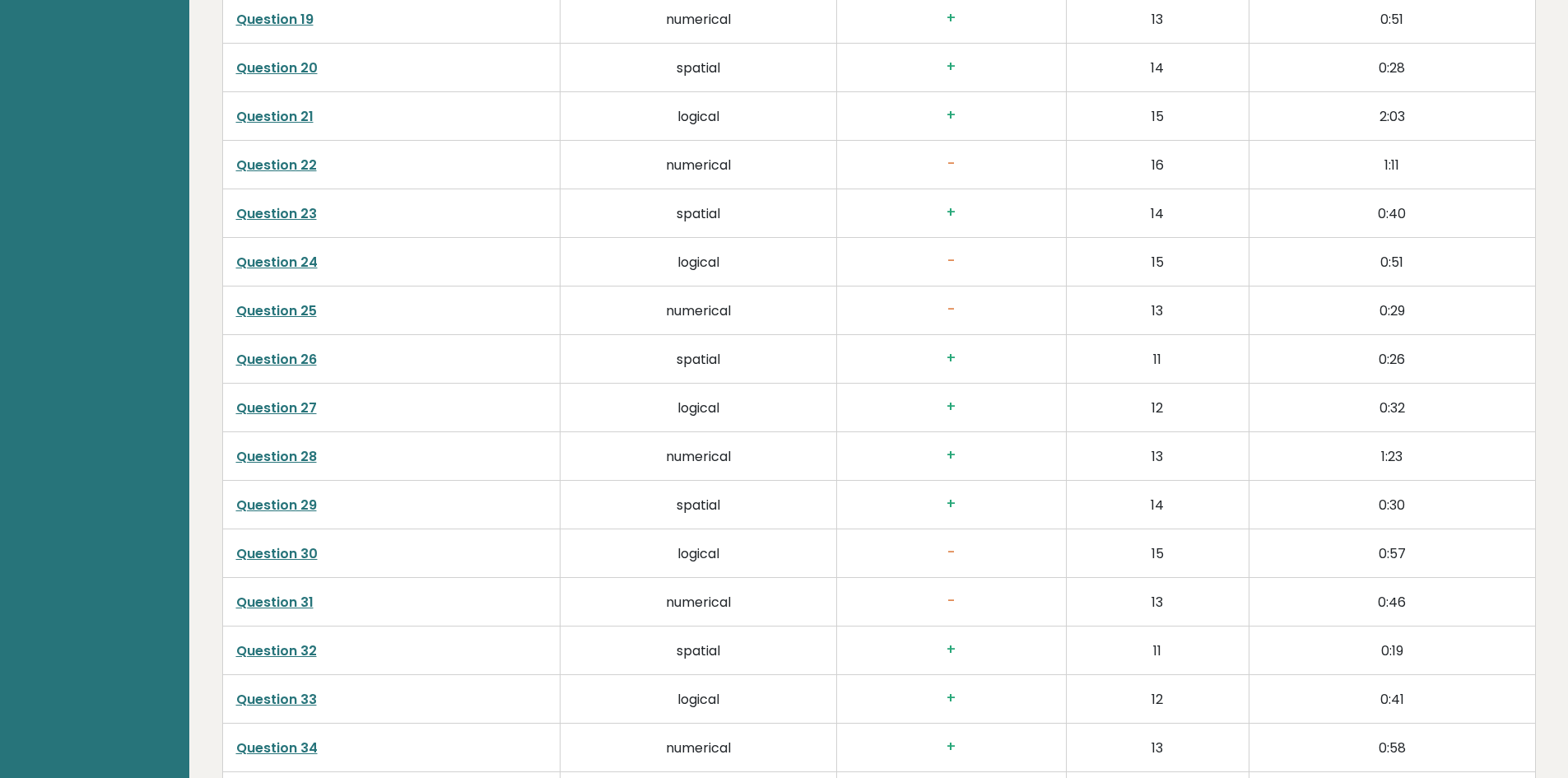
scroll to position [3522, 0]
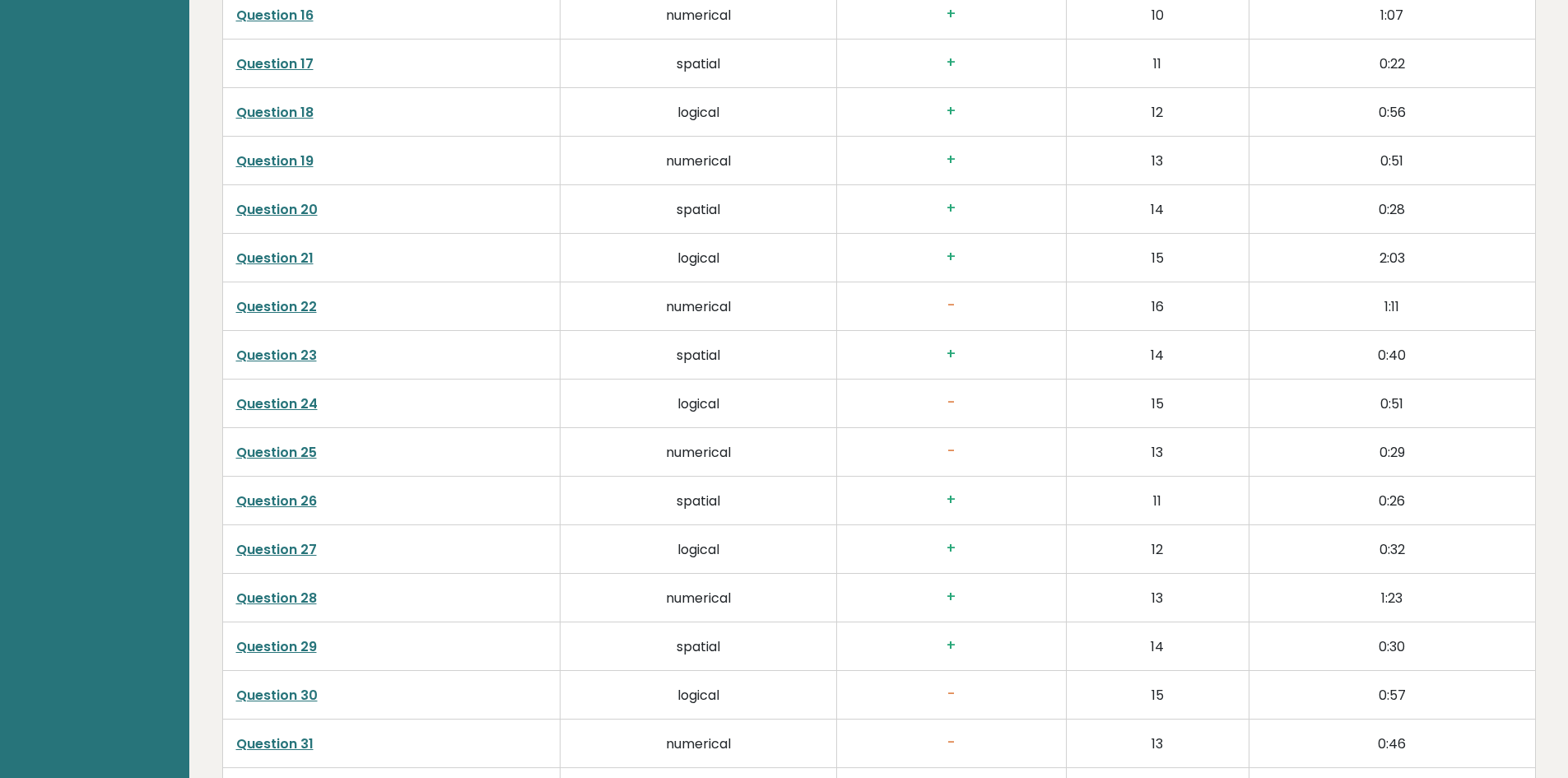
click at [285, 446] on link "Question 25" at bounding box center [275, 452] width 80 height 19
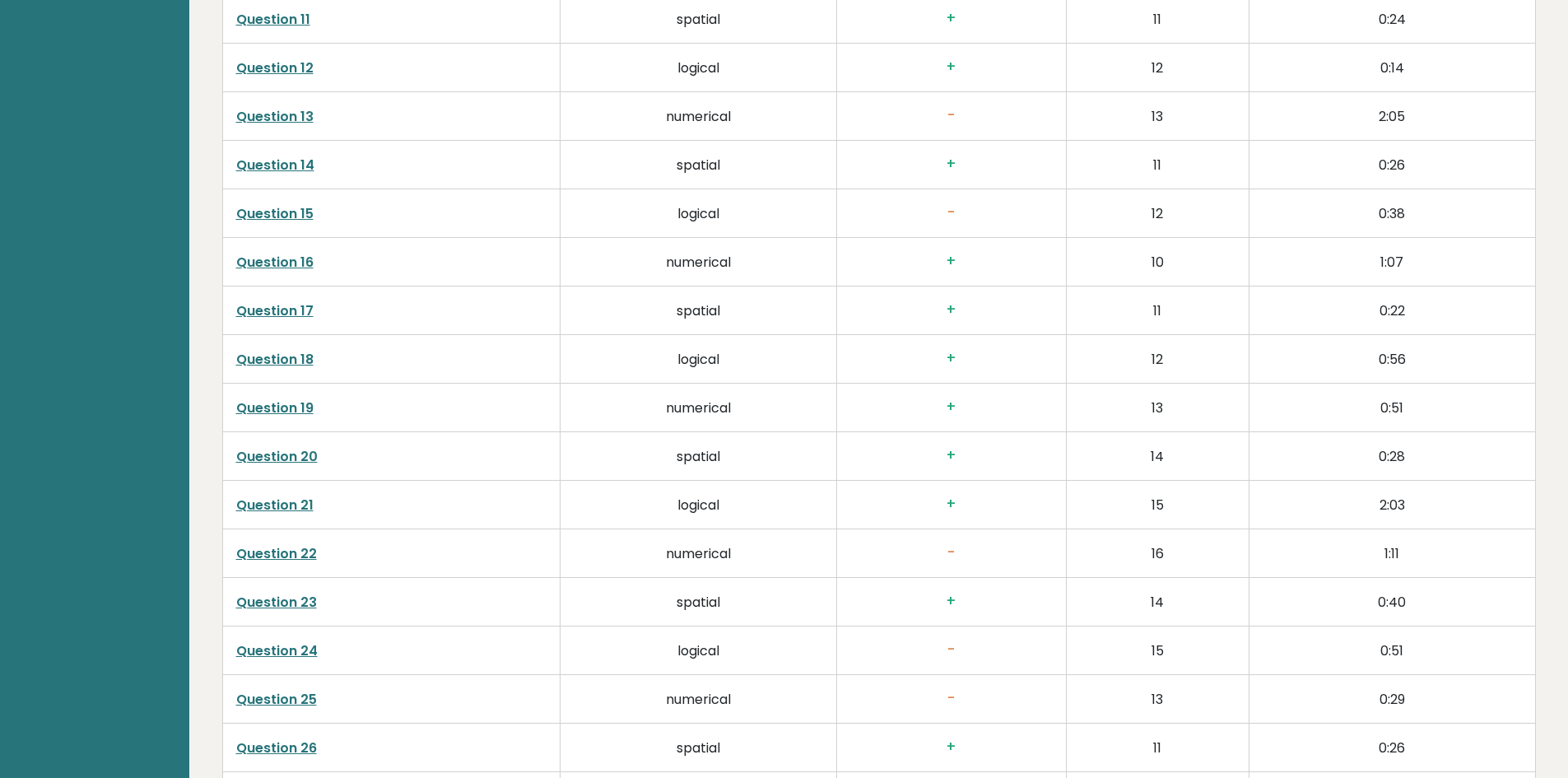
scroll to position [3028, 0]
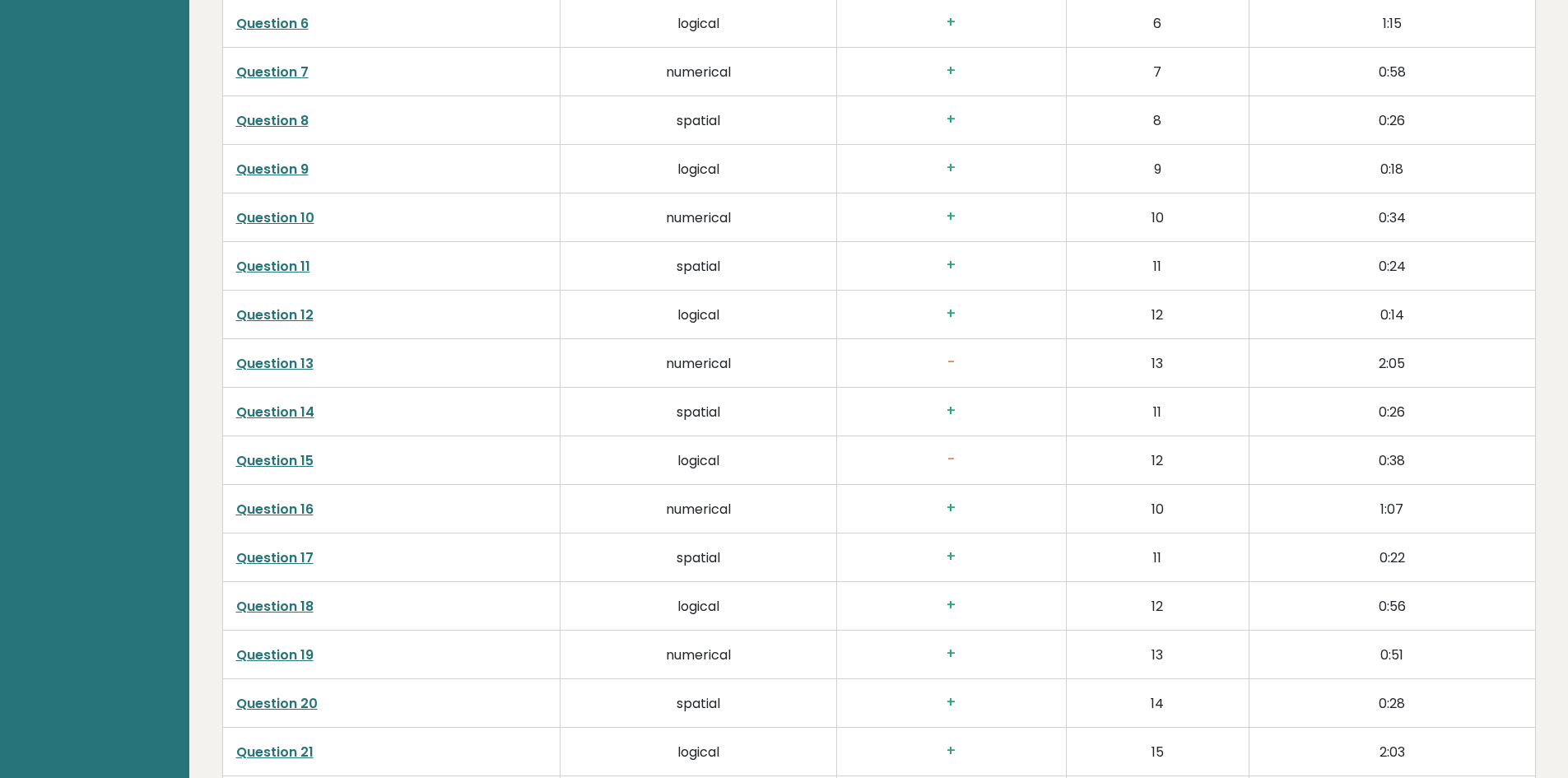
click at [270, 367] on link "Question 13" at bounding box center [274, 363] width 77 height 19
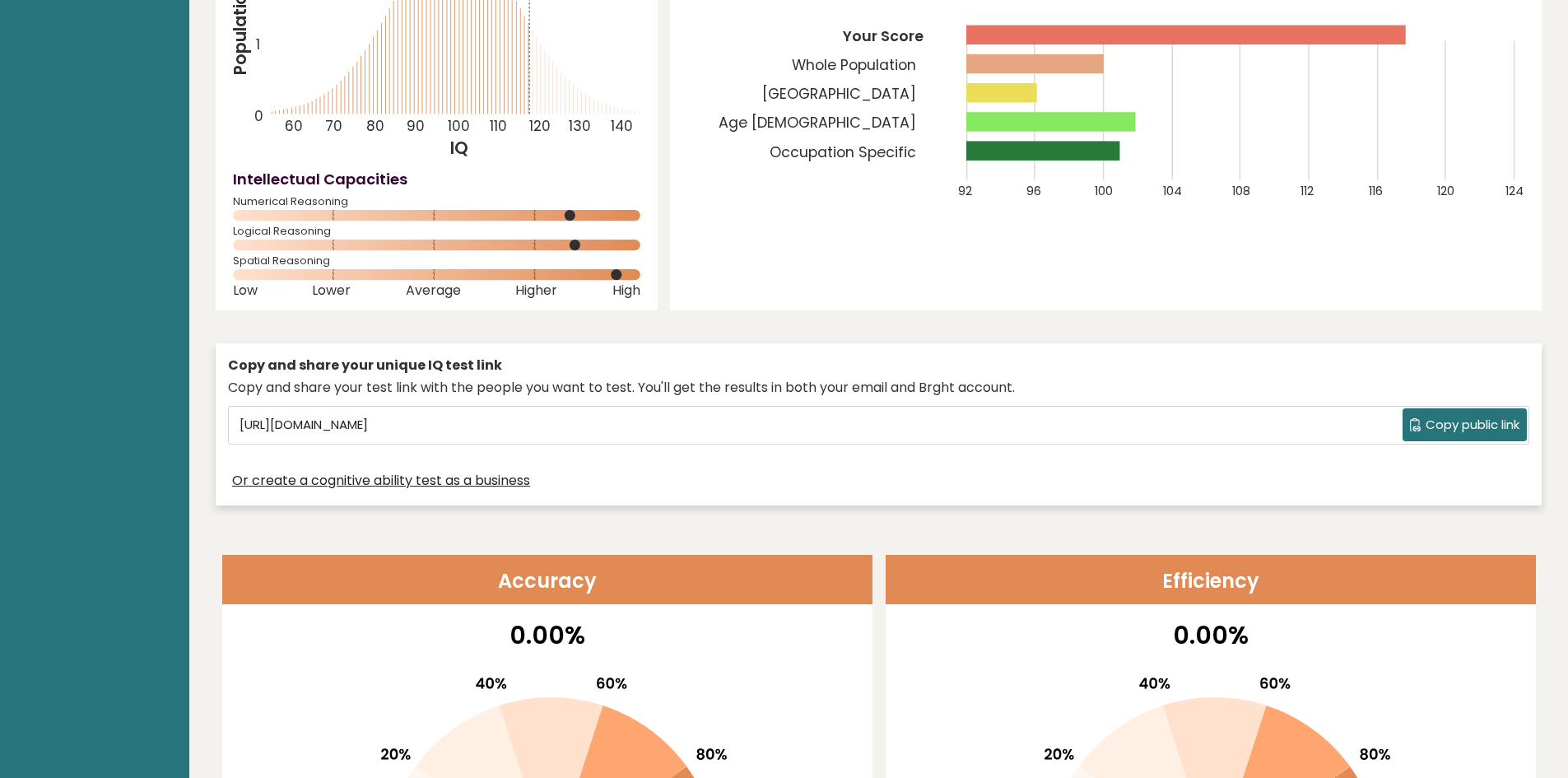
scroll to position [0, 0]
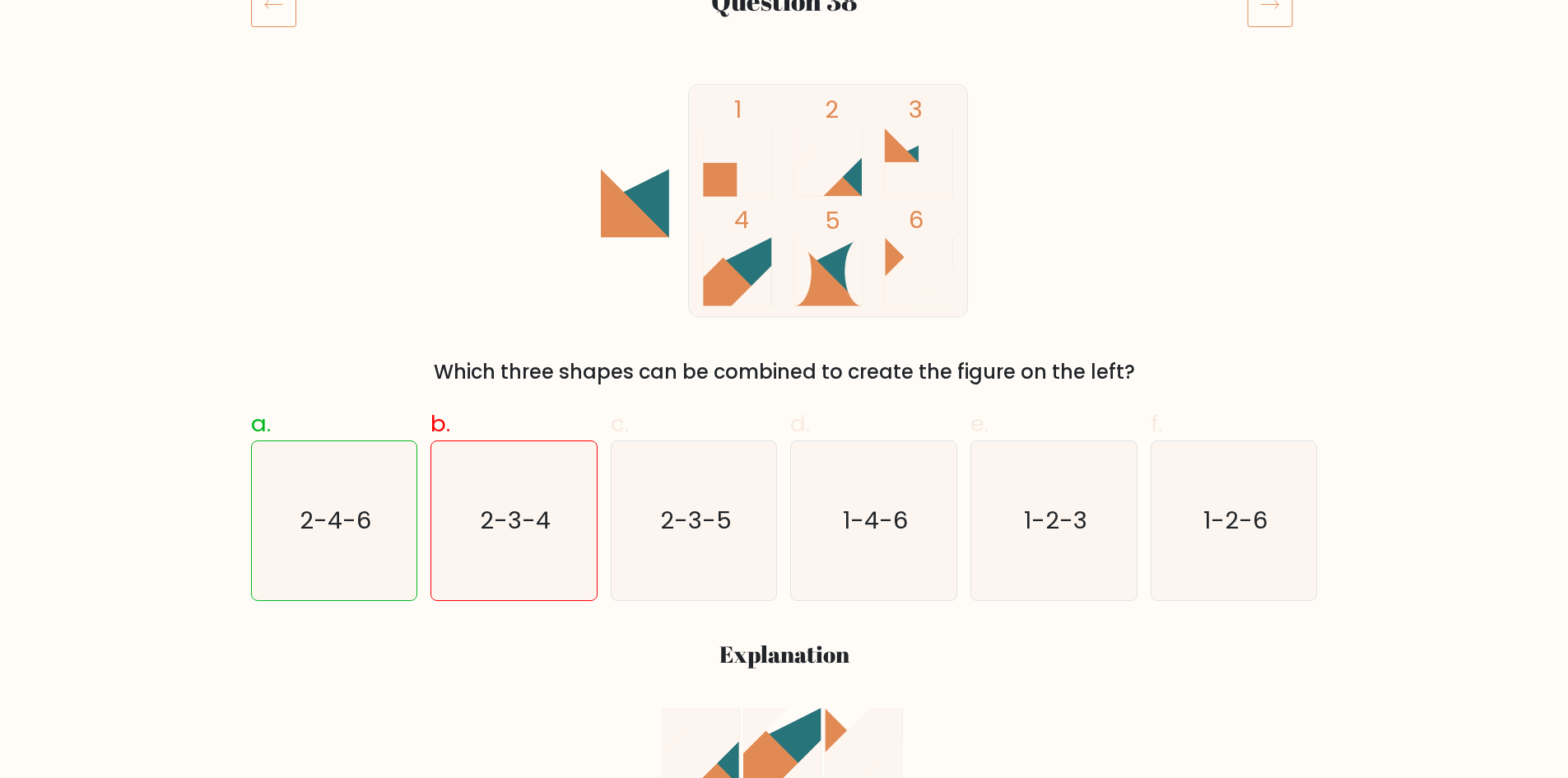
scroll to position [165, 0]
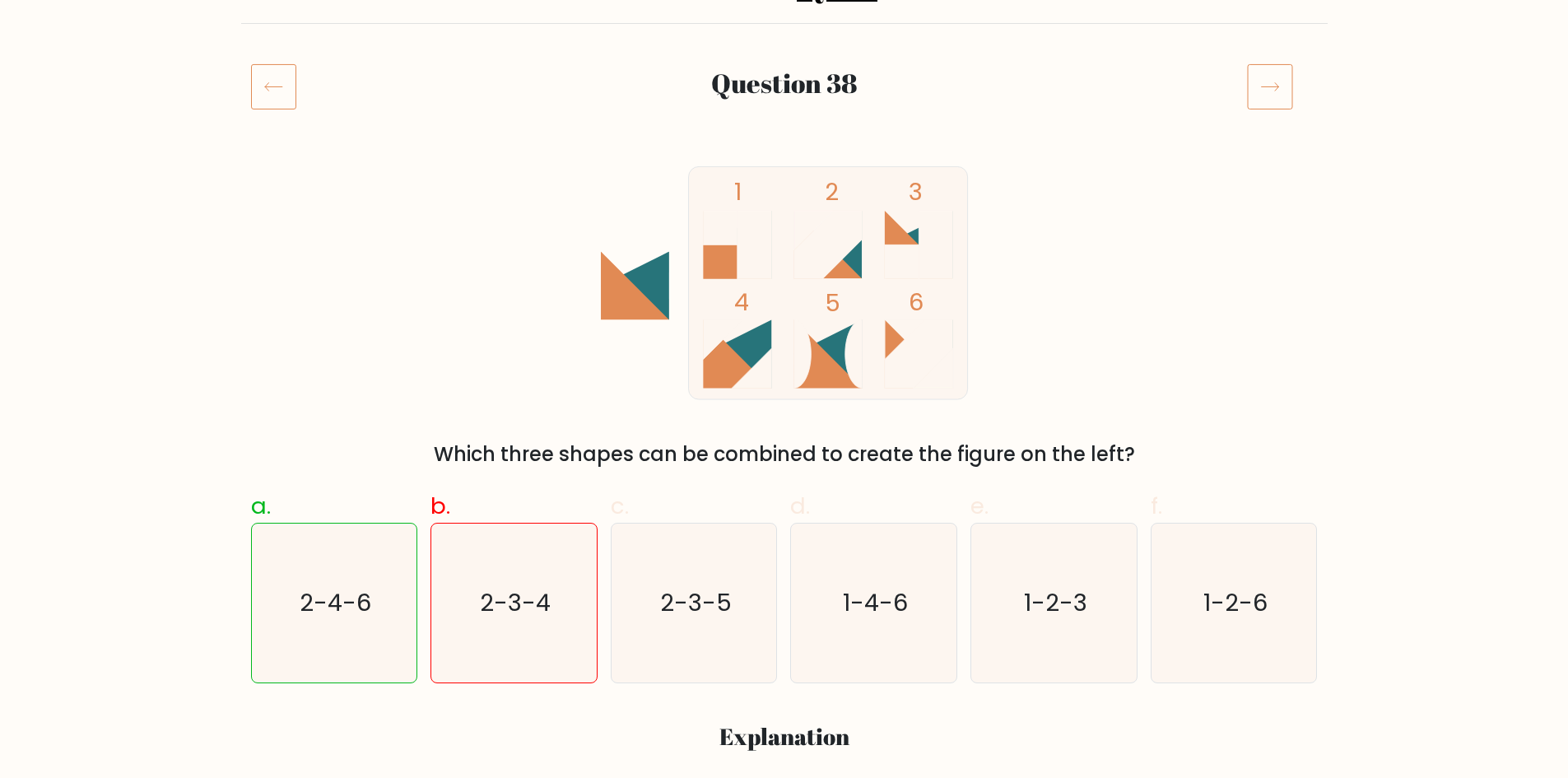
drag, startPoint x: 265, startPoint y: 96, endPoint x: 232, endPoint y: 83, distance: 35.5
click at [265, 97] on icon at bounding box center [273, 86] width 46 height 47
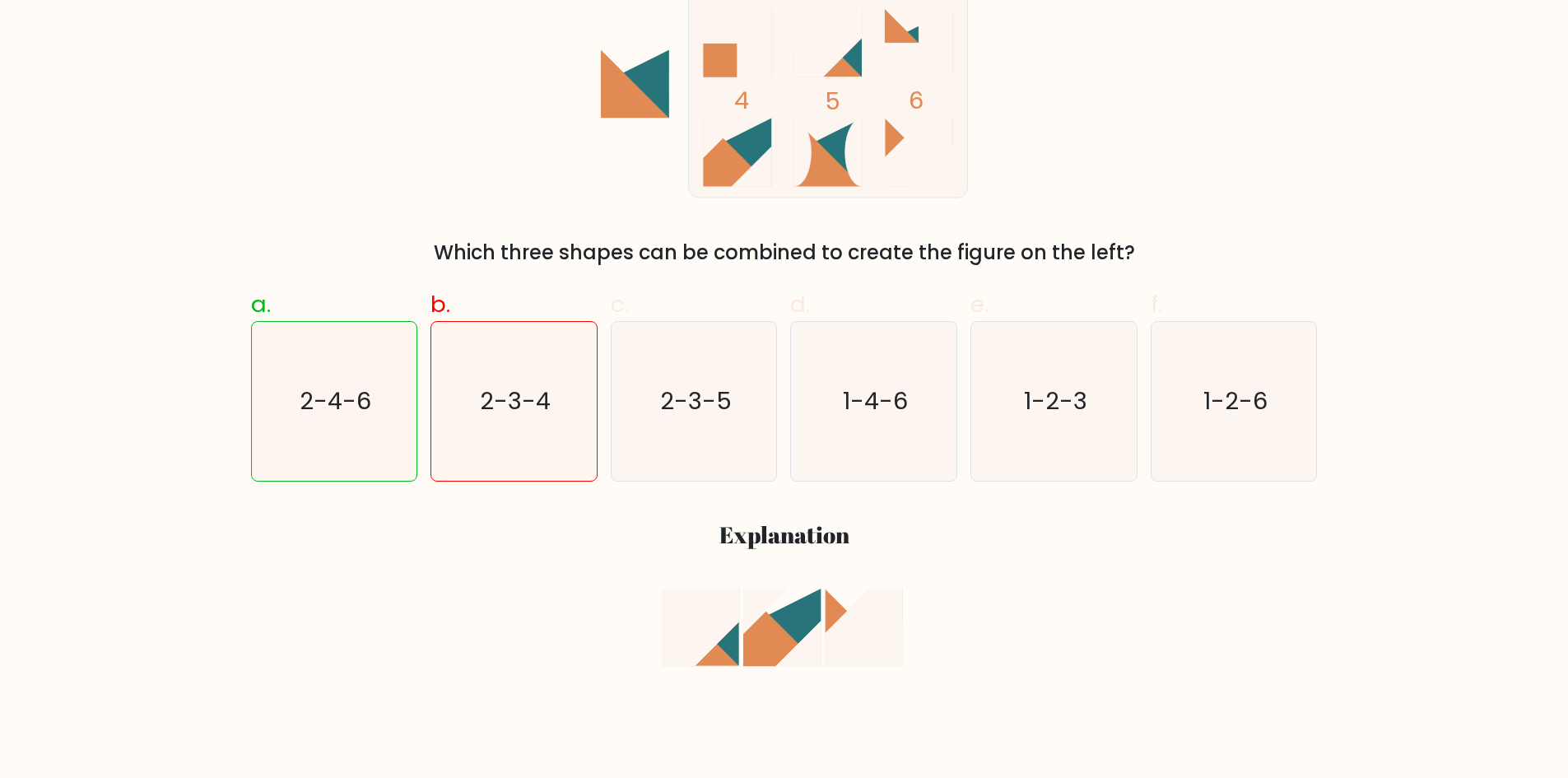
scroll to position [247, 0]
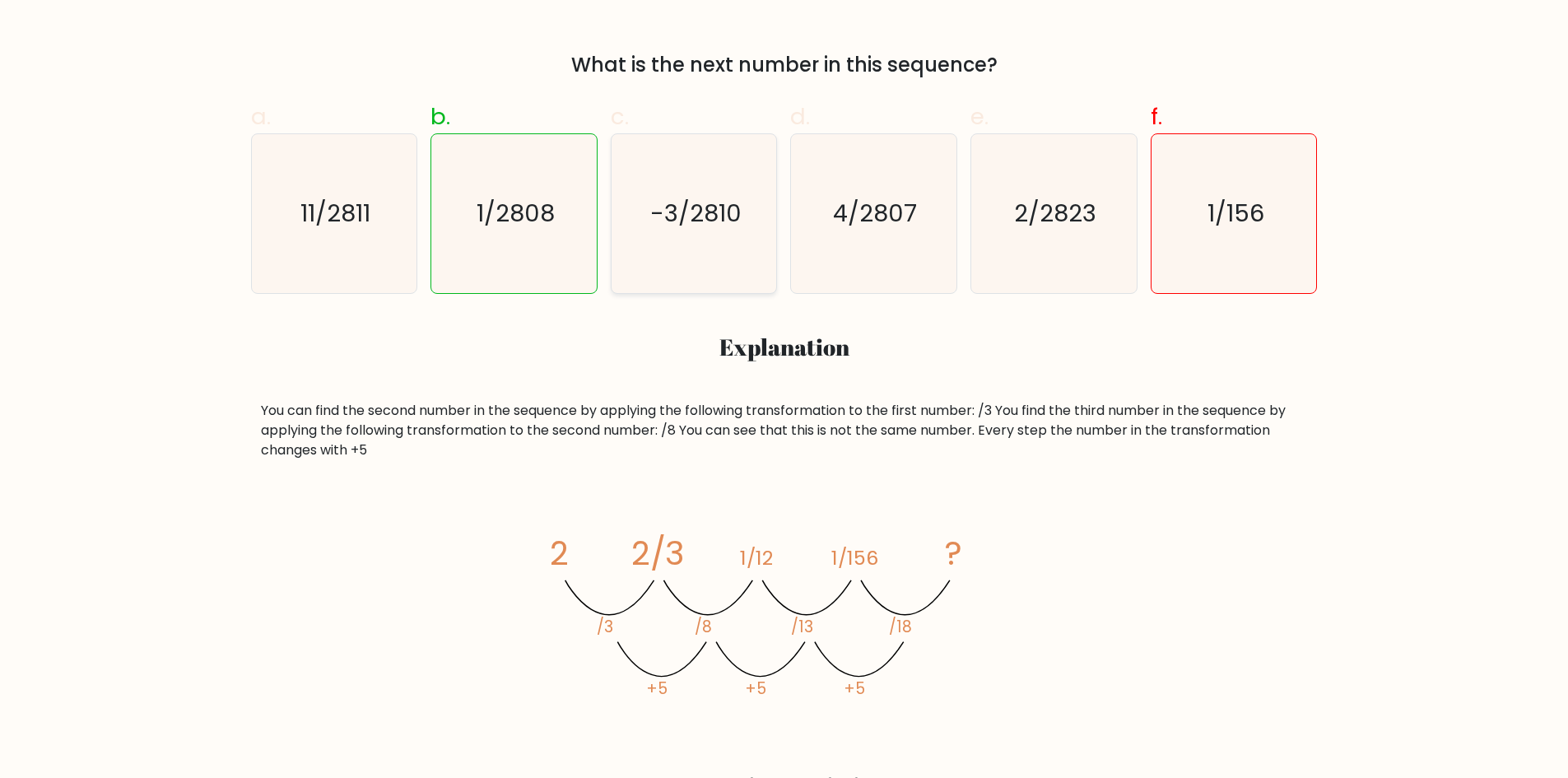
scroll to position [659, 0]
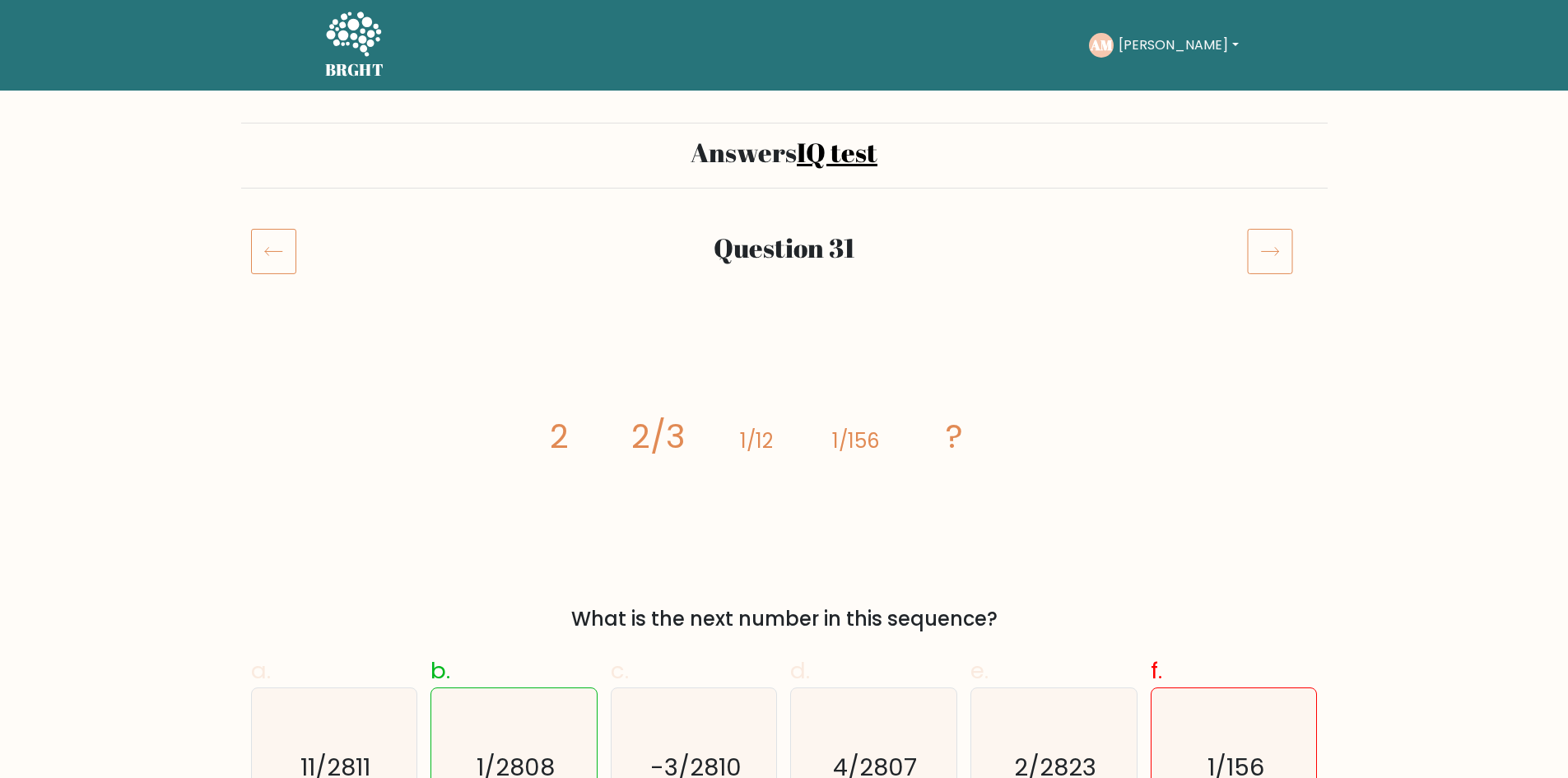
click at [271, 265] on icon at bounding box center [273, 251] width 46 height 47
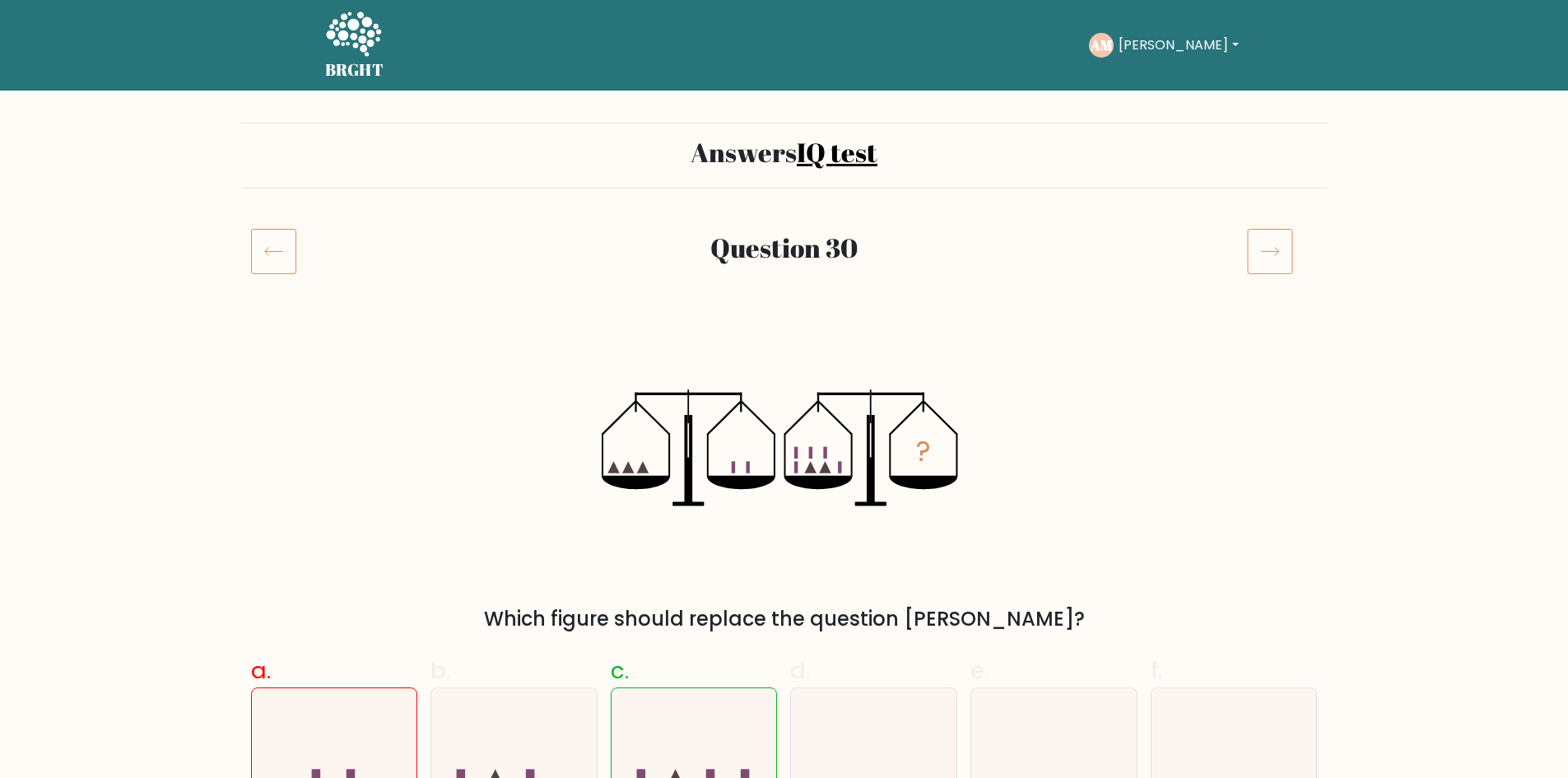
click at [287, 259] on icon at bounding box center [273, 251] width 46 height 47
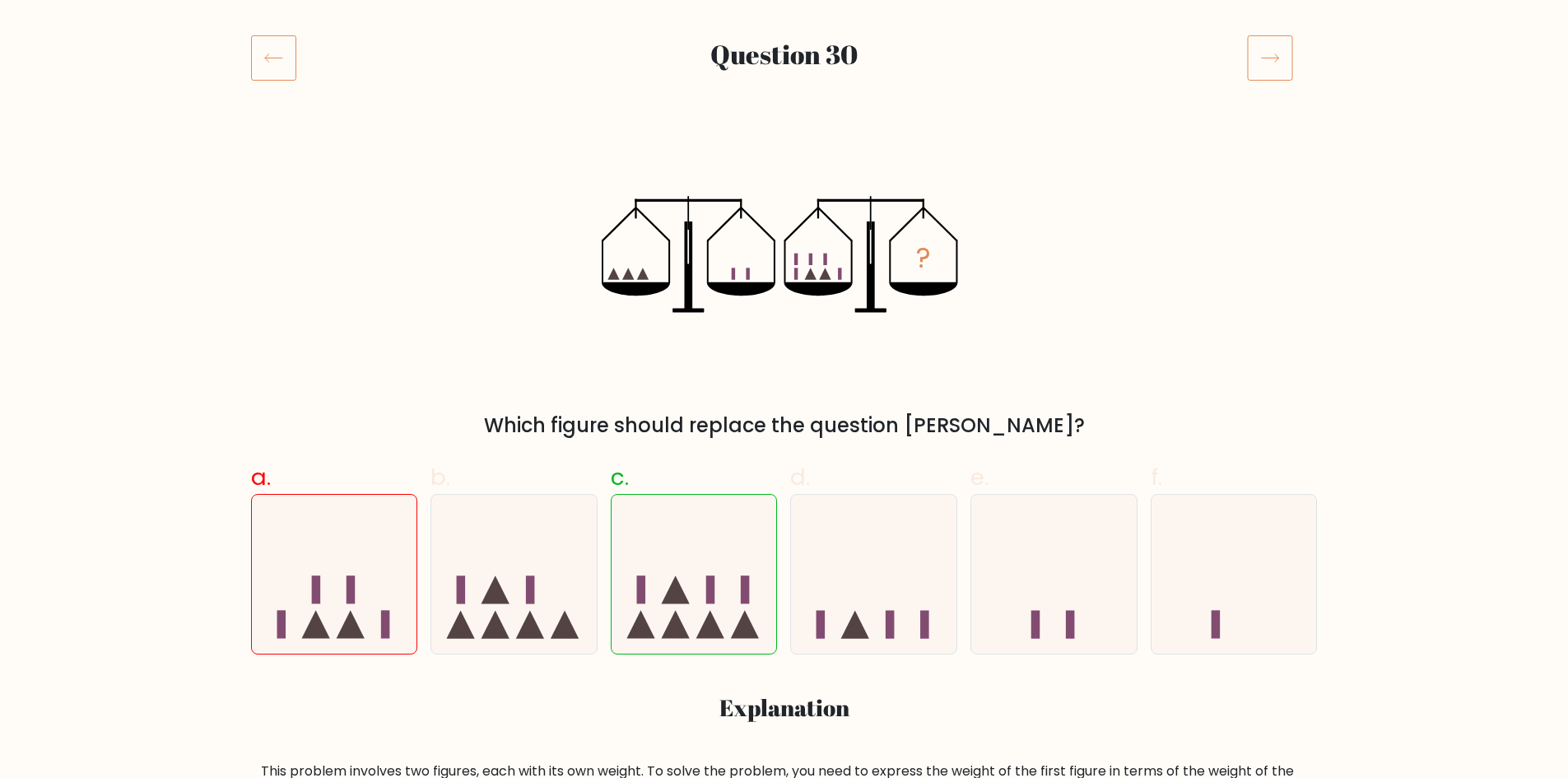
scroll to position [165, 0]
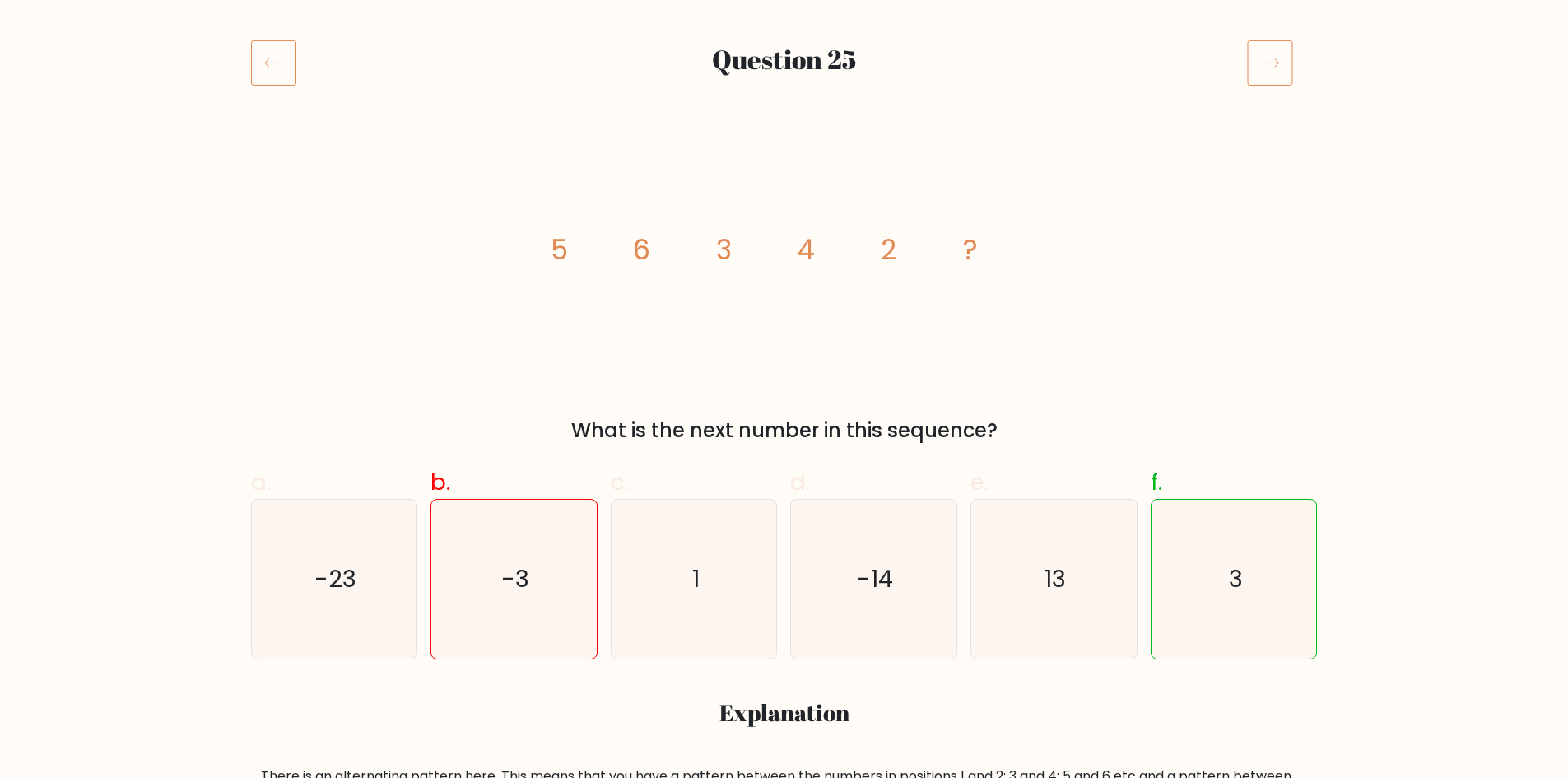
scroll to position [82, 0]
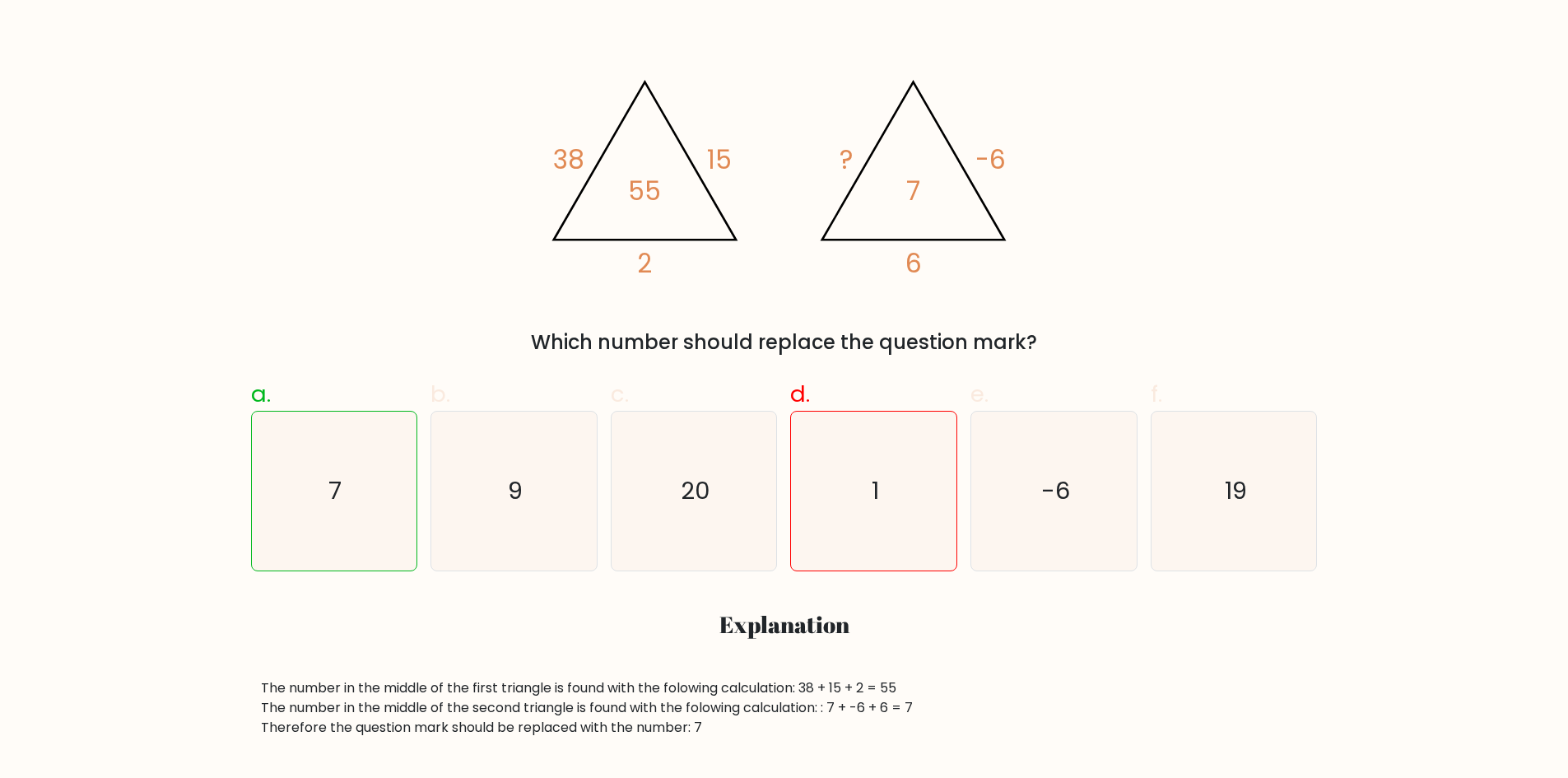
scroll to position [329, 0]
